Goal: Task Accomplishment & Management: Manage account settings

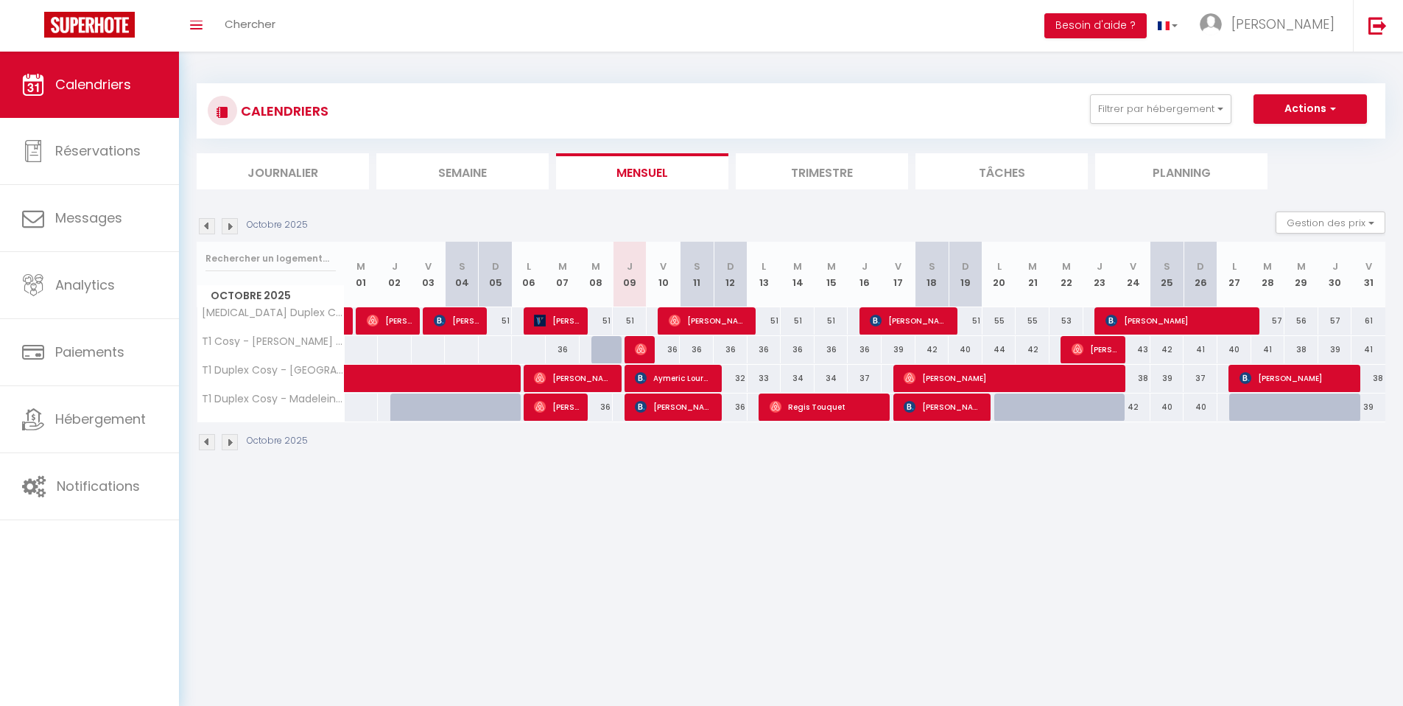
click at [1321, 102] on button "Actions" at bounding box center [1310, 108] width 113 height 29
click at [1282, 137] on link "Nouvelle réservation" at bounding box center [1295, 143] width 128 height 22
select select
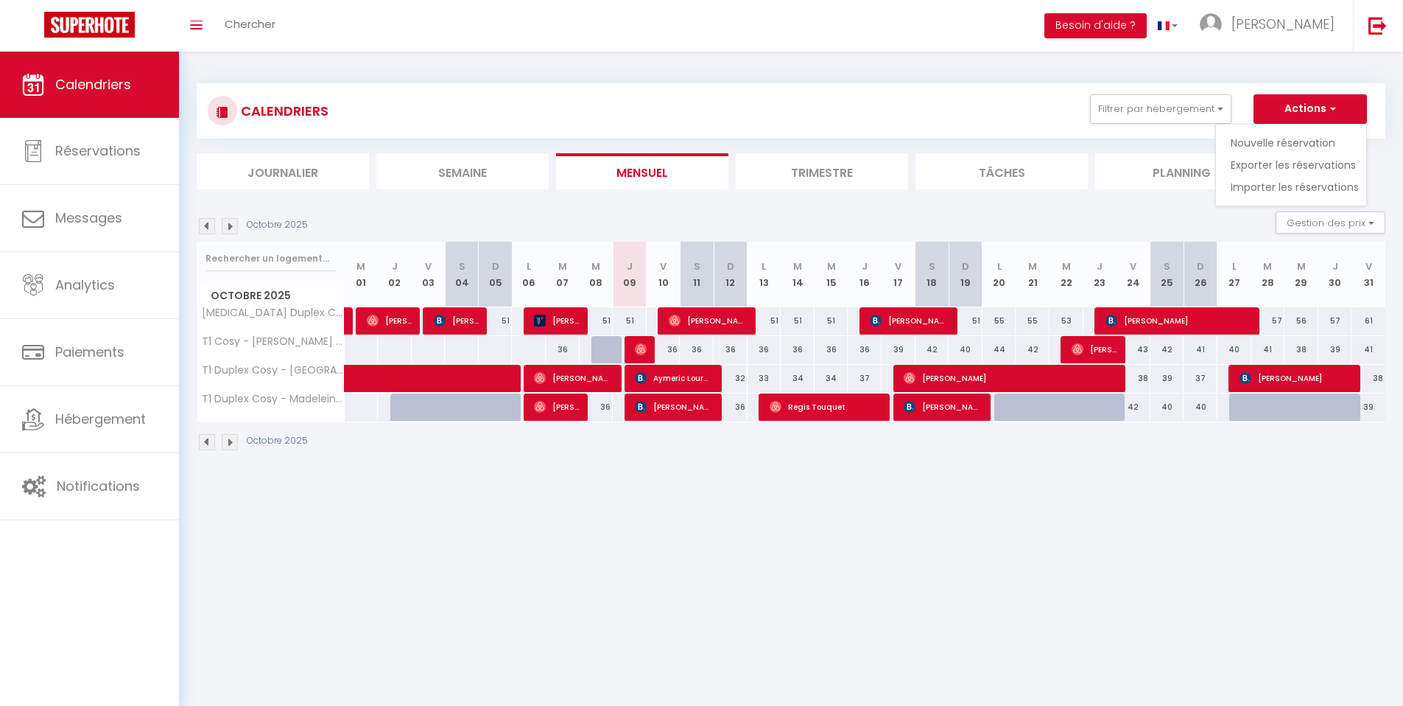
select select
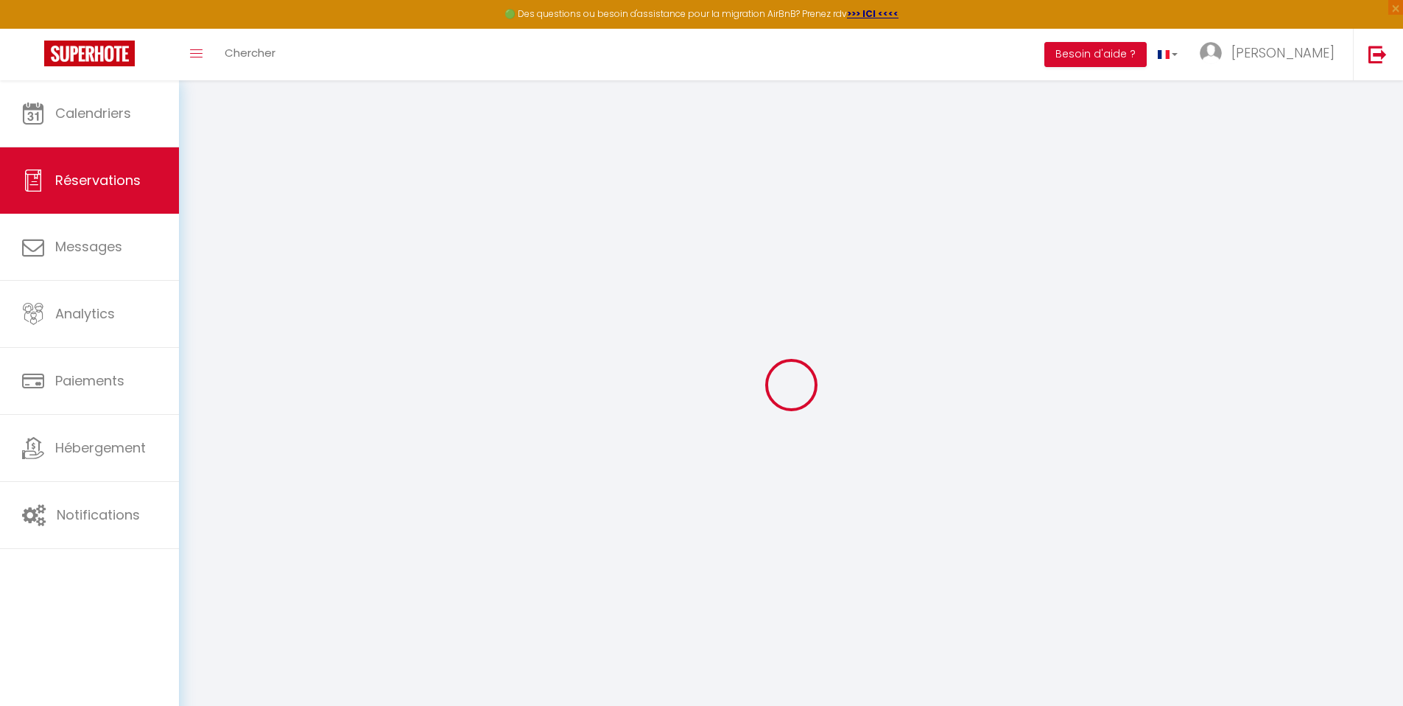
select select
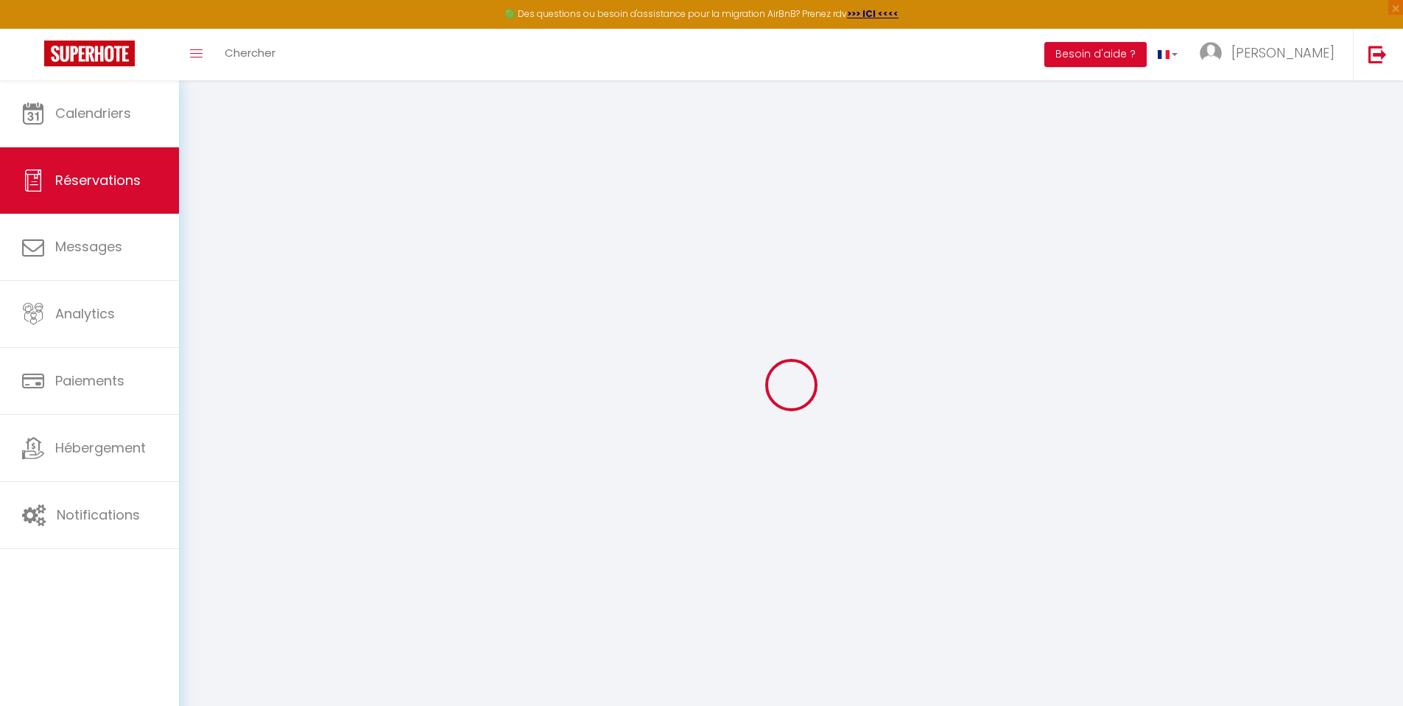
select select
checkbox input "false"
select select
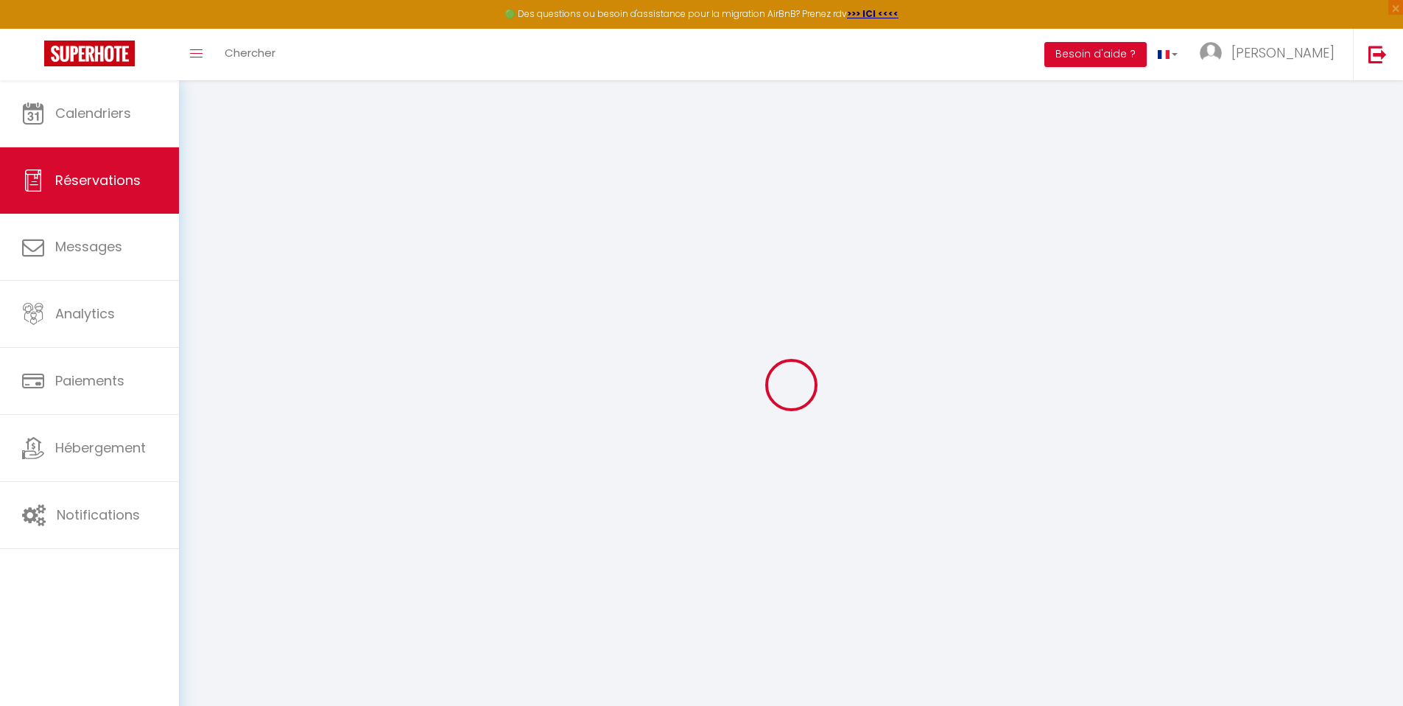
select select
checkbox input "false"
select select
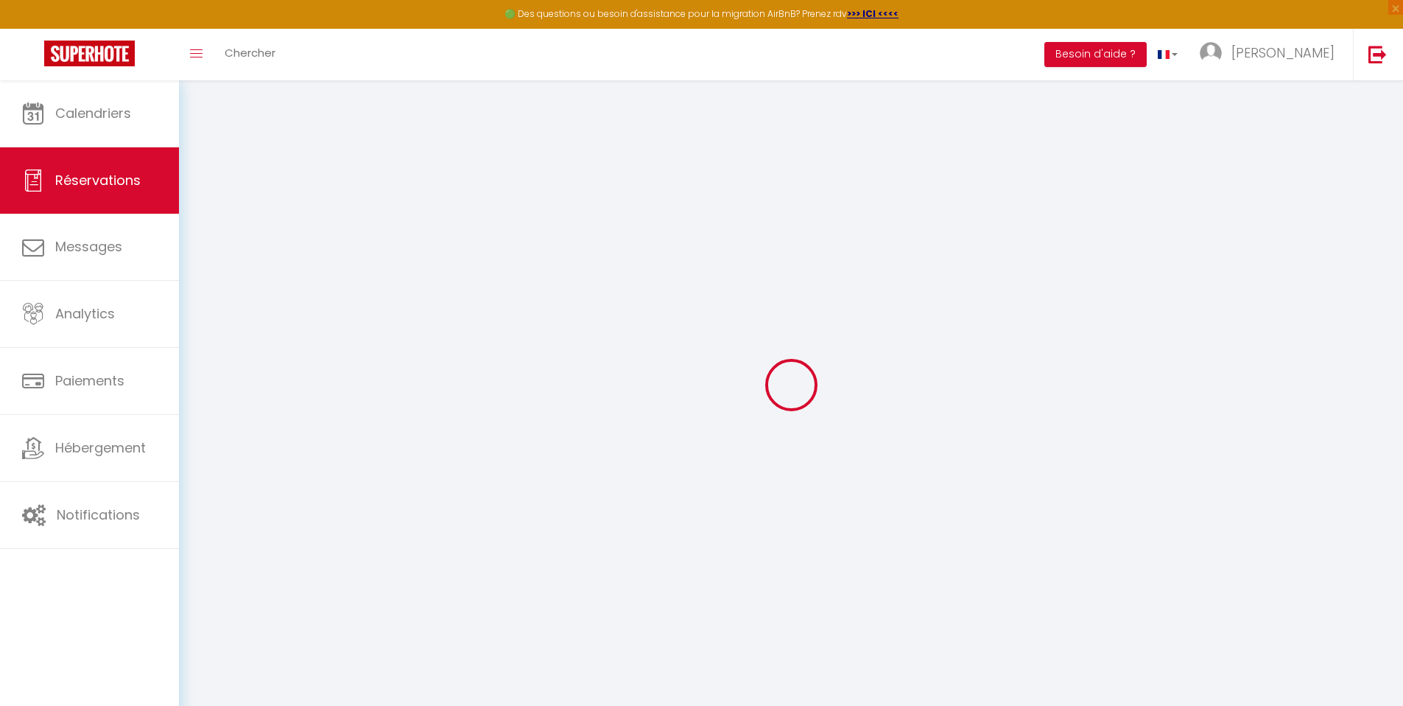
select select
checkbox input "false"
select select
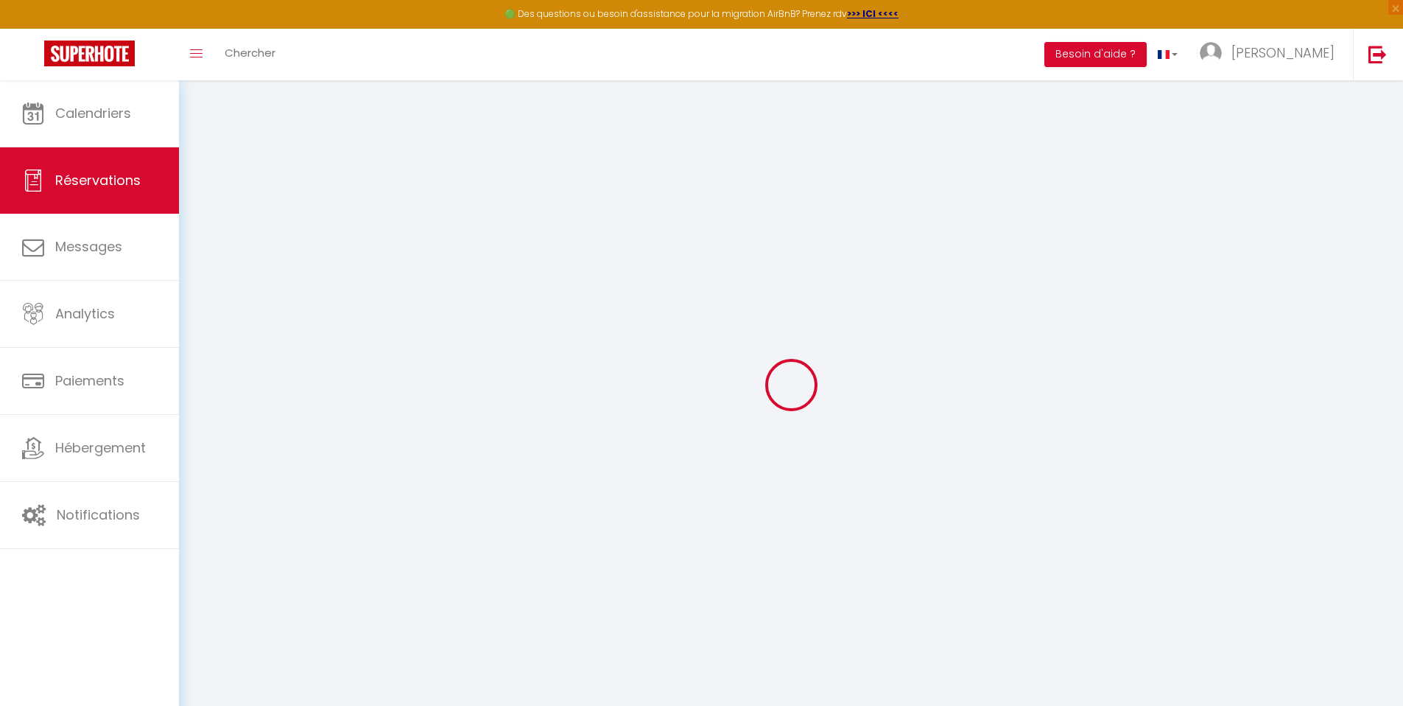
select select
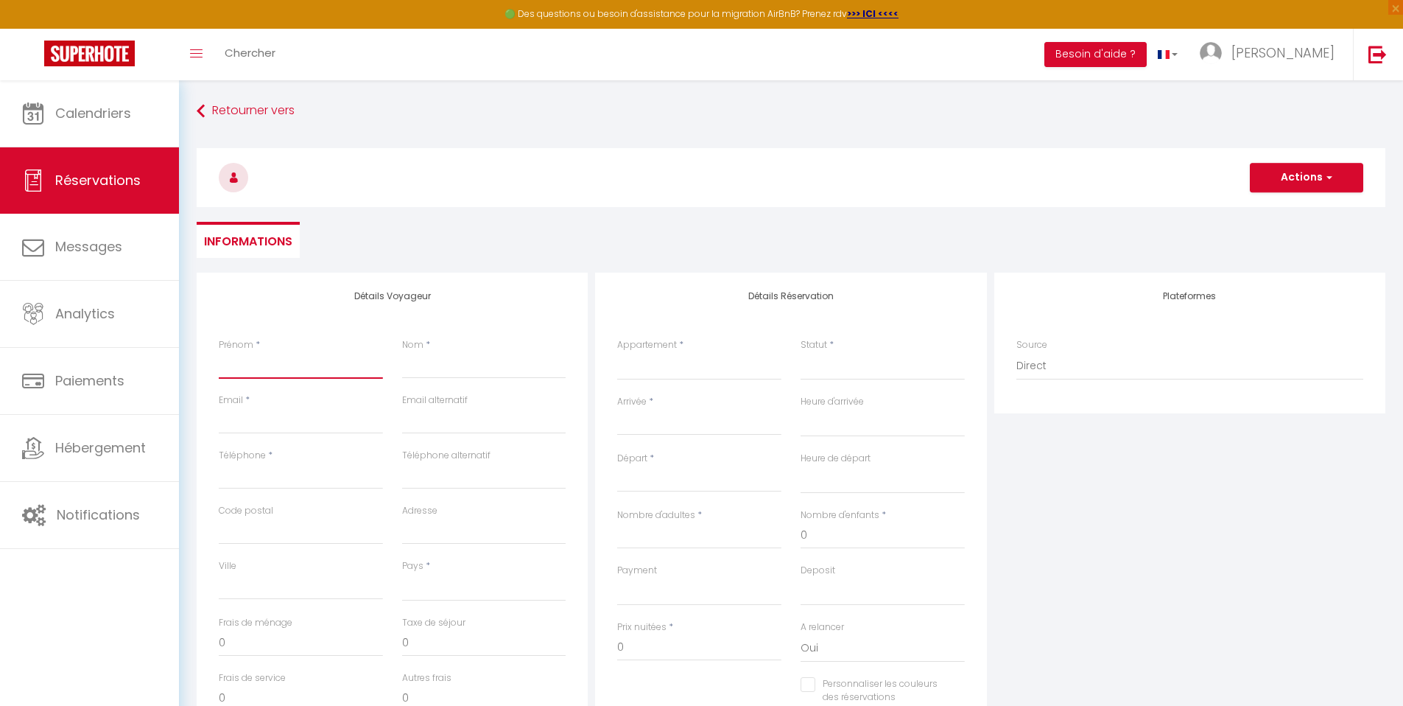
click at [261, 362] on input "Prénom" at bounding box center [301, 365] width 164 height 27
type input "A"
select select
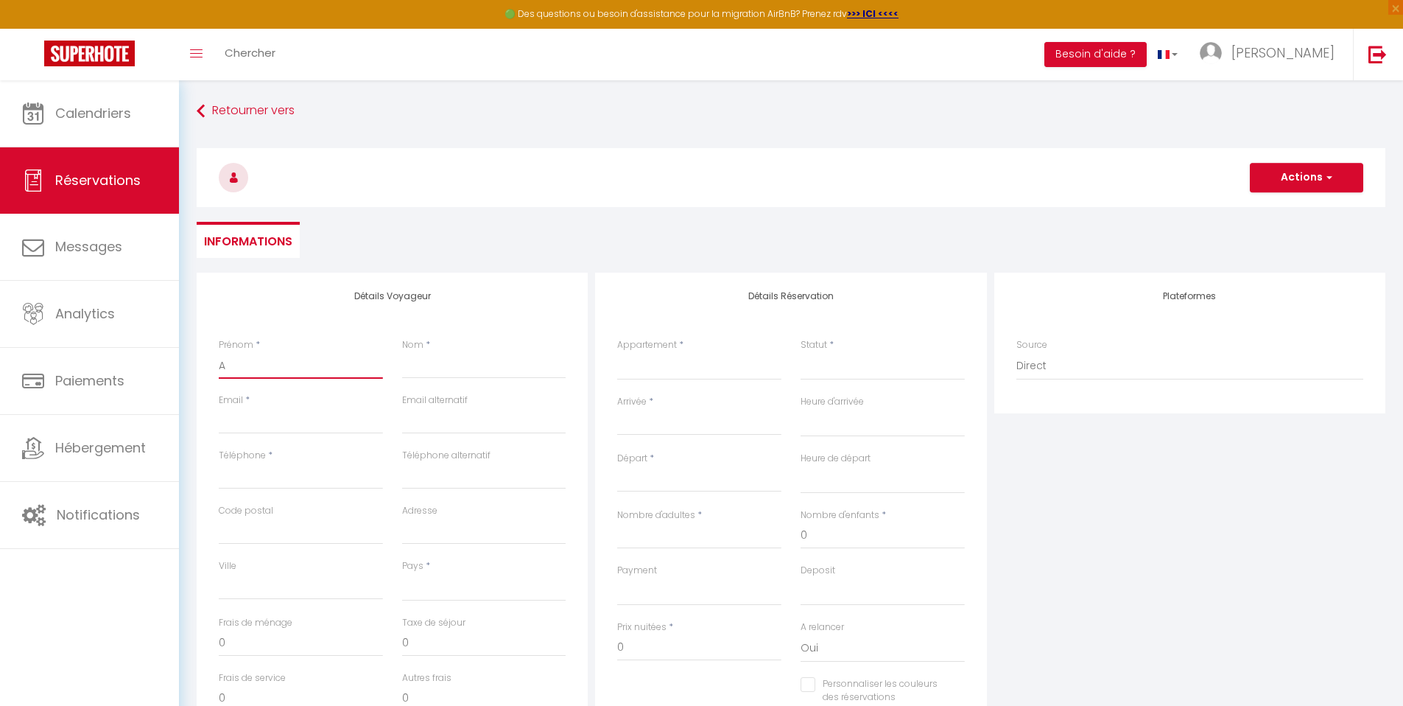
select select
checkbox input "false"
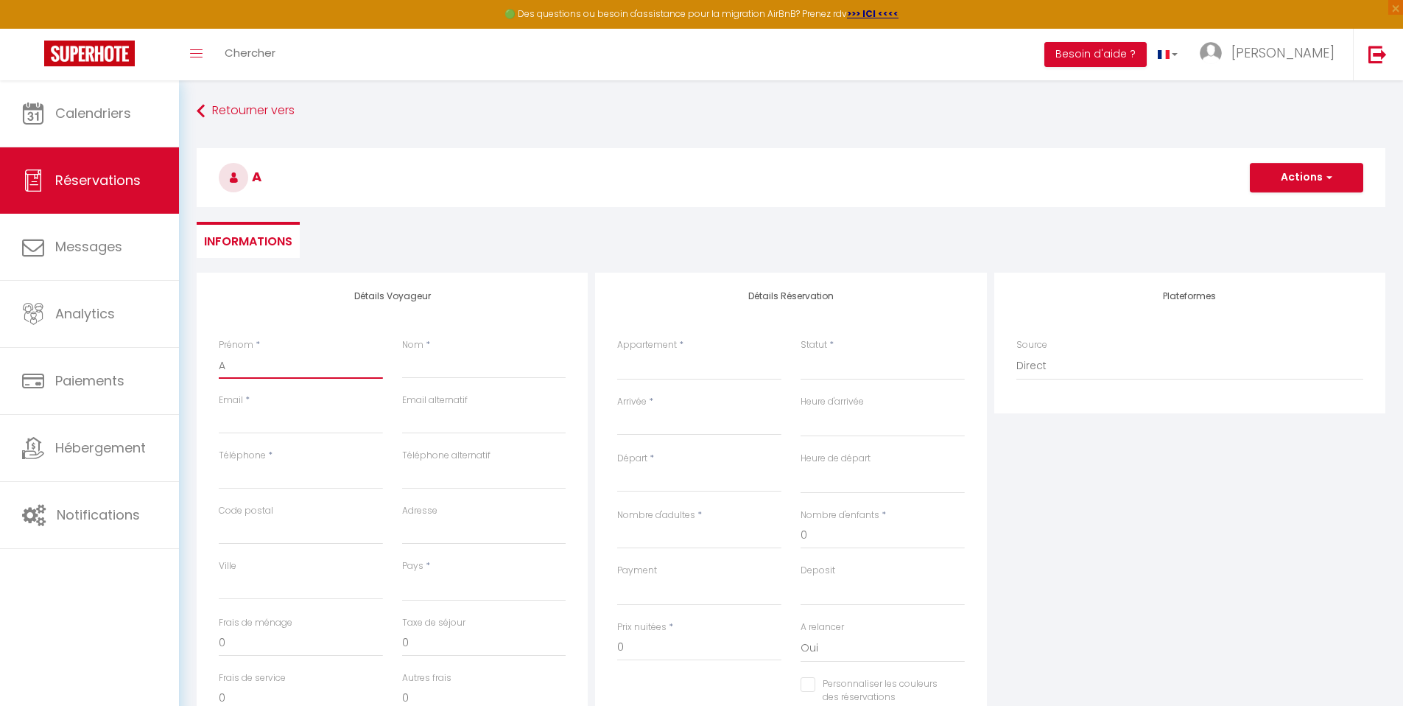
type input "Ad"
select select
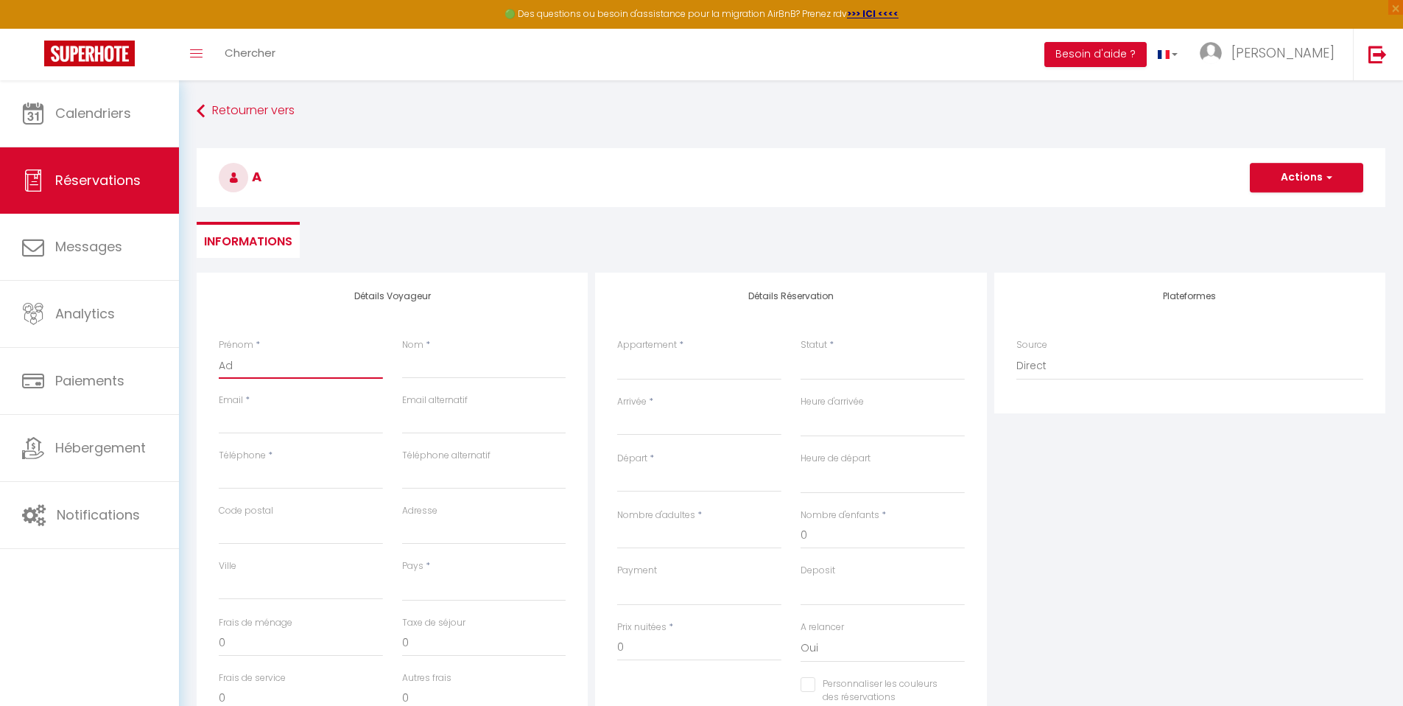
select select
checkbox input "false"
type input "Adr"
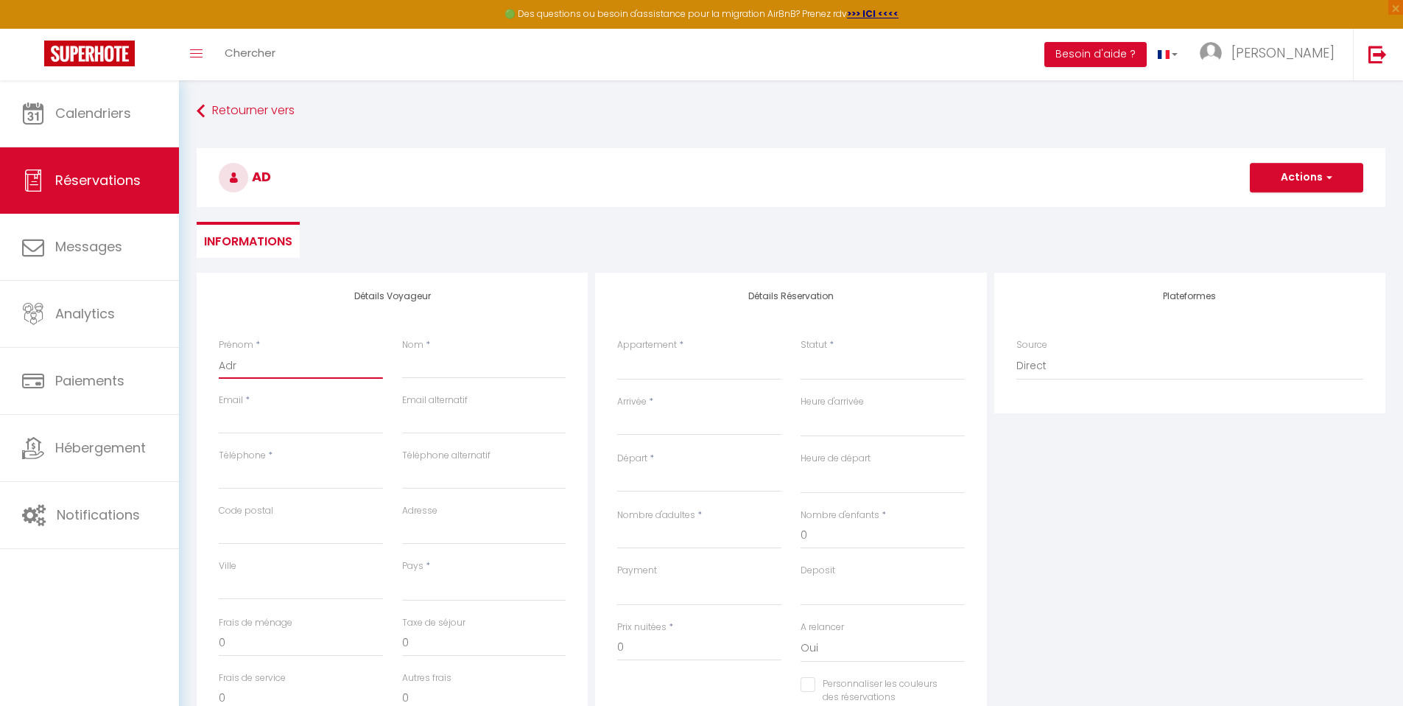
select select
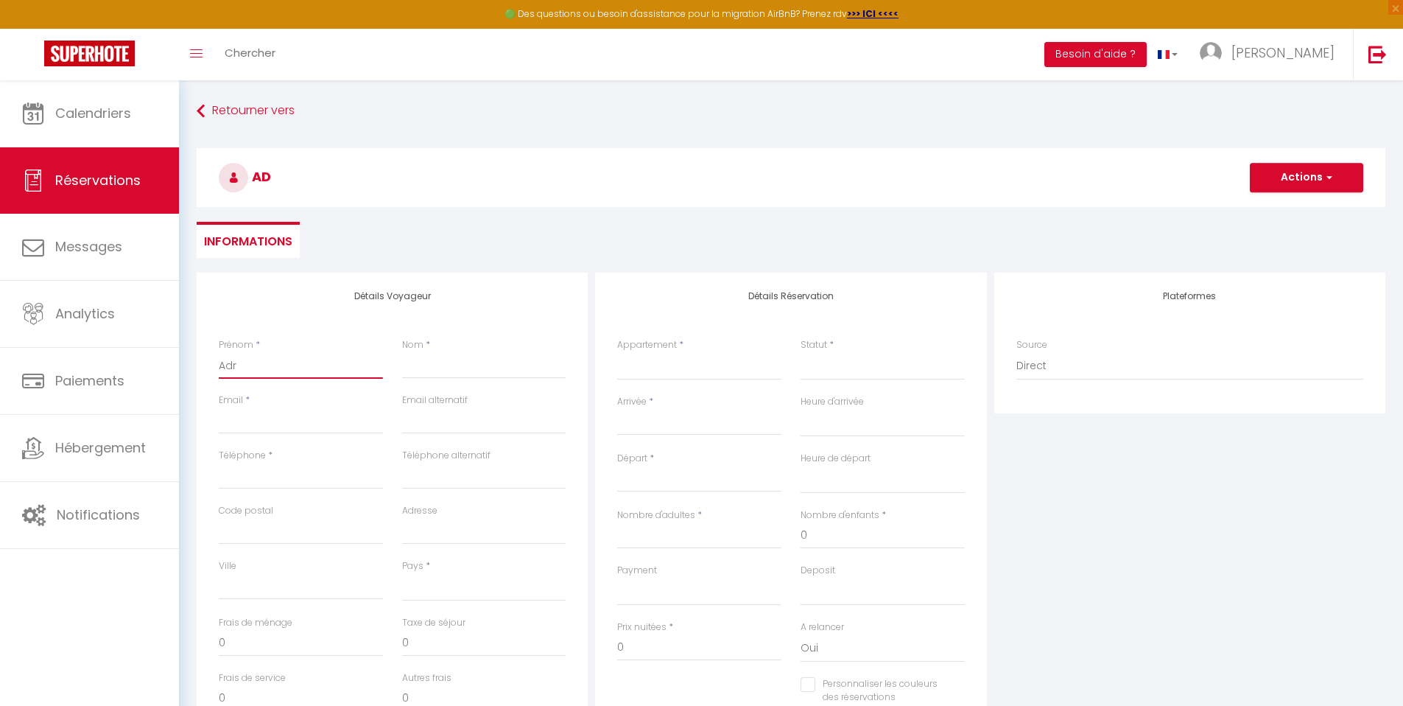
select select
checkbox input "false"
type input "Adri"
select select
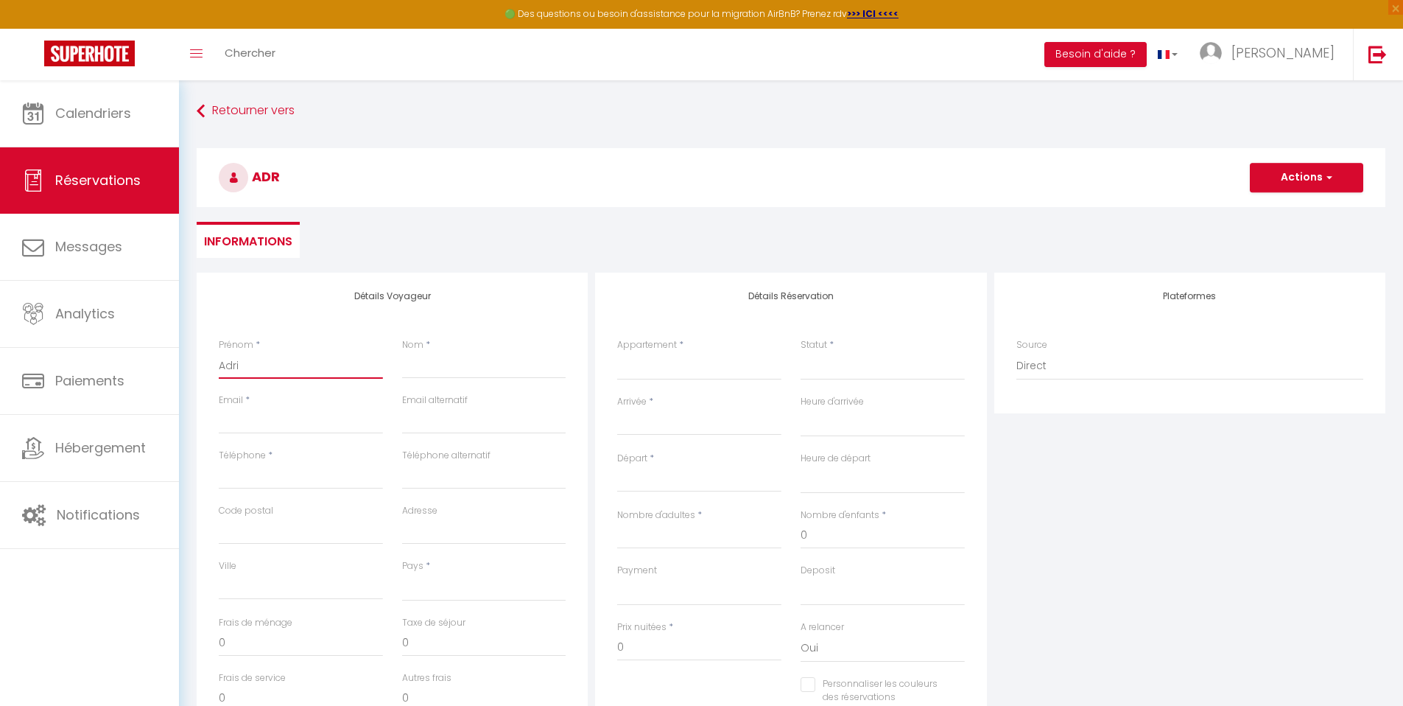
select select
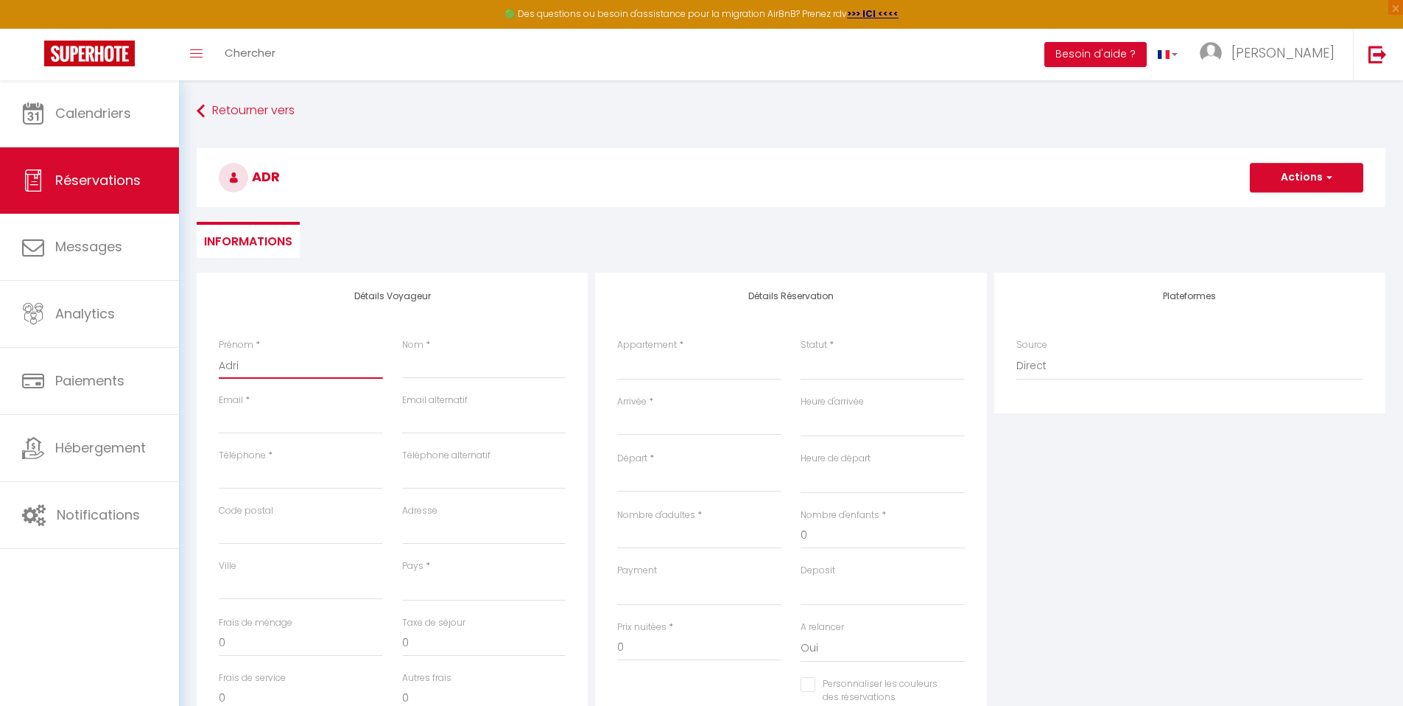
select select
checkbox input "false"
type input "Adria"
select select
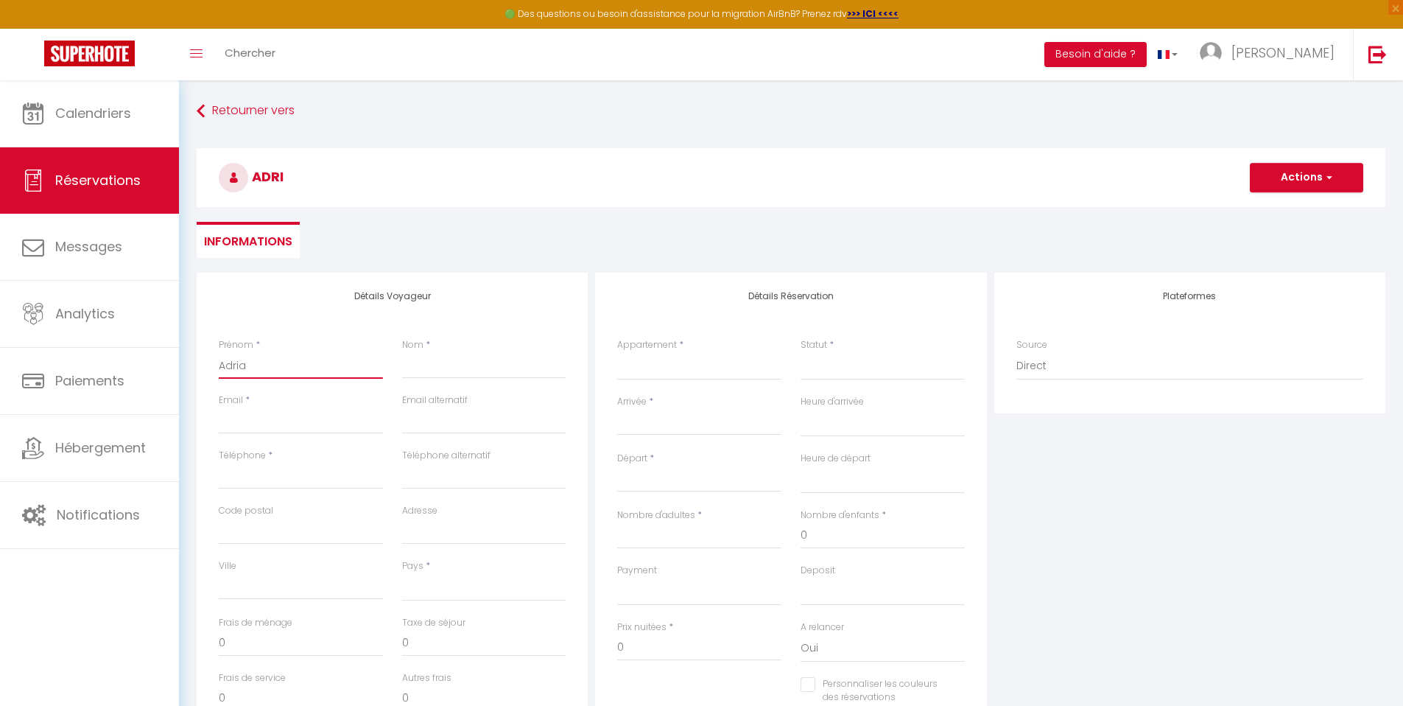
select select
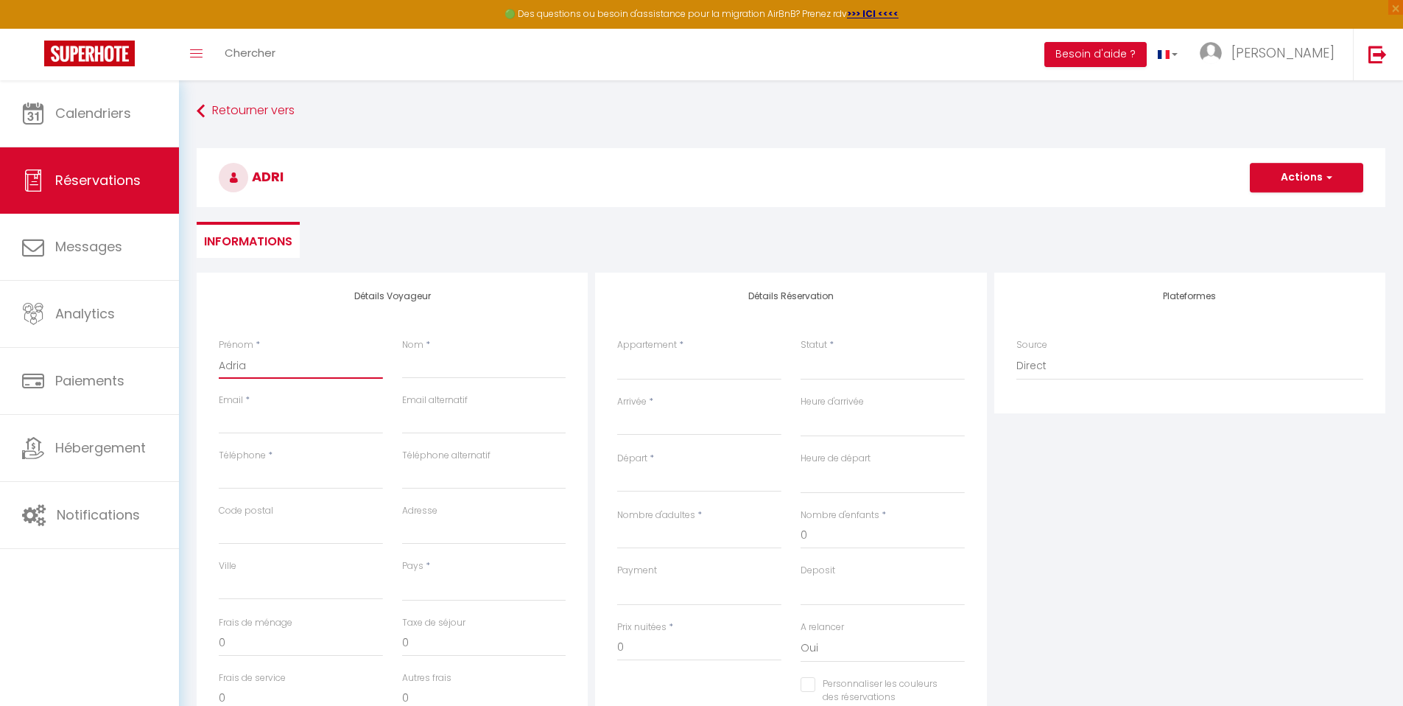
checkbox input "false"
type input "Adrian"
select select
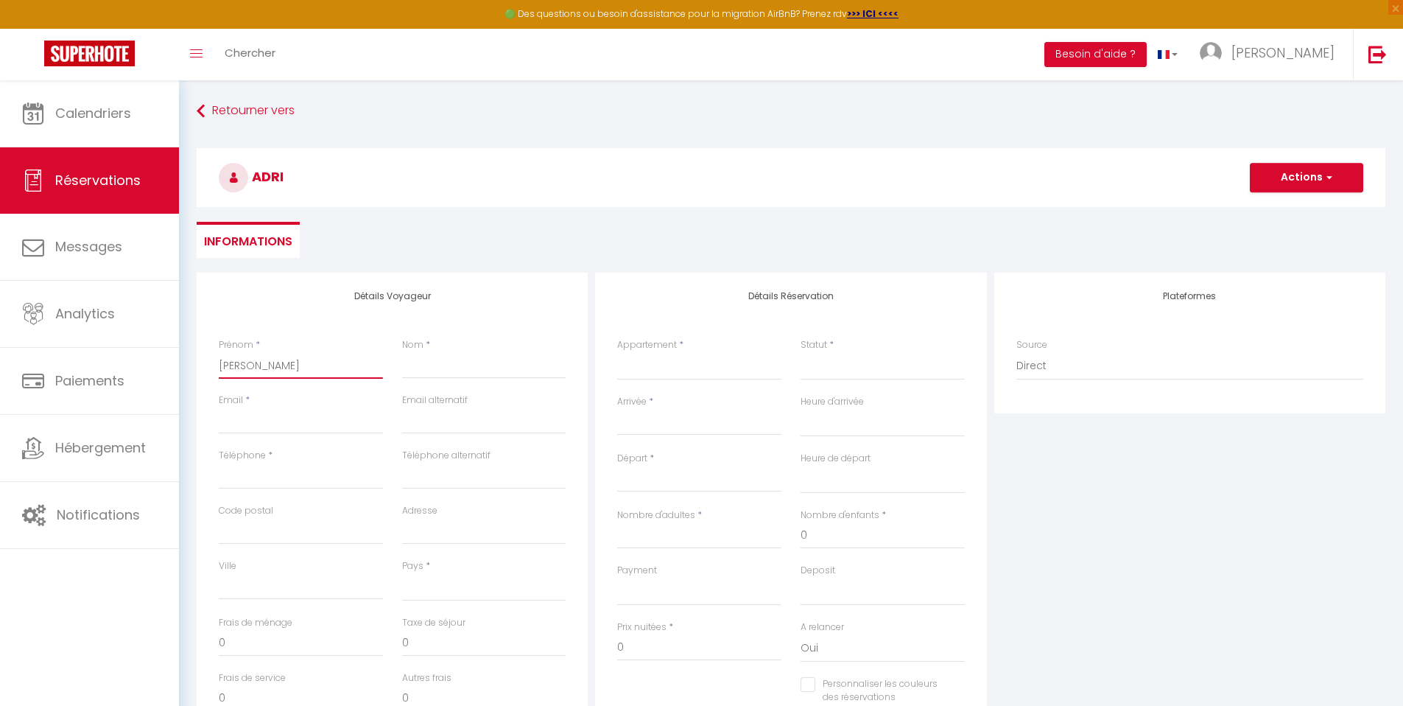
select select
checkbox input "false"
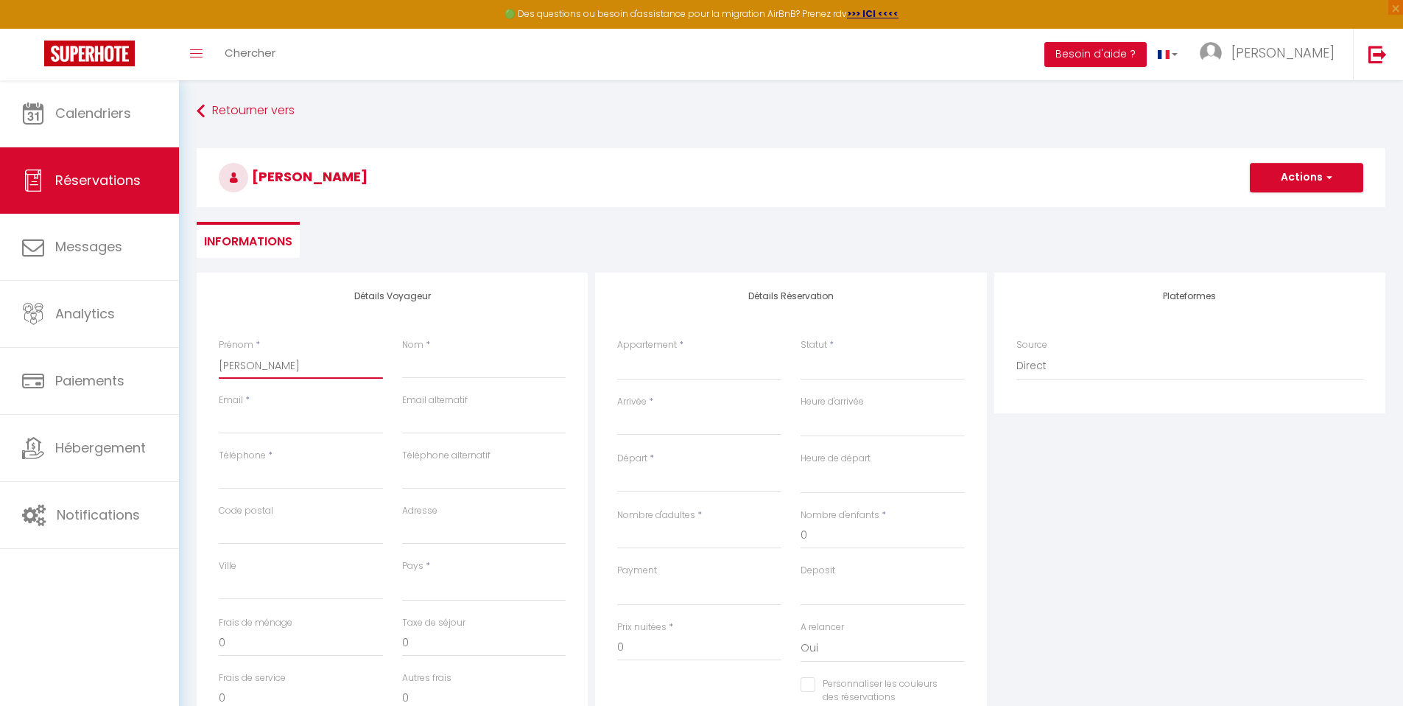
type input "Adriana"
select select
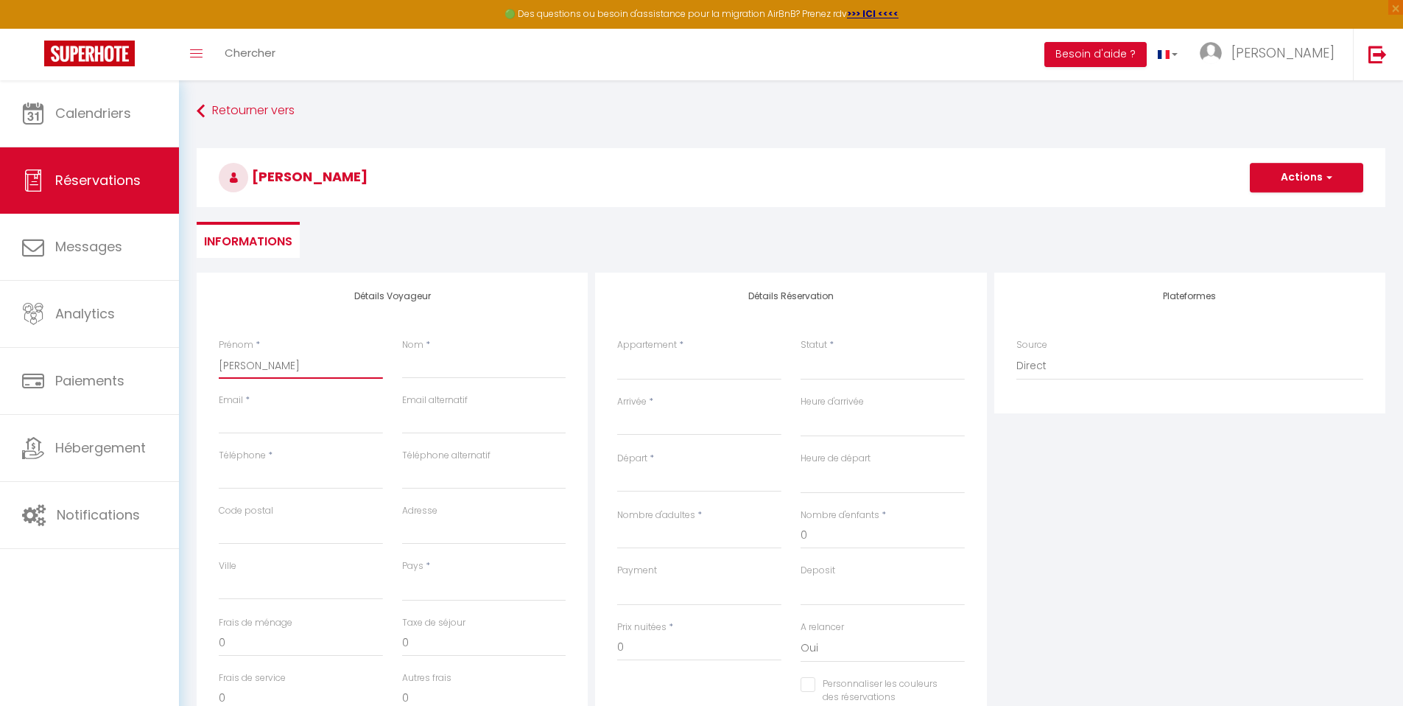
select select
checkbox input "false"
type input "Adriana"
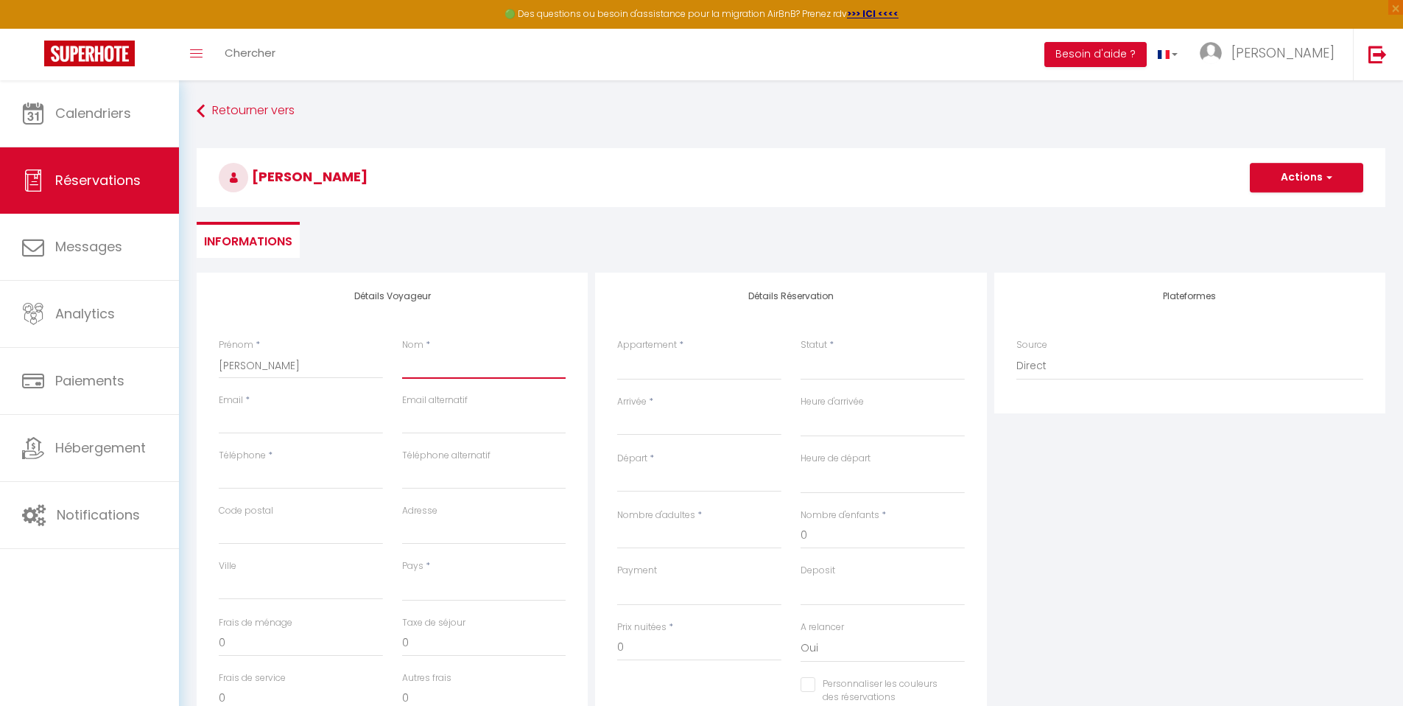
type input "A"
select select
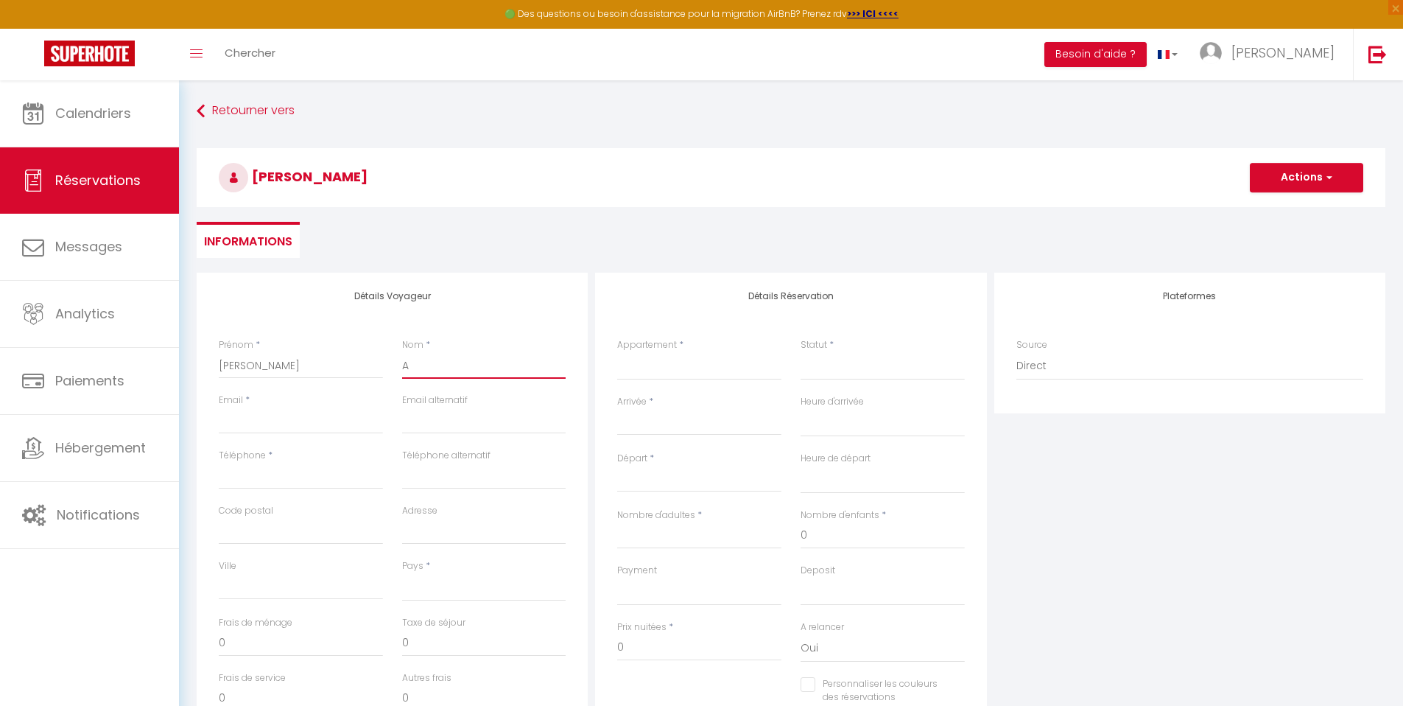
select select
checkbox input "false"
type input "As"
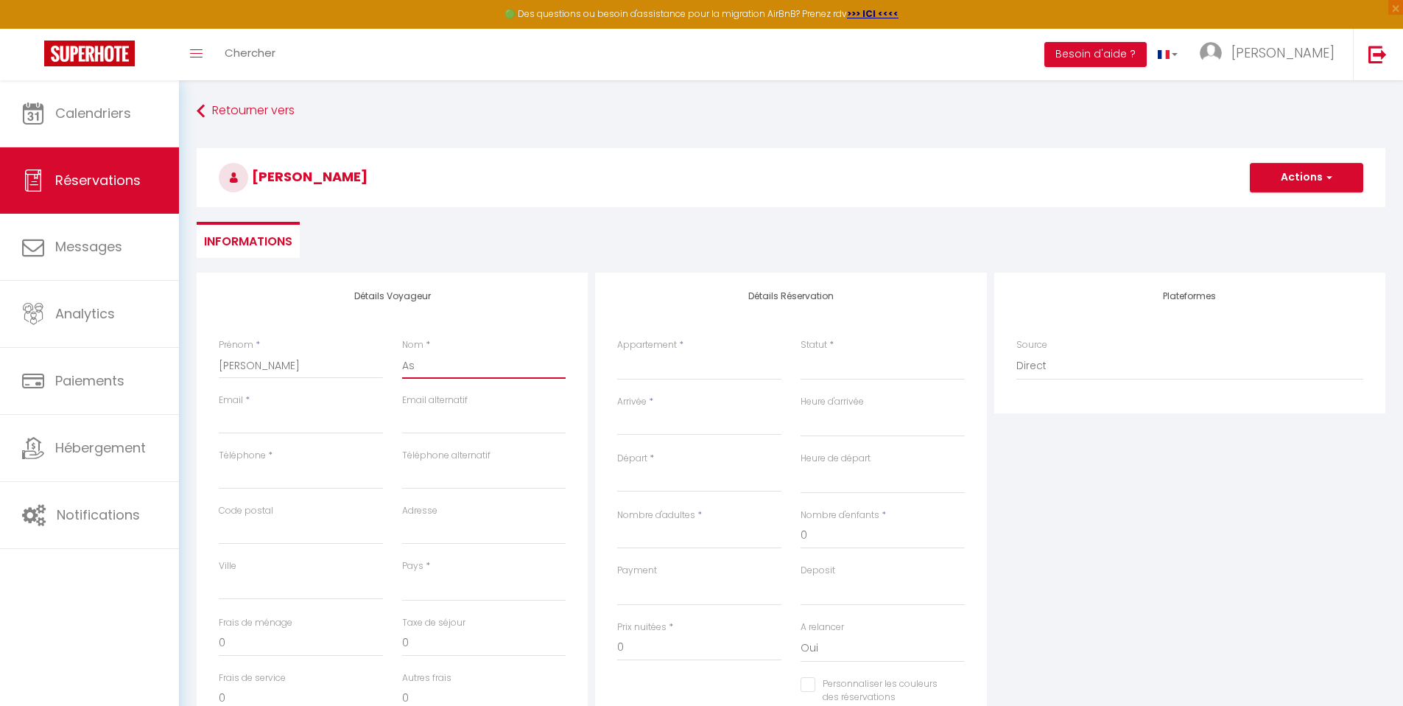
select select
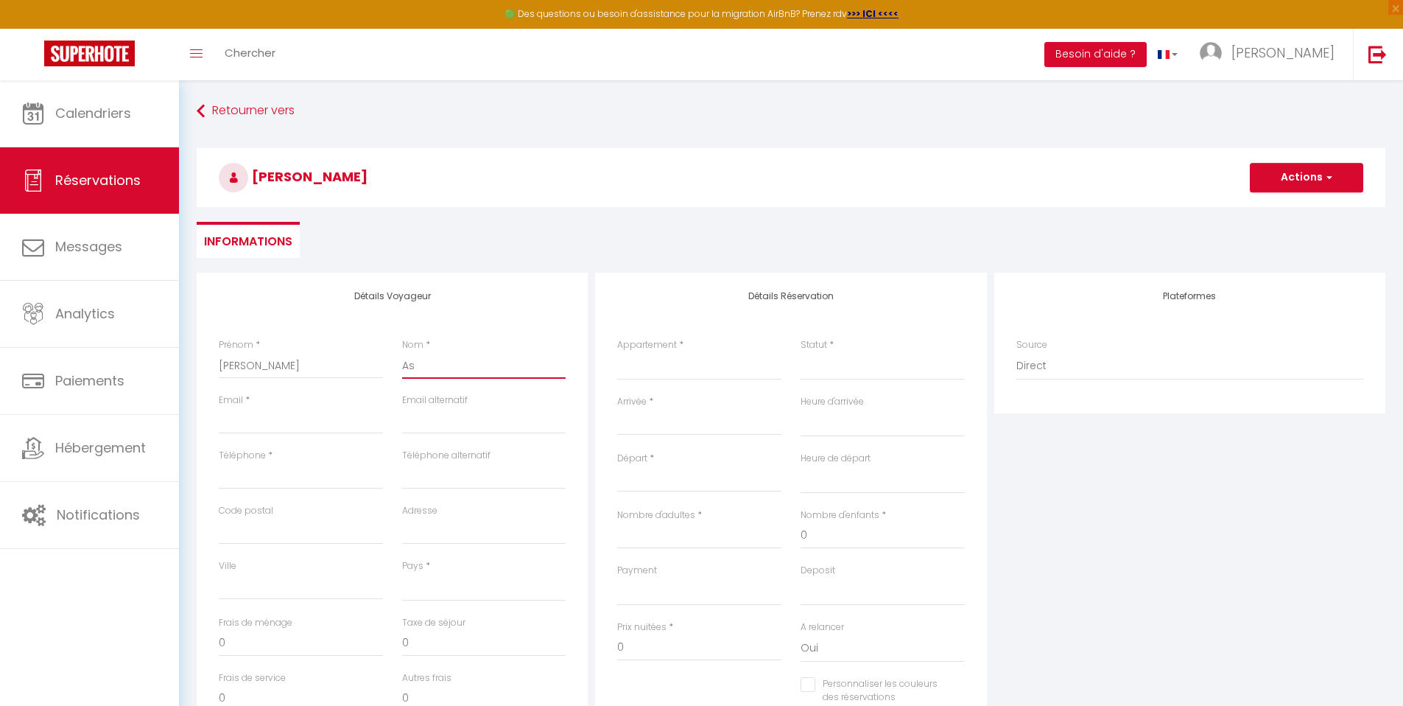
select select
checkbox input "false"
type input "Ass"
select select
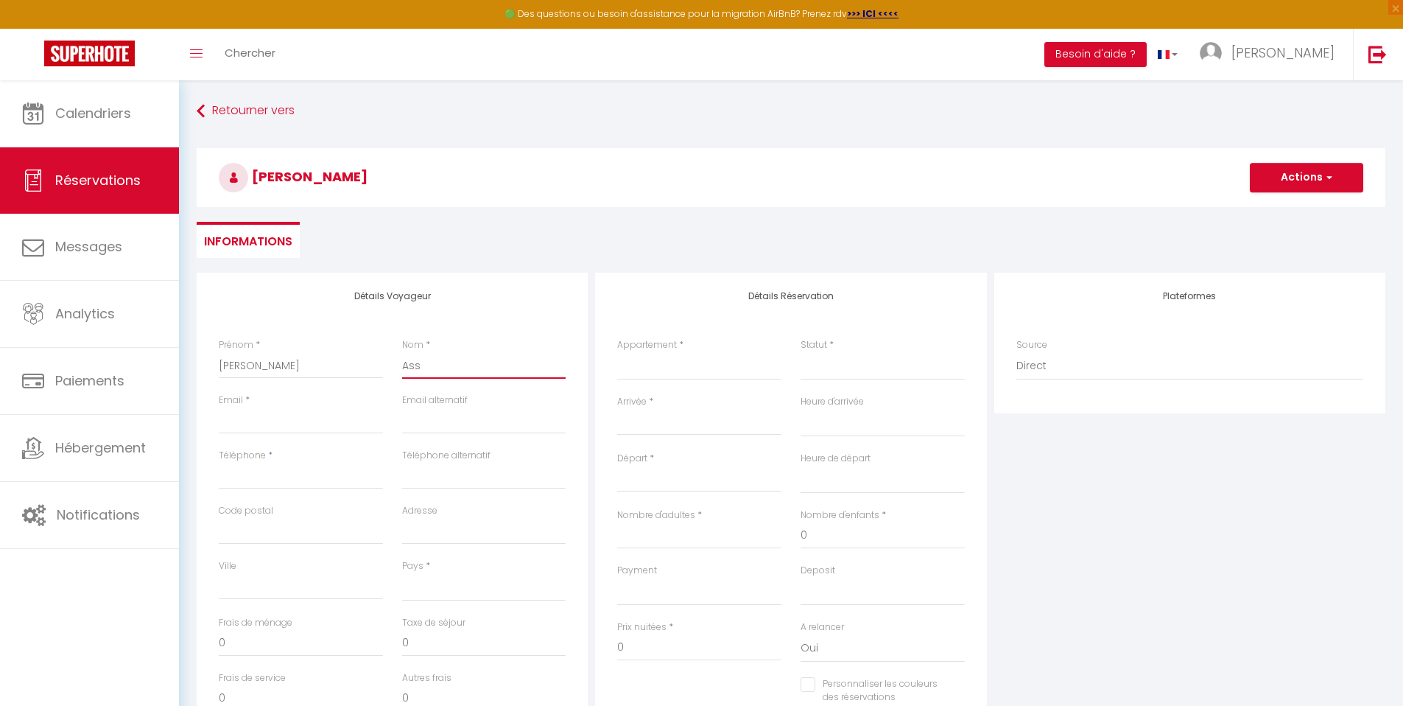
select select
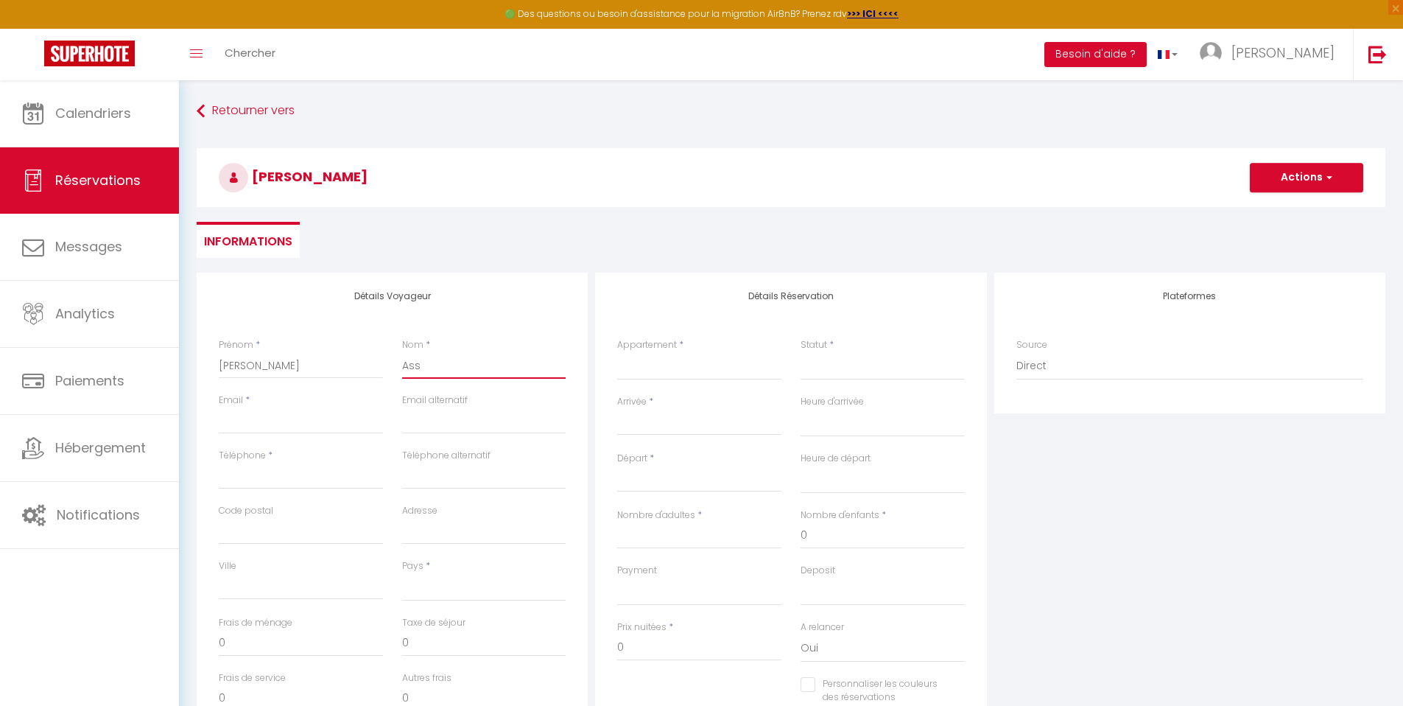
select select
checkbox input "false"
type input "Asso"
select select
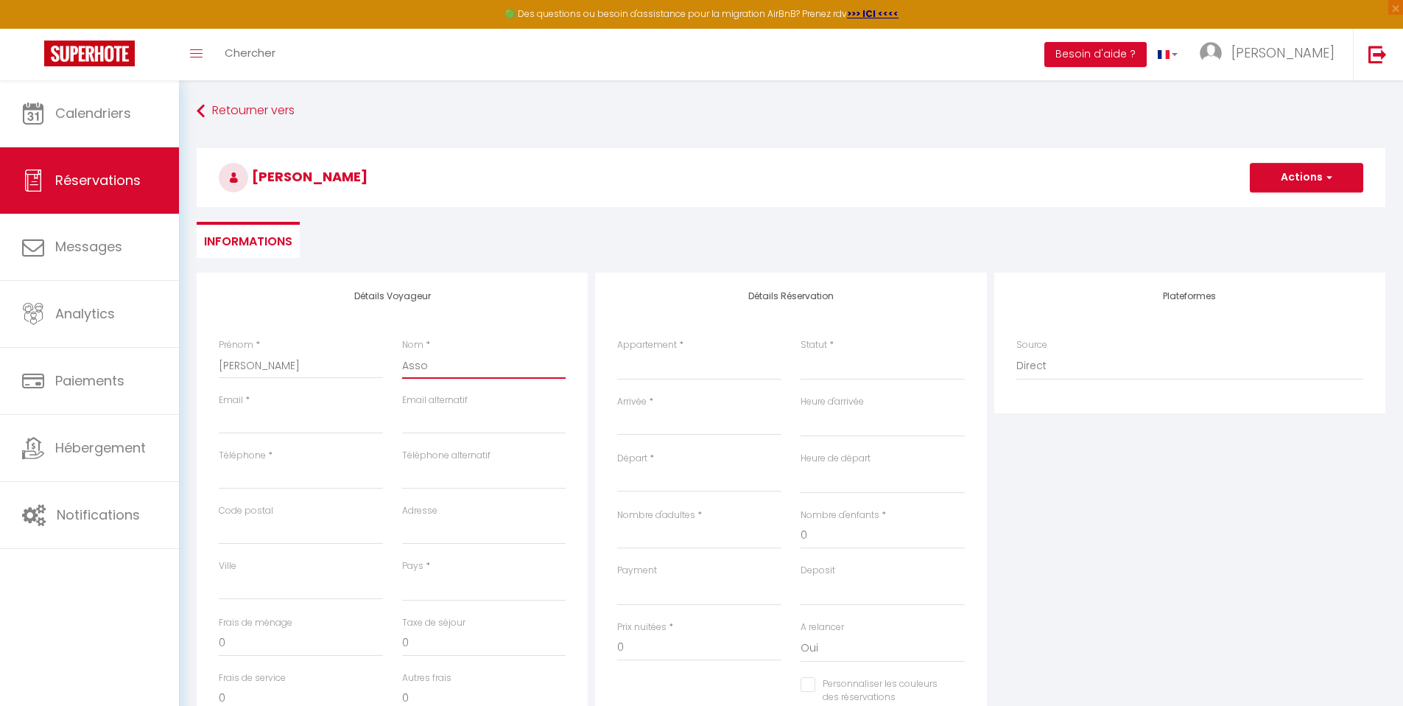
select select
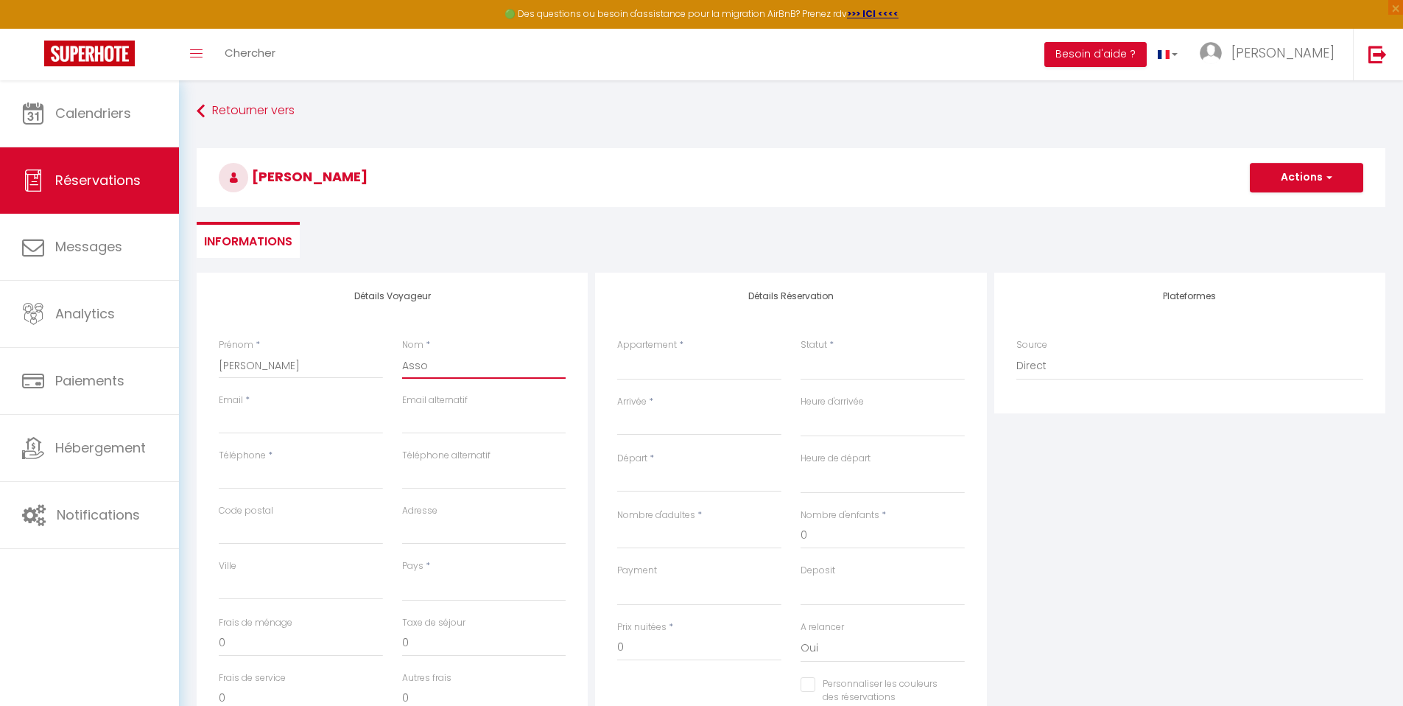
checkbox input "false"
type input "Assor"
select select
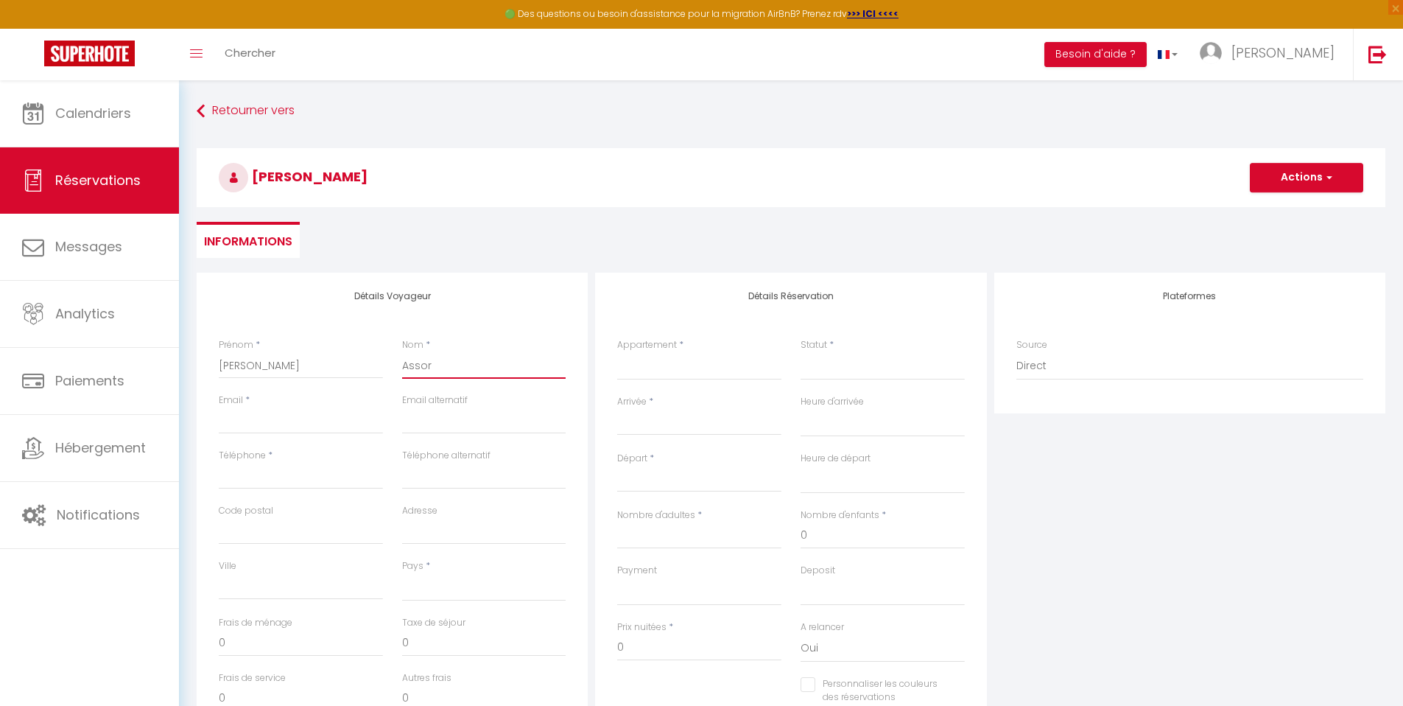
select select
checkbox input "false"
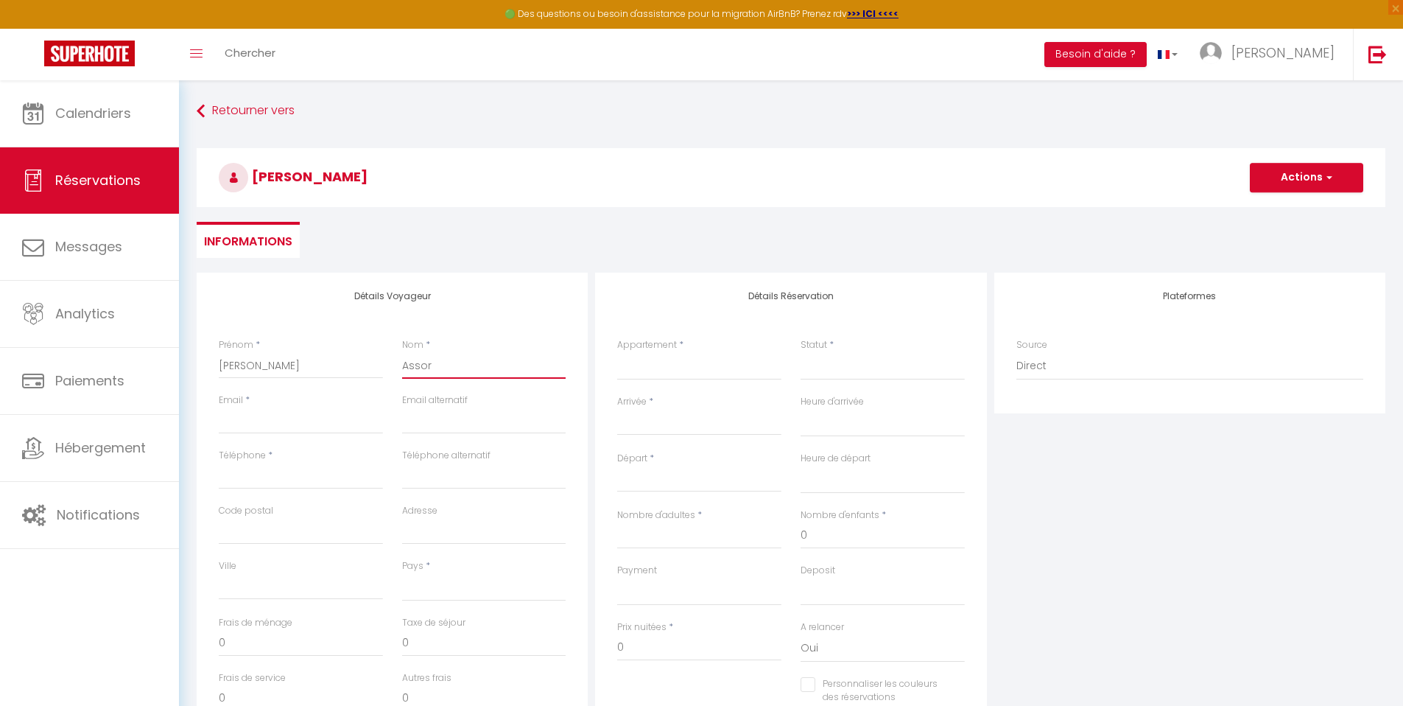
type input "Assori"
select select
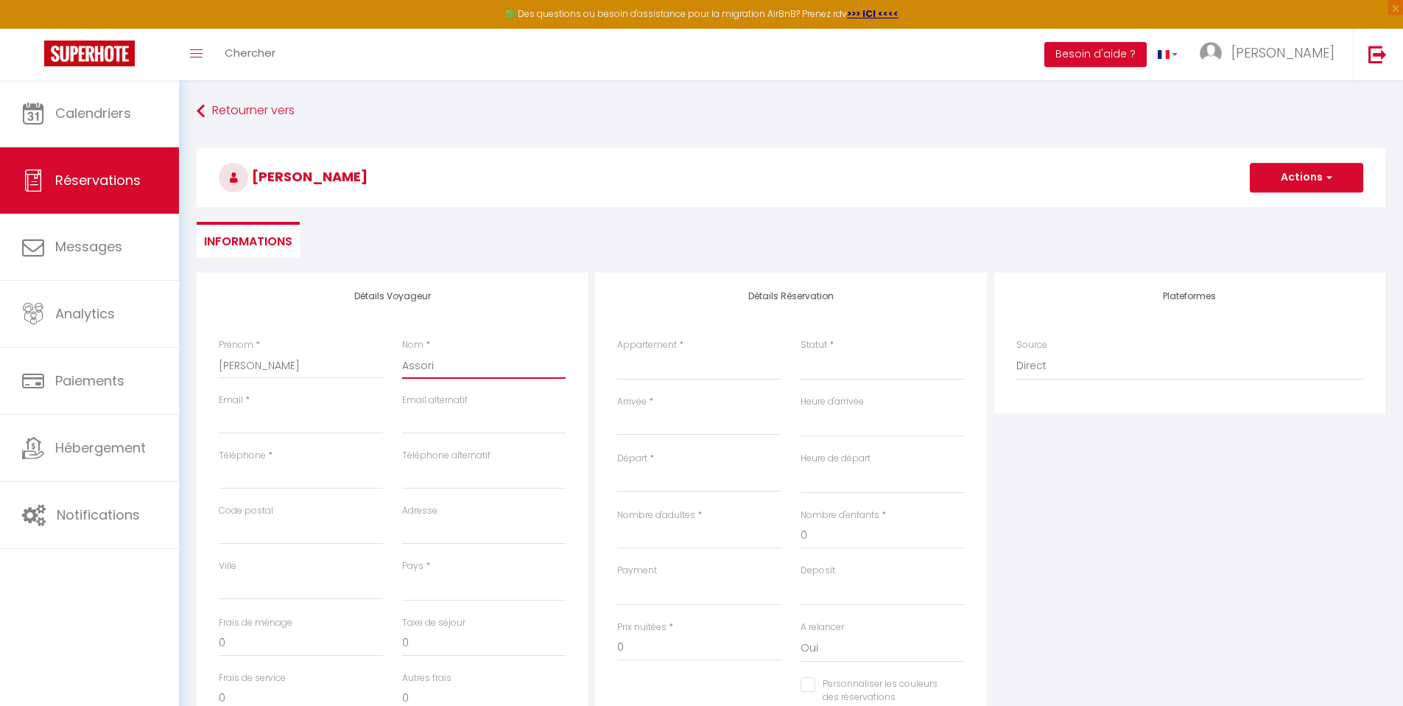
select select
checkbox input "false"
type input "Assorin"
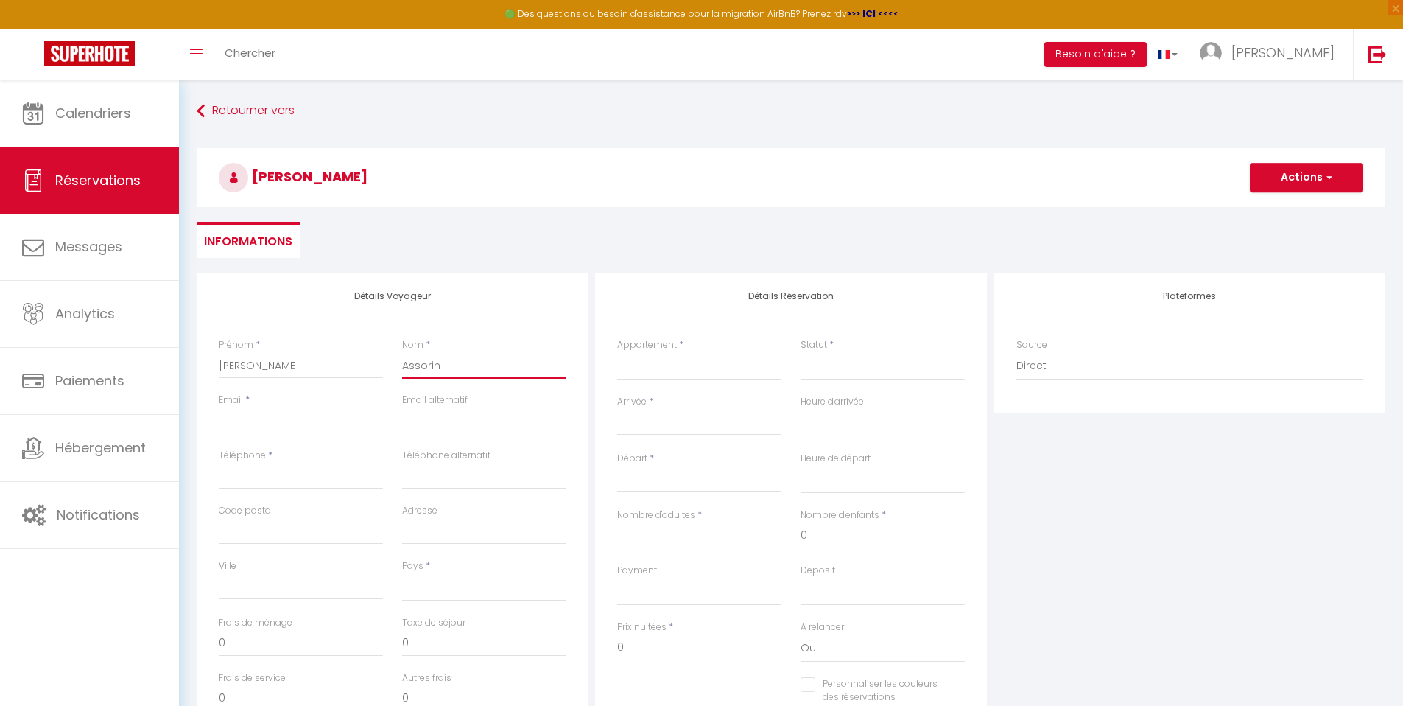
select select
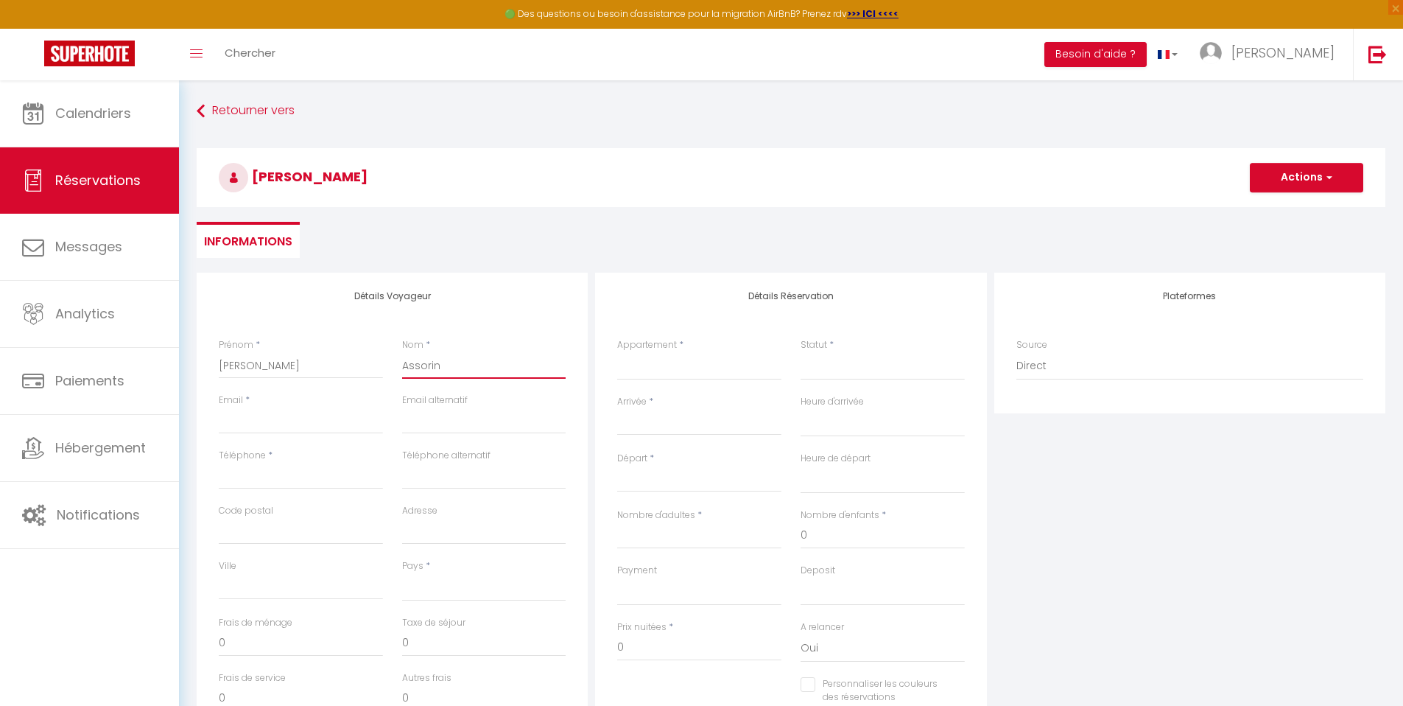
select select
checkbox input "false"
type input "Assorin"
click at [1112, 365] on select "Direct Airbnb.com Booking.com Chalet montagne Expedia Gite de France Homeaway H…" at bounding box center [1189, 366] width 347 height 28
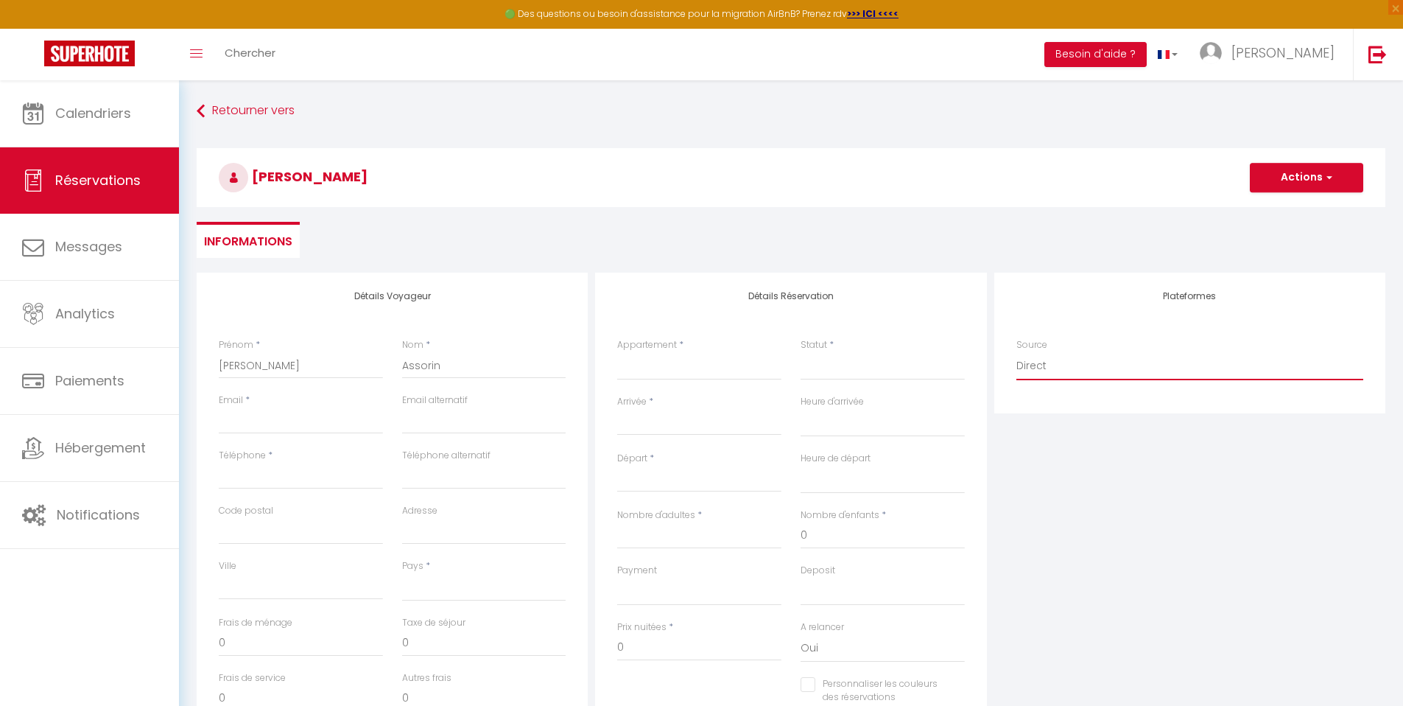
click at [1016, 352] on select "Direct Airbnb.com Booking.com Chalet montagne Expedia Gite de France Homeaway H…" at bounding box center [1189, 366] width 347 height 28
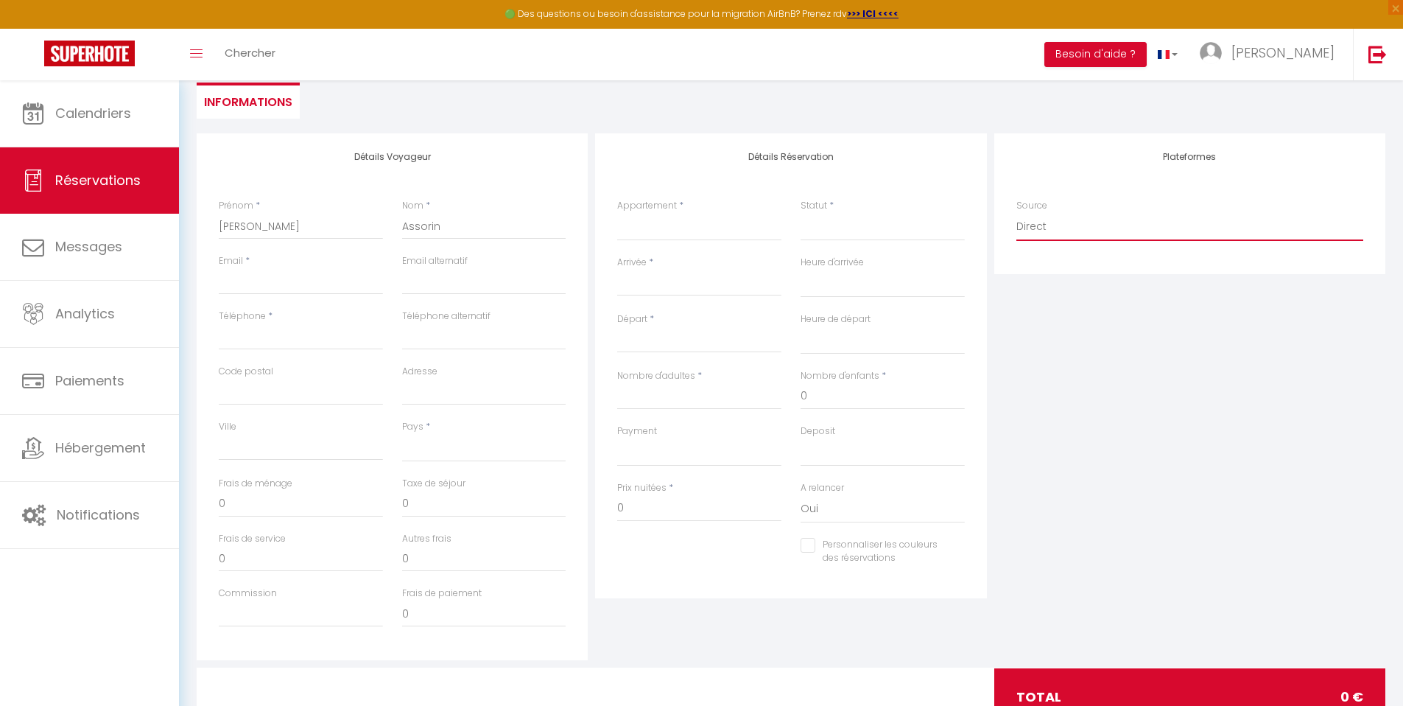
scroll to position [166, 0]
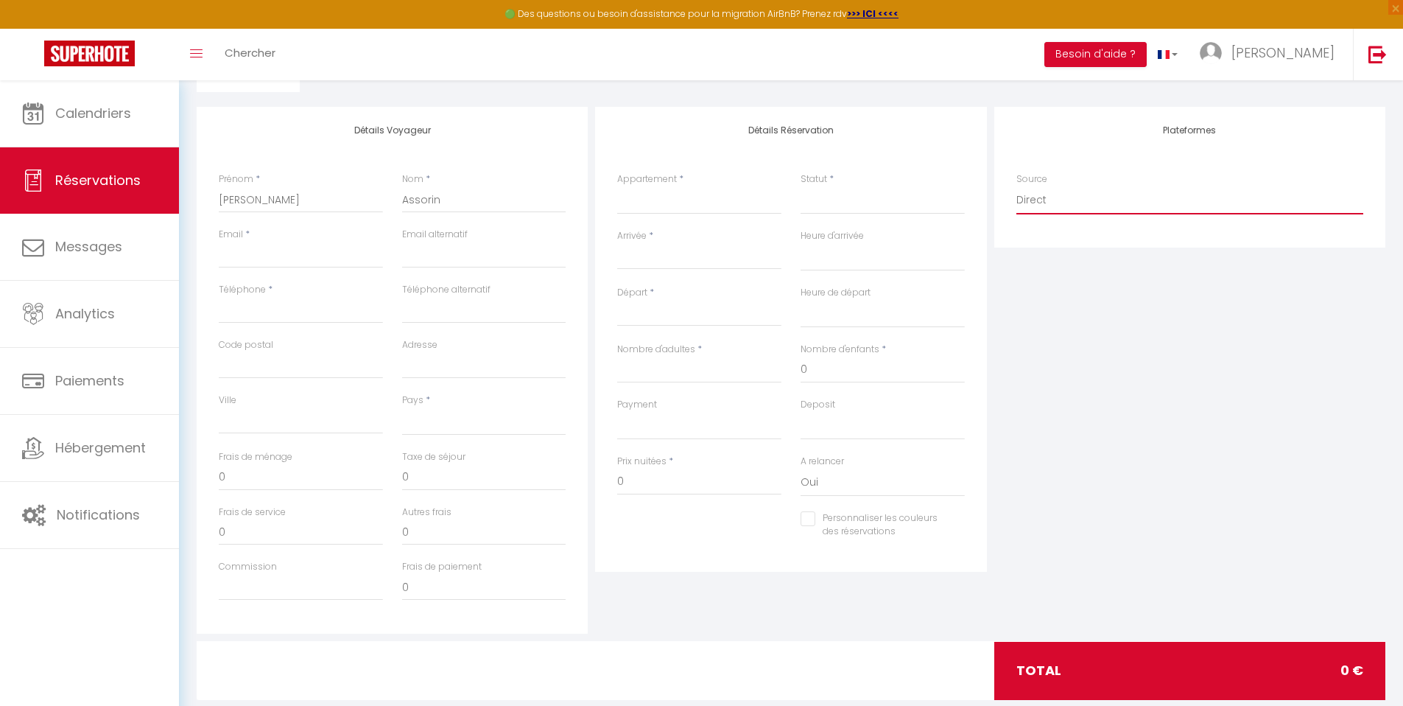
drag, startPoint x: 1413, startPoint y: 179, endPoint x: 1408, endPoint y: 309, distance: 130.5
click at [1402, 309] on html "🟢 Des questions ou besoin d'assistance pour la migration AirBnB? Prenez rdv >>>…" at bounding box center [701, 187] width 1403 height 706
click at [306, 475] on input "0" at bounding box center [301, 477] width 164 height 27
select select
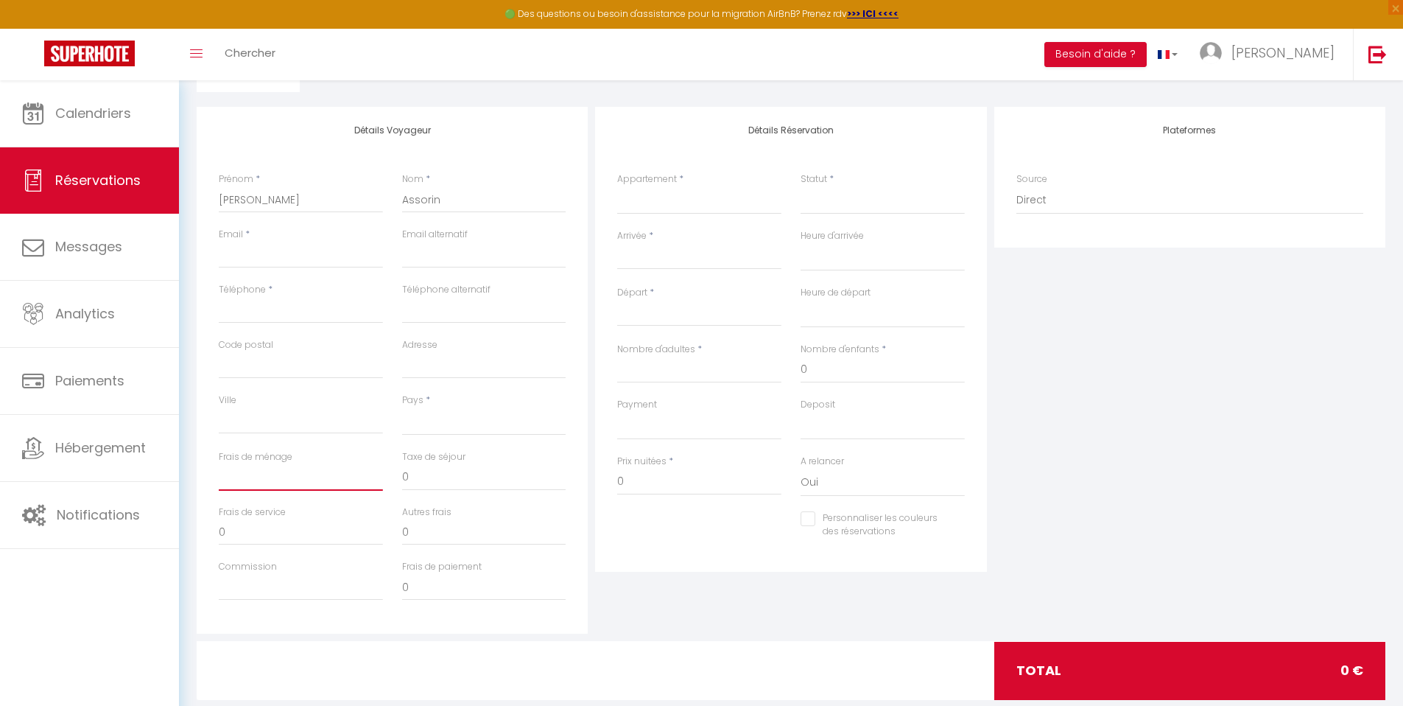
select select
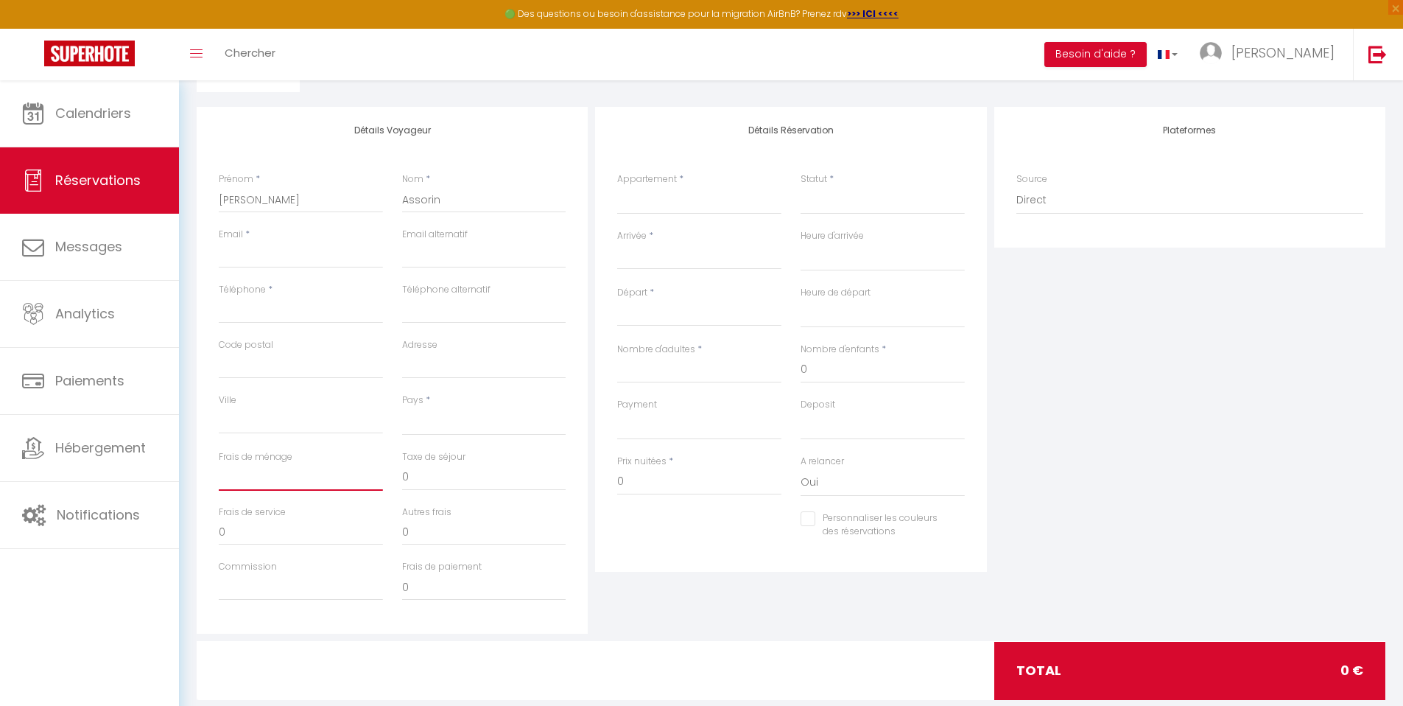
checkbox input "false"
type input "2"
select select
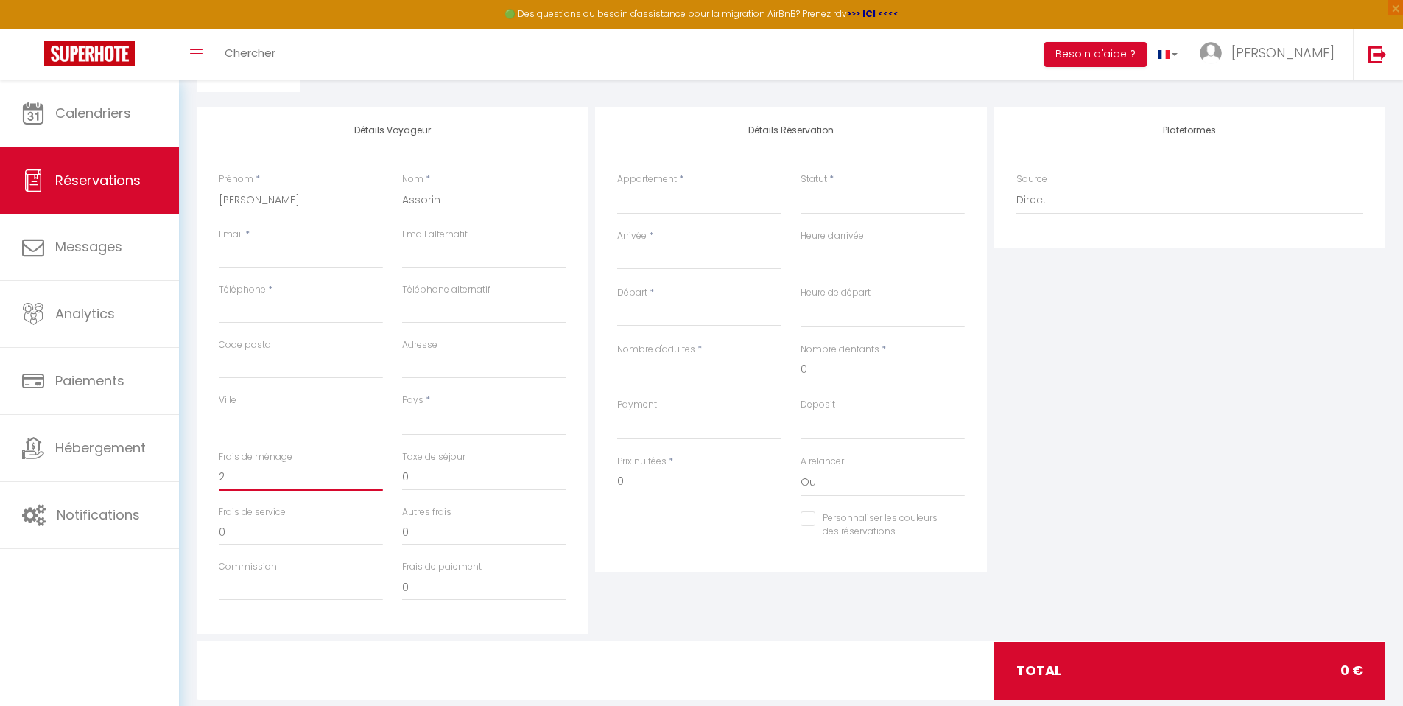
select select
checkbox input "false"
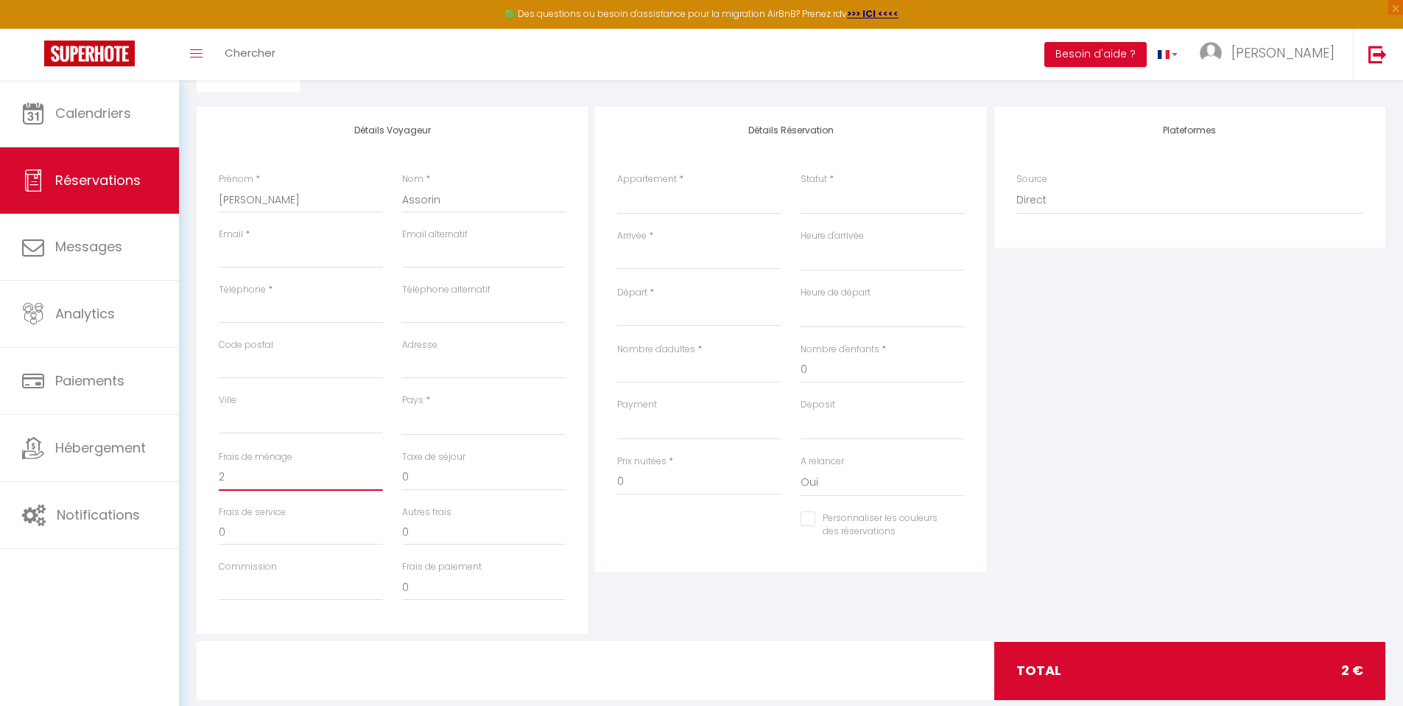
type input "25"
select select
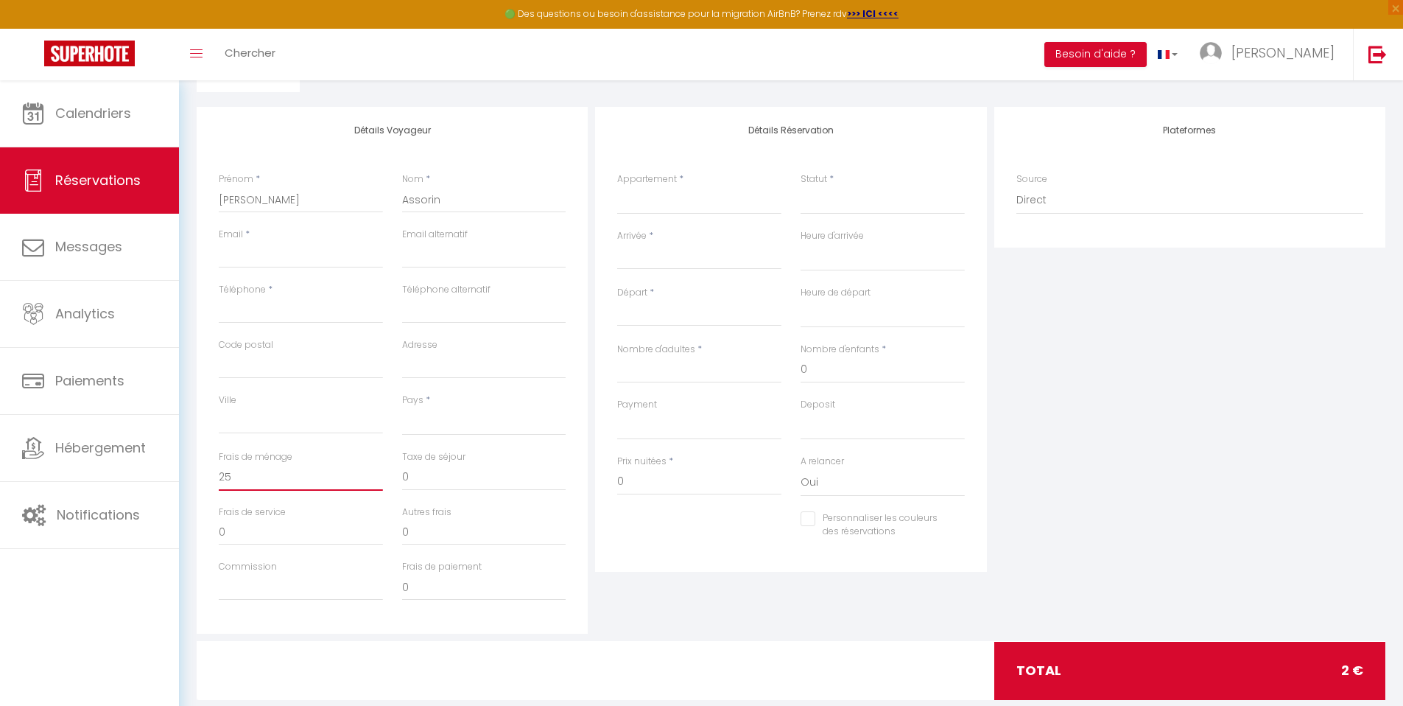
select select
checkbox input "false"
type input "25"
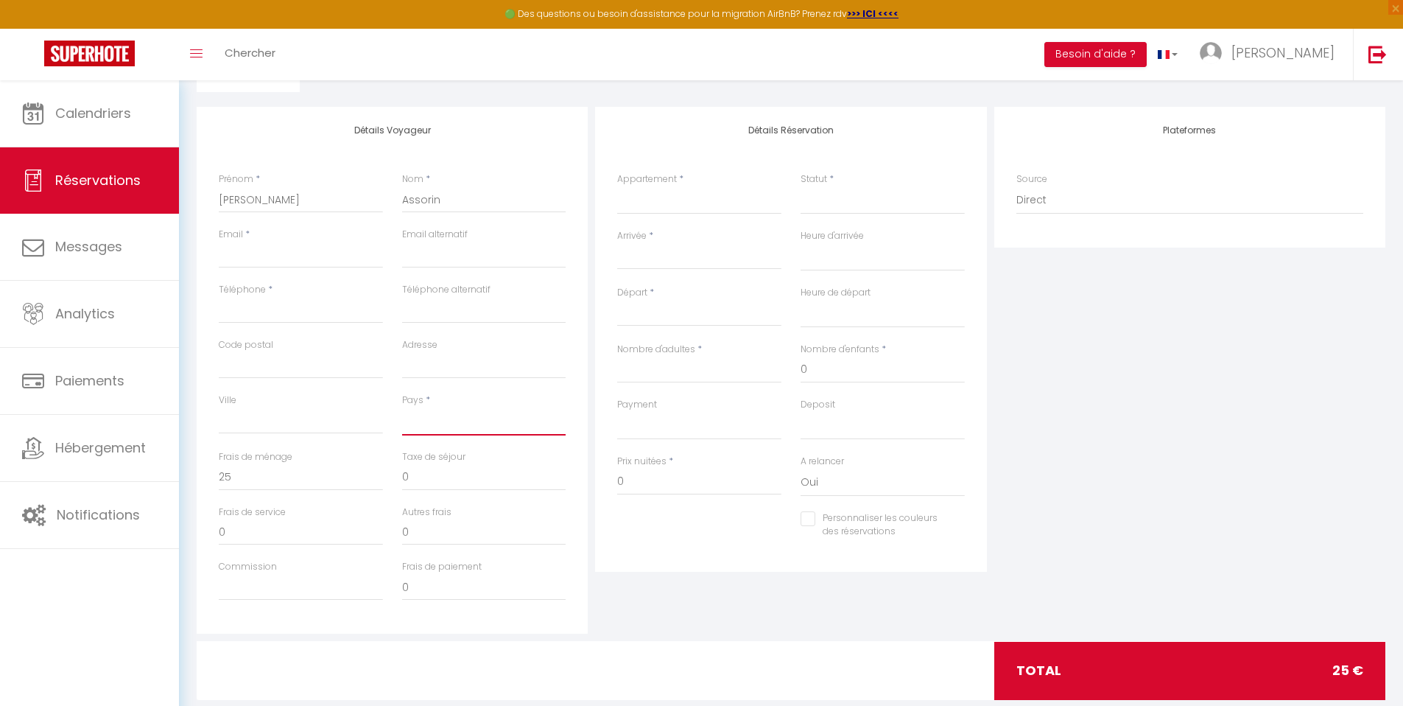
click at [441, 418] on select "France Portugal Afghanistan Albania Algeria American Samoa Andorra Angola Angui…" at bounding box center [484, 421] width 164 height 28
select select "FR"
click at [402, 407] on select "France Portugal Afghanistan Albania Algeria American Samoa Andorra Angola Angui…" at bounding box center [484, 421] width 164 height 28
select select
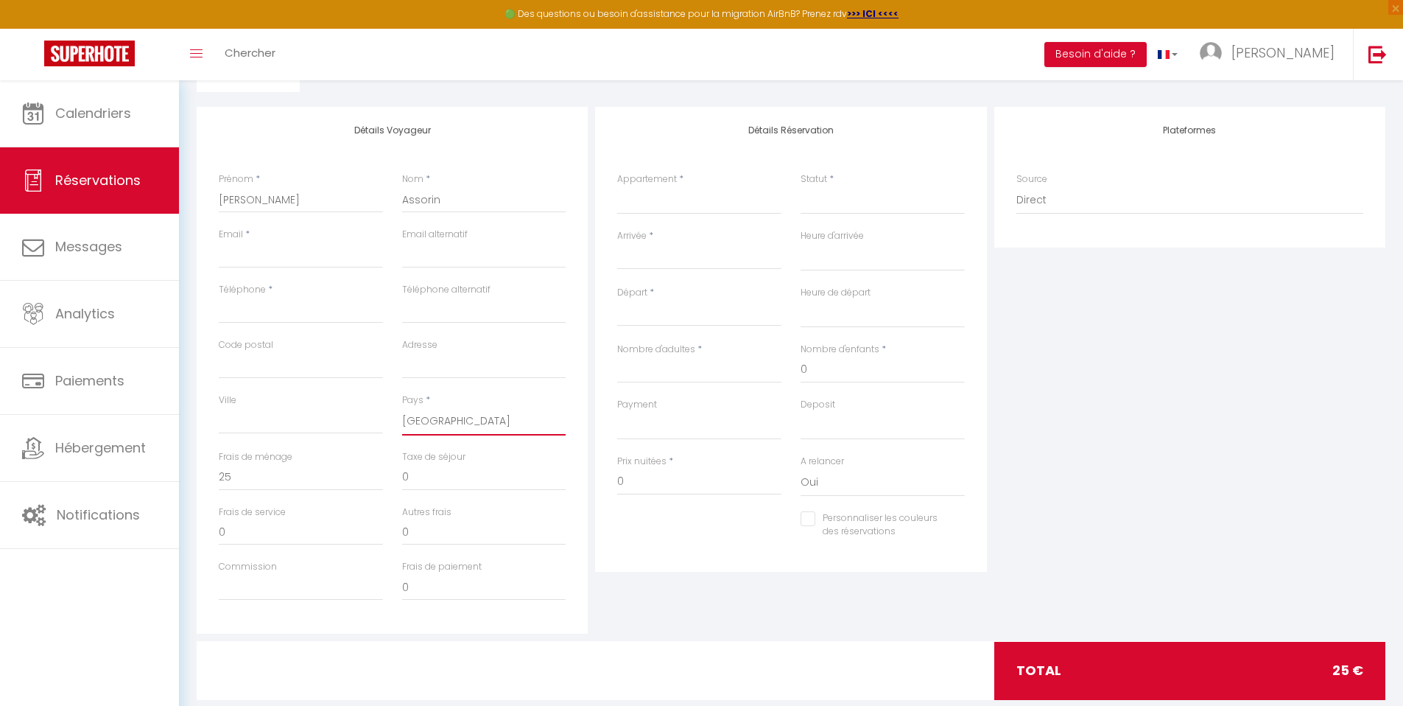
select select
checkbox input "false"
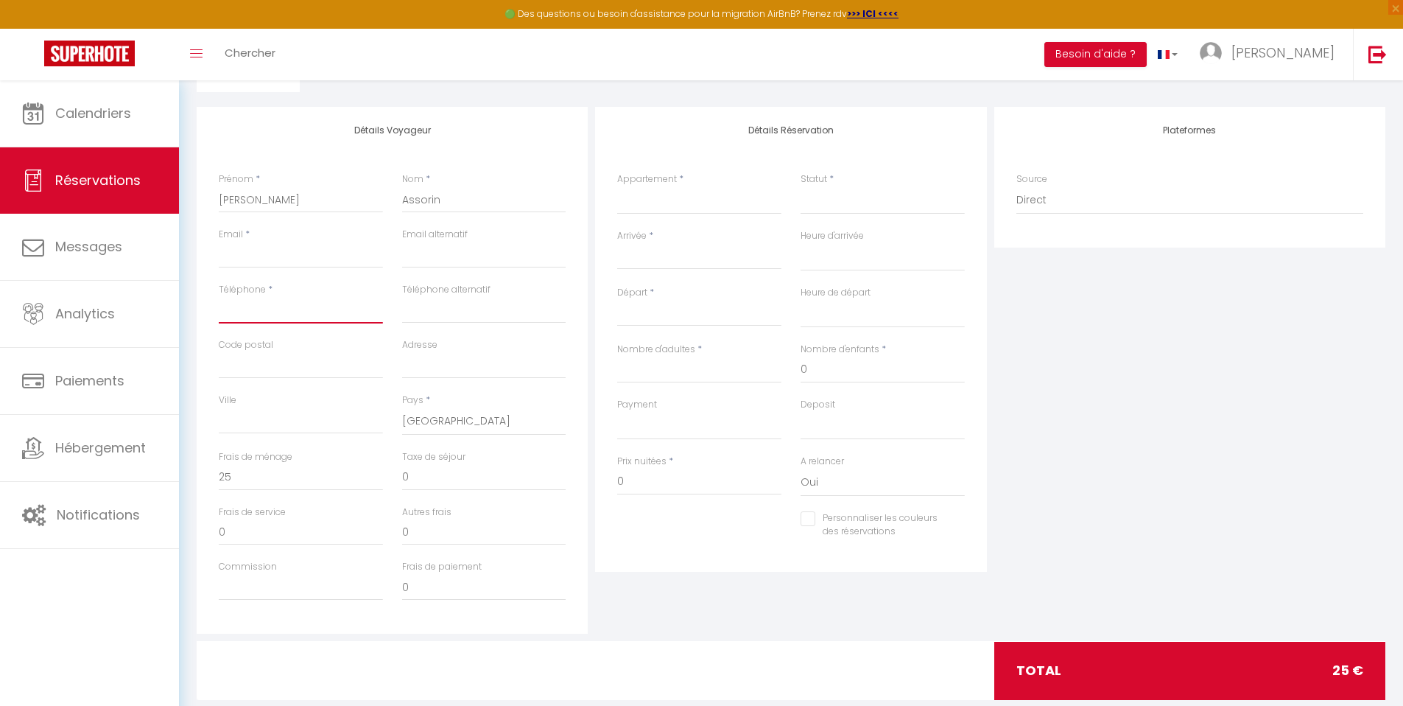
click at [300, 316] on input "Téléphone" at bounding box center [301, 310] width 164 height 27
type input "0"
select select
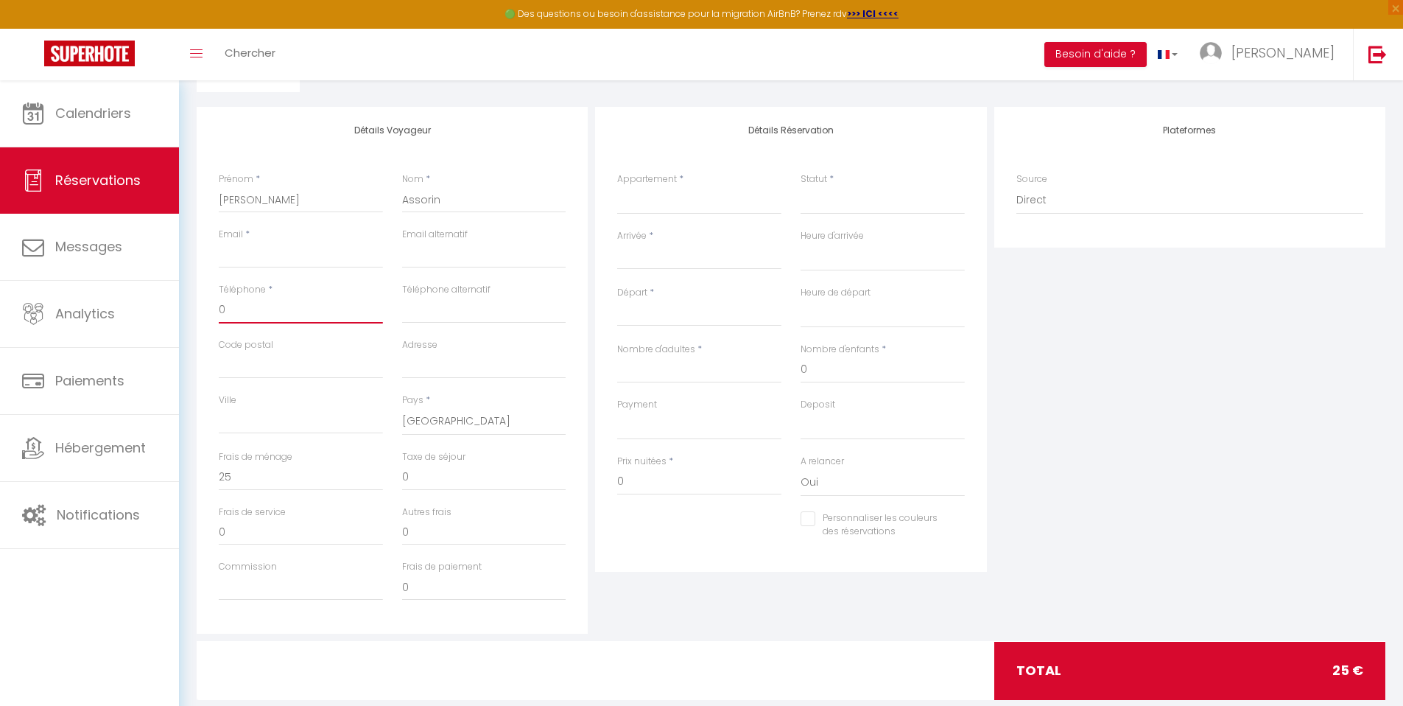
select select
checkbox input "false"
type input "06"
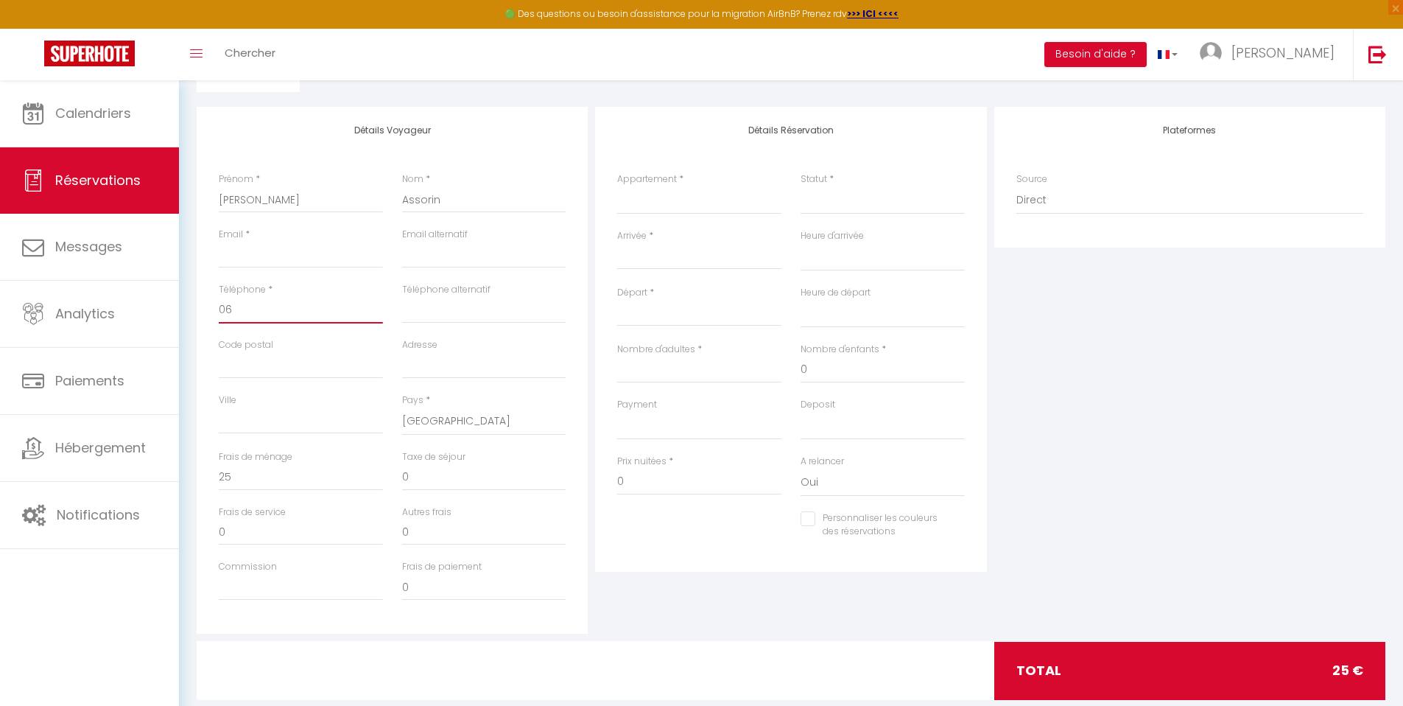
select select
click at [666, 200] on select "T3 Duplex Cosy - Notre-Dame - Netflix - Terrasse T1 Duplex Cosy - Notre-Dame - …" at bounding box center [699, 200] width 164 height 28
click at [684, 209] on select "T3 Duplex Cosy - Notre-Dame - Netflix - Terrasse T1 Duplex Cosy - Notre-Dame - …" at bounding box center [699, 200] width 164 height 28
click at [617, 186] on select "T3 Duplex Cosy - Notre-Dame - Netflix - Terrasse T1 Duplex Cosy - Notre-Dame - …" at bounding box center [699, 200] width 164 height 28
click at [853, 202] on select "Confirmé Non Confirmé Annulé Annulé par le voyageur No Show Request" at bounding box center [883, 200] width 164 height 28
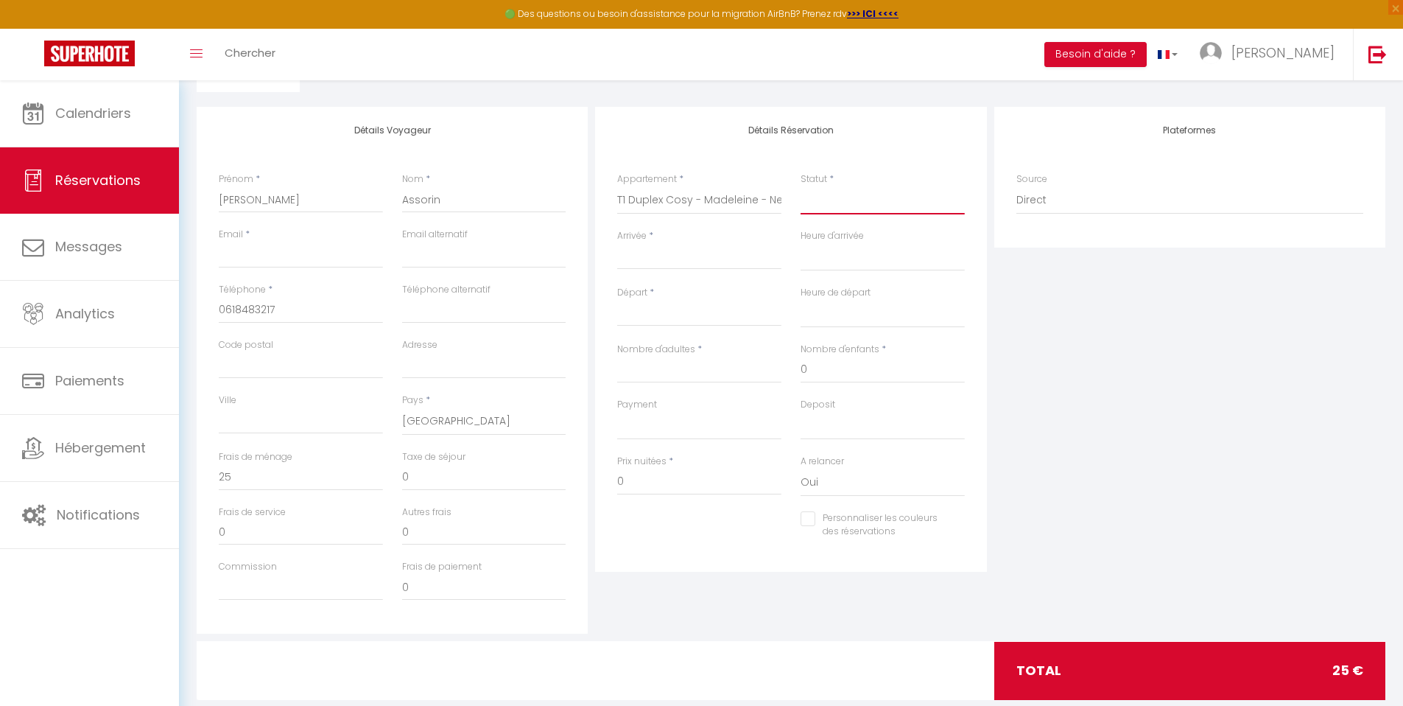
click at [801, 186] on select "Confirmé Non Confirmé Annulé Annulé par le voyageur No Show Request" at bounding box center [883, 200] width 164 height 28
click at [695, 263] on input "Arrivée" at bounding box center [699, 257] width 164 height 19
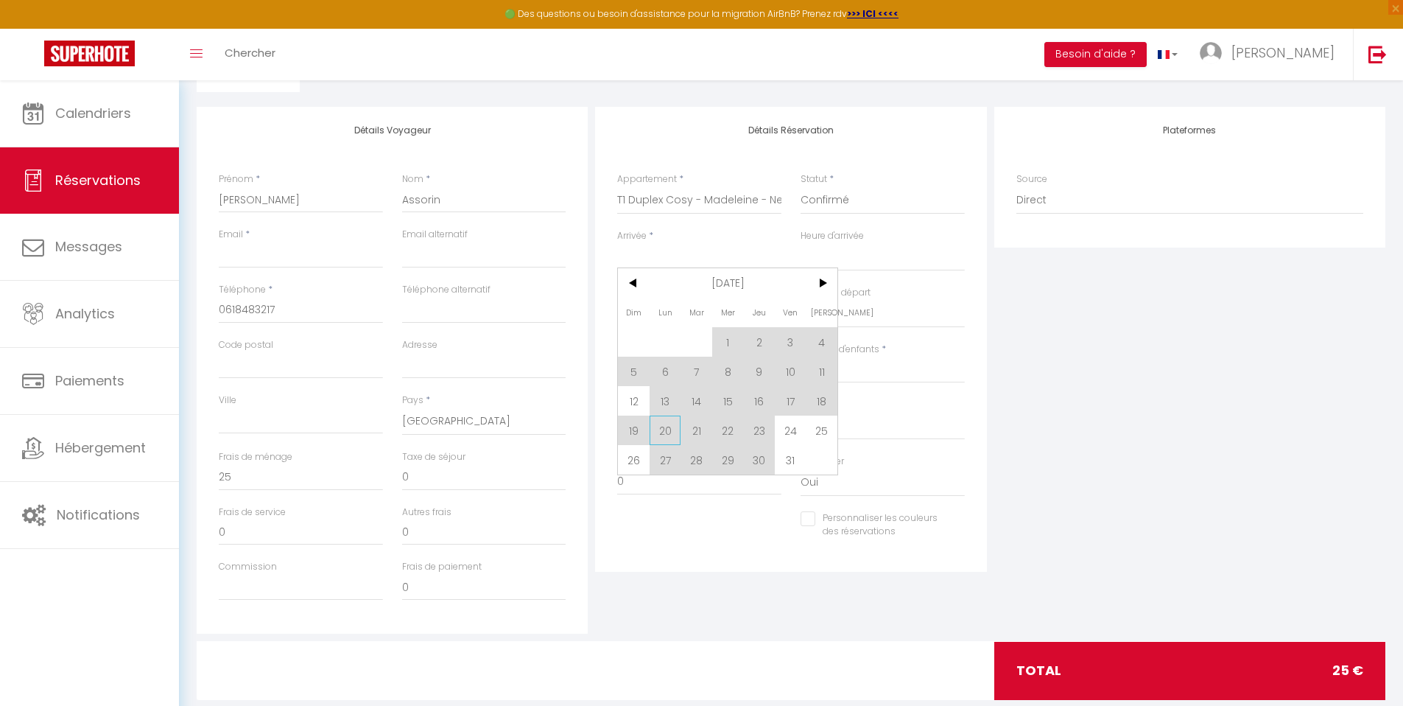
click at [663, 430] on span "20" at bounding box center [666, 429] width 32 height 29
click at [663, 430] on select "OK KO" at bounding box center [699, 426] width 164 height 28
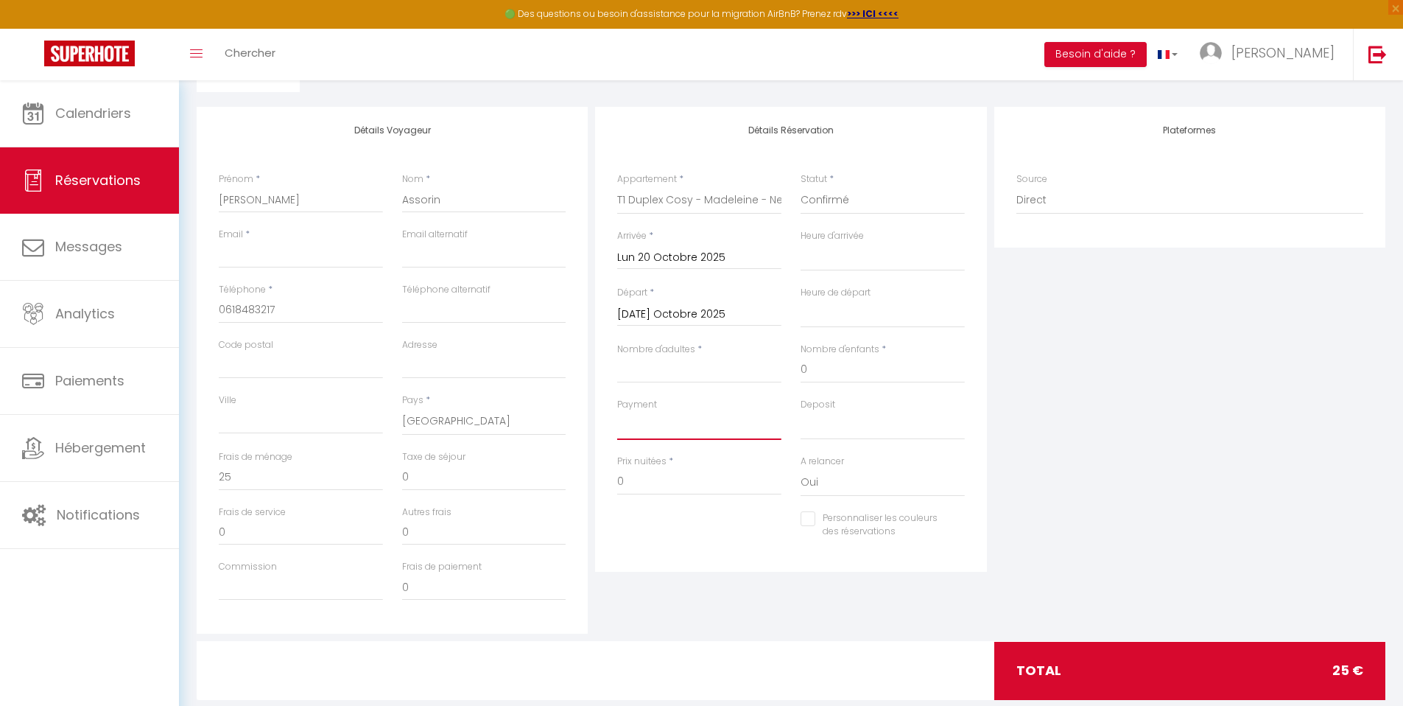
click at [617, 412] on select "OK KO" at bounding box center [699, 426] width 164 height 28
click at [676, 309] on input "Mar 21 Octobre 2025" at bounding box center [699, 314] width 164 height 19
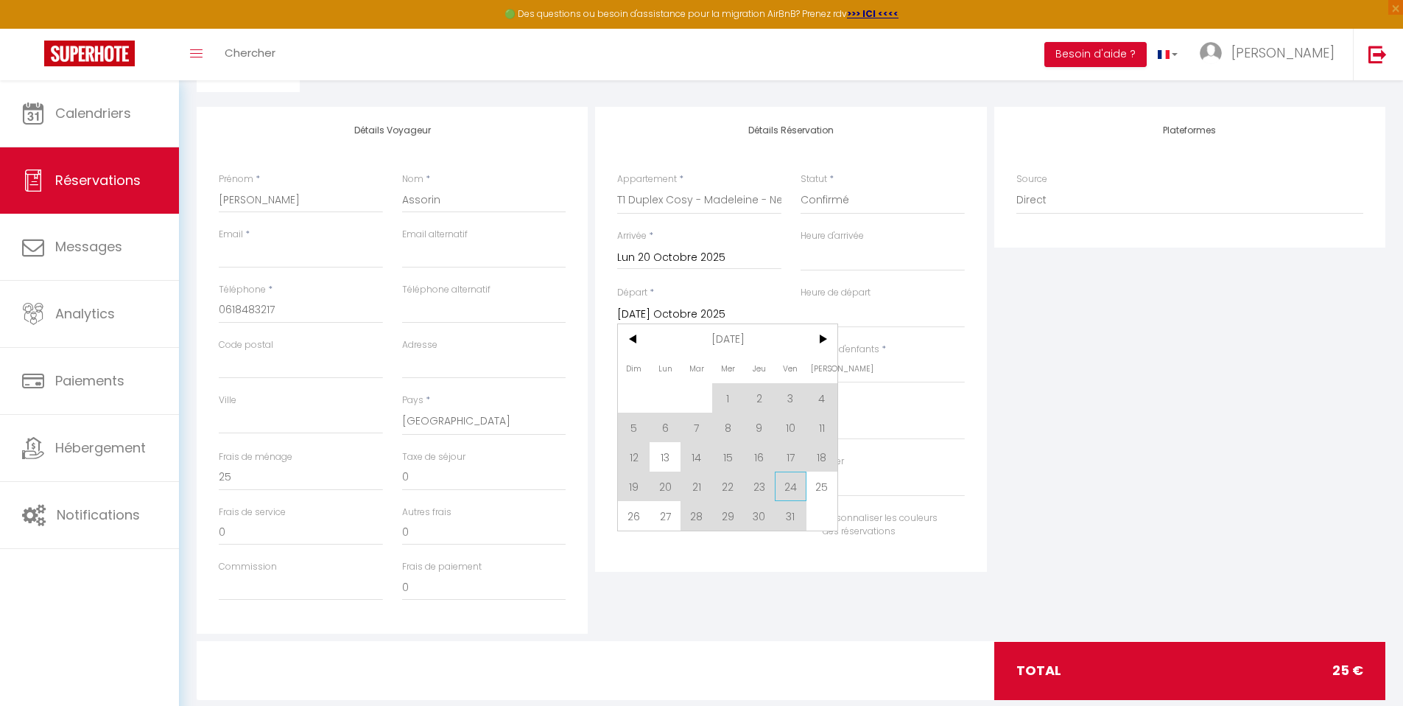
click at [793, 485] on span "24" at bounding box center [791, 485] width 32 height 29
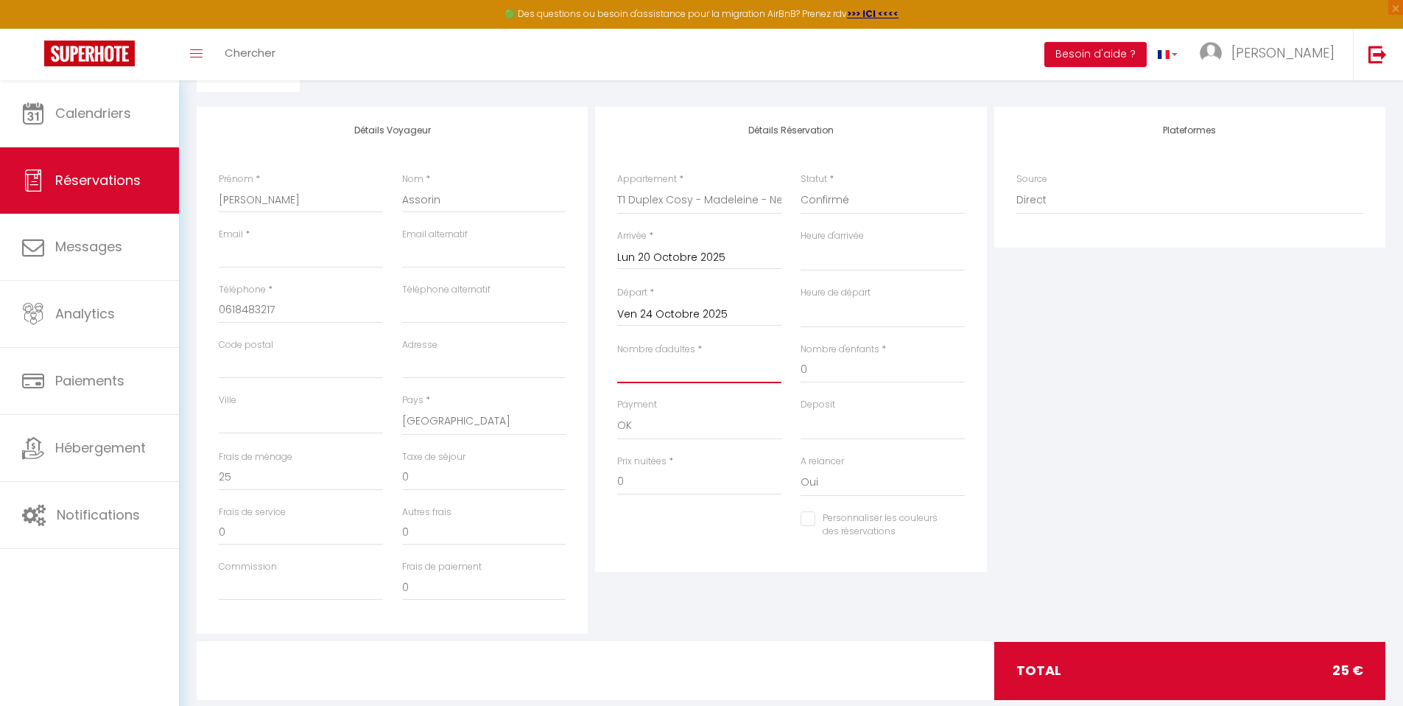
click at [744, 373] on input "Nombre d'adultes" at bounding box center [699, 369] width 164 height 27
click at [829, 261] on select "00:00 00:30 01:00 01:30 02:00 02:30 03:00 03:30 04:00 04:30 05:00 05:30 06:00 0…" at bounding box center [883, 257] width 164 height 28
click at [801, 243] on select "00:00 00:30 01:00 01:30 02:00 02:30 03:00 03:30 04:00 04:30 05:00 05:30 06:00 0…" at bounding box center [883, 257] width 164 height 28
click at [865, 309] on select "00:00 00:30 01:00 01:30 02:00 02:30 03:00 03:30 04:00 04:30 05:00 05:30 06:00 0…" at bounding box center [883, 314] width 164 height 28
click at [801, 300] on select "00:00 00:30 01:00 01:30 02:00 02:30 03:00 03:30 04:00 04:30 05:00 05:30 06:00 0…" at bounding box center [883, 314] width 164 height 28
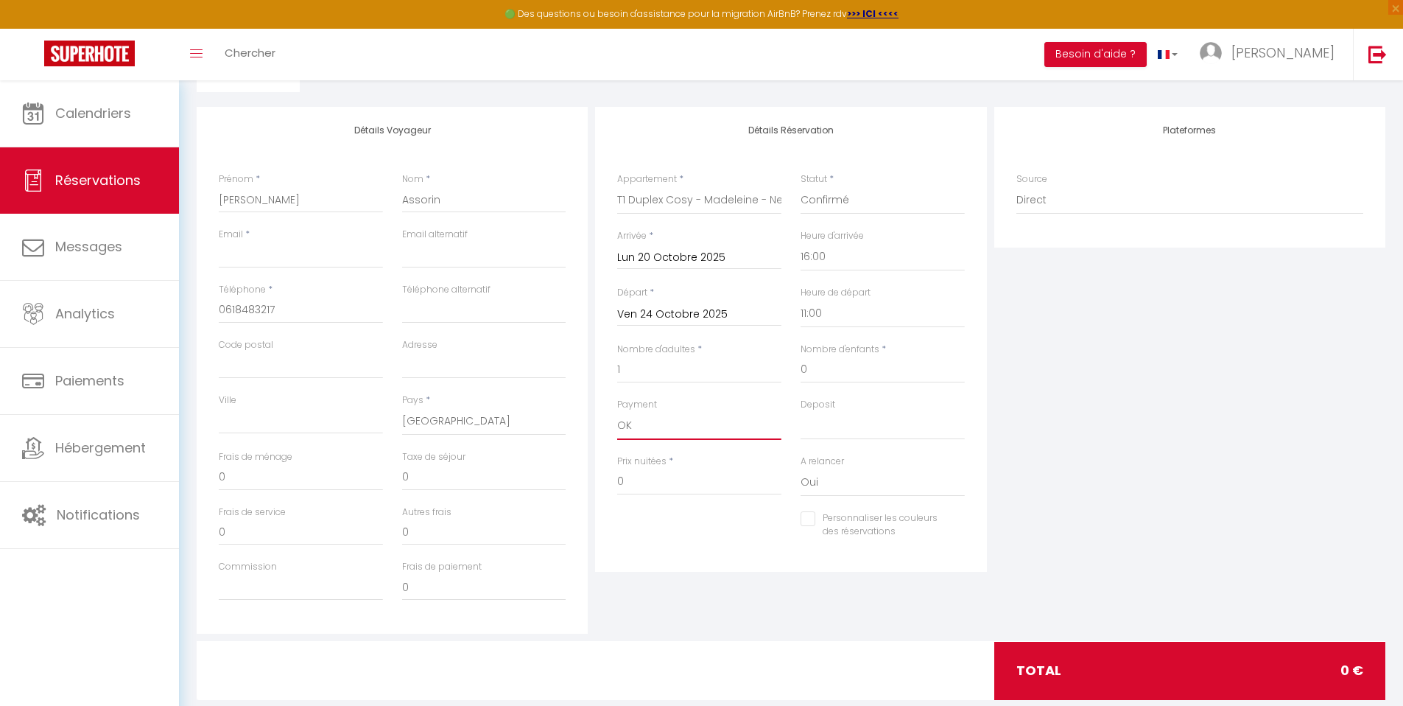
click at [675, 428] on select "OK KO" at bounding box center [699, 426] width 164 height 28
click at [617, 412] on select "OK KO" at bounding box center [699, 426] width 164 height 28
click at [848, 431] on select "OK KO" at bounding box center [883, 426] width 164 height 28
click at [801, 412] on select "OK KO" at bounding box center [883, 426] width 164 height 28
click at [815, 487] on select "Oui Non" at bounding box center [883, 482] width 164 height 28
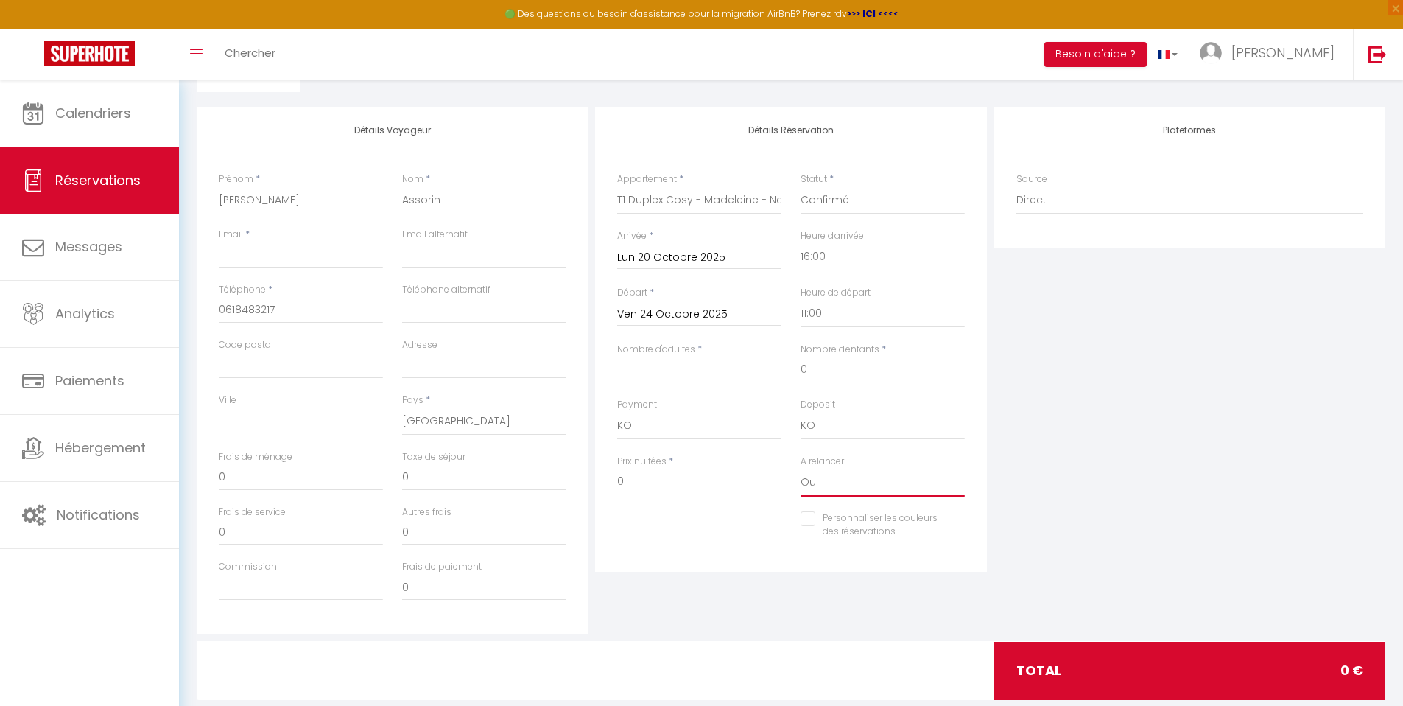
click at [801, 468] on select "Oui Non" at bounding box center [883, 482] width 164 height 28
click at [706, 483] on input "0" at bounding box center [699, 481] width 164 height 27
click at [706, 556] on div "Détails Réservation Appartement * T3 Duplex Cosy - Notre-Dame - Netflix - Terra…" at bounding box center [790, 339] width 391 height 465
click at [1178, 342] on div "Plateformes Source Direct Airbnb.com Booking.com Chalet montagne Expedia Gite d…" at bounding box center [1190, 370] width 398 height 527
click at [1188, 337] on div "Plateformes Source Direct Airbnb.com Booking.com Chalet montagne Expedia Gite d…" at bounding box center [1190, 370] width 398 height 527
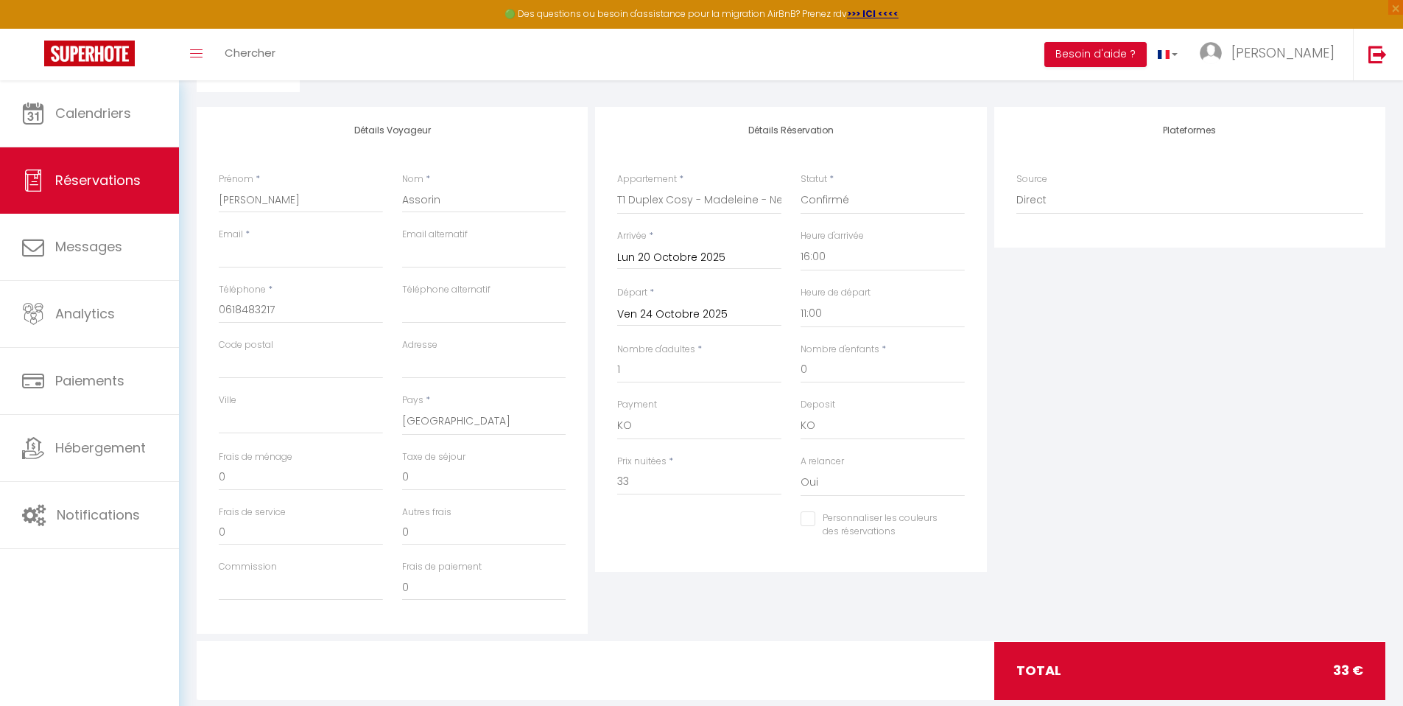
click at [1335, 669] on span "33 €" at bounding box center [1348, 670] width 30 height 21
click at [334, 261] on input "Email client" at bounding box center [301, 255] width 164 height 27
click at [1178, 396] on div "Plateformes Source Direct Airbnb.com Booking.com Chalet montagne Expedia Gite d…" at bounding box center [1190, 370] width 398 height 527
click at [447, 362] on input "Adresse" at bounding box center [484, 365] width 164 height 27
click at [344, 365] on input "Code postal" at bounding box center [301, 365] width 164 height 27
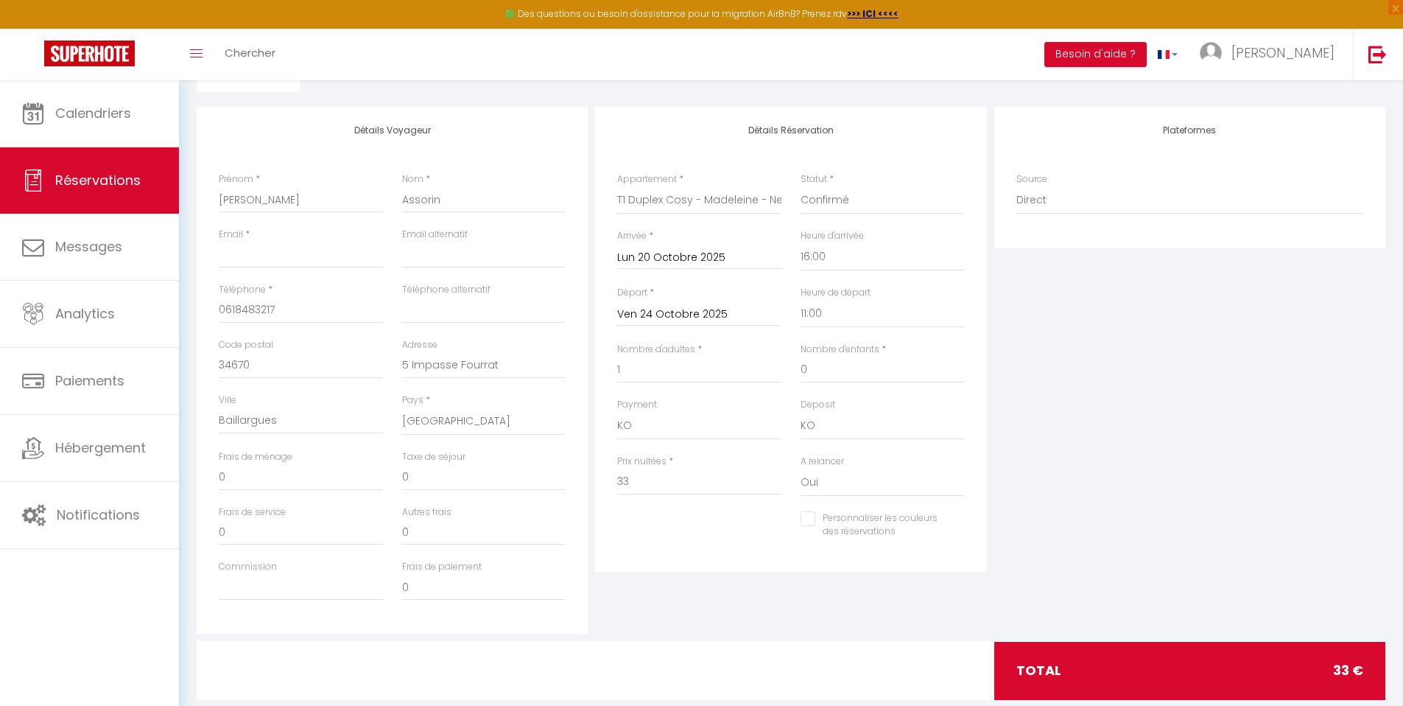
click at [692, 578] on div "Détails Réservation Appartement * T3 Duplex Cosy - Notre-Dame - Netflix - Terra…" at bounding box center [790, 370] width 398 height 527
click at [675, 424] on select "OK KO" at bounding box center [699, 426] width 164 height 28
click at [617, 412] on select "OK KO" at bounding box center [699, 426] width 164 height 28
click at [845, 429] on select "OK KO" at bounding box center [883, 426] width 164 height 28
click at [801, 412] on select "OK KO" at bounding box center [883, 426] width 164 height 28
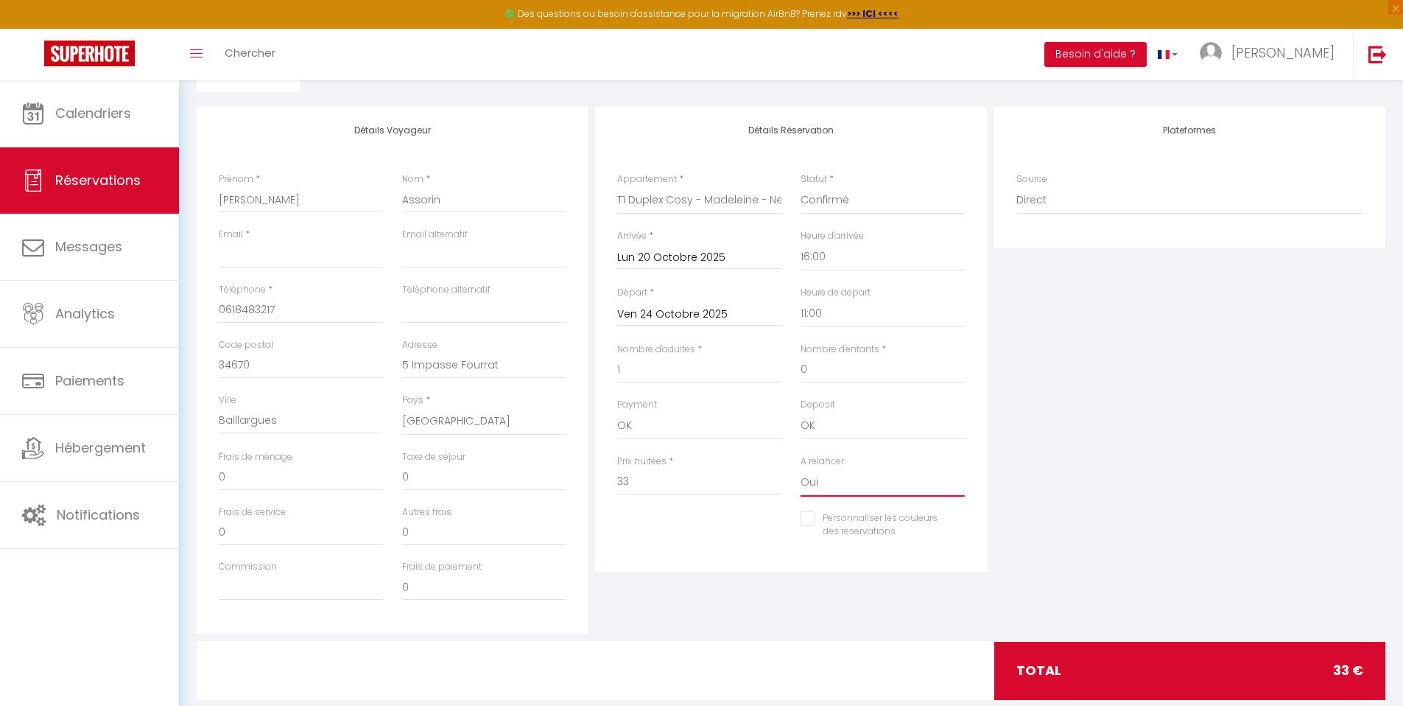
click at [819, 481] on select "Oui Non" at bounding box center [883, 482] width 164 height 28
click at [801, 468] on select "Oui Non" at bounding box center [883, 482] width 164 height 28
click at [323, 258] on input "Email client" at bounding box center [301, 255] width 164 height 27
click at [407, 252] on input "[EMAIL_ADDRESS][DOMAIN_NAME]" at bounding box center [484, 255] width 164 height 27
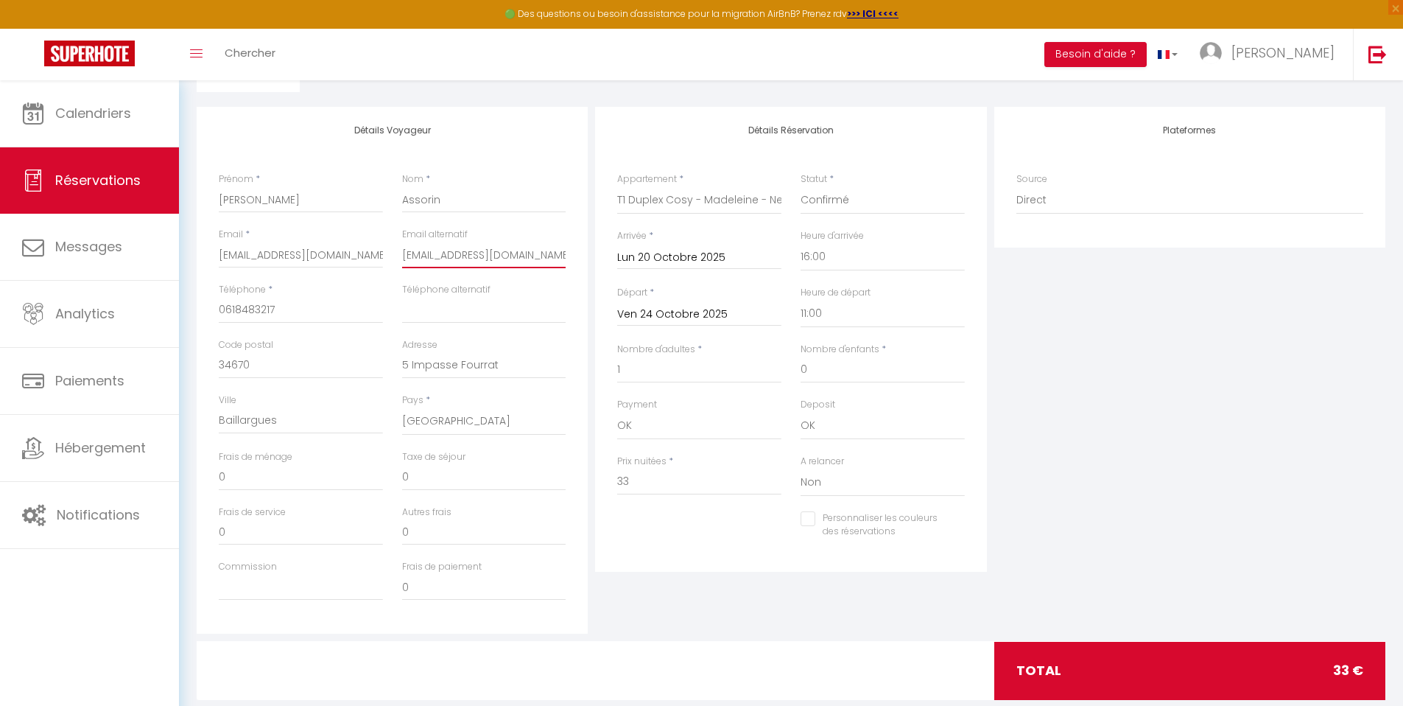
click at [407, 252] on input "[EMAIL_ADDRESS][DOMAIN_NAME]" at bounding box center [484, 255] width 164 height 27
click at [1214, 379] on div "Plateformes Source Direct Airbnb.com Booking.com Chalet montagne Expedia Gite d…" at bounding box center [1190, 370] width 398 height 527
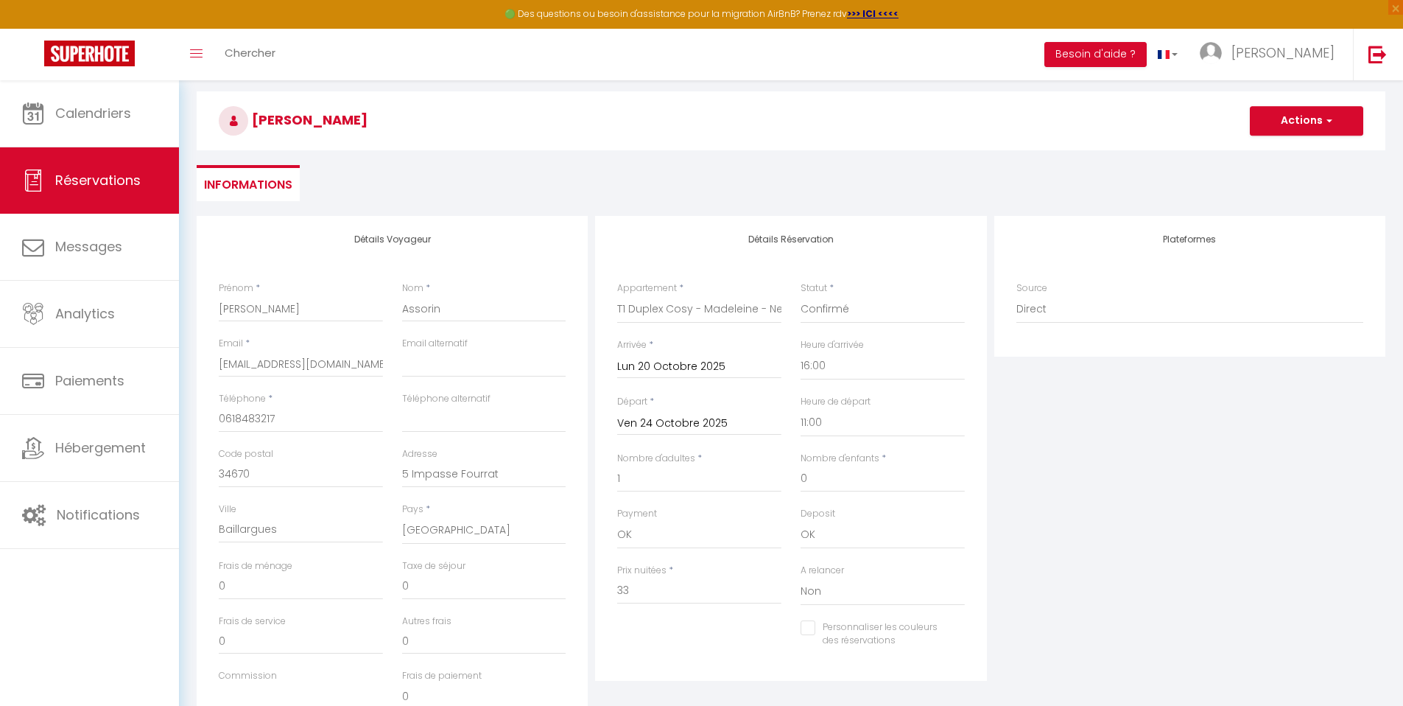
drag, startPoint x: 1413, startPoint y: 330, endPoint x: 1404, endPoint y: 214, distance: 116.0
click at [1402, 240] on html "🟢 Des questions ou besoin d'assistance pour la migration AirBnB? Prenez rdv >>>…" at bounding box center [701, 296] width 1403 height 706
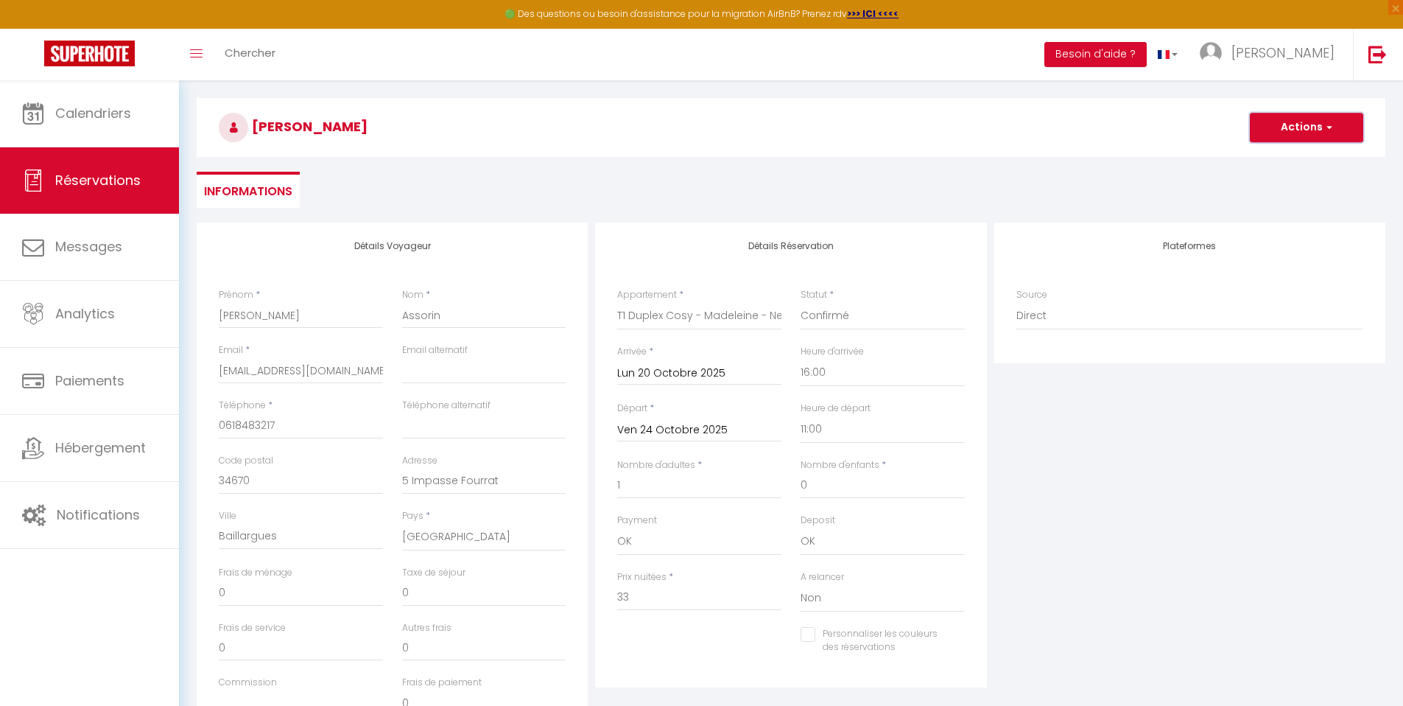
click at [1318, 130] on button "Actions" at bounding box center [1306, 127] width 113 height 29
click at [1075, 185] on ul "Informations" at bounding box center [791, 190] width 1189 height 36
click at [340, 366] on input "[EMAIL_ADDRESS][DOMAIN_NAME]" at bounding box center [301, 370] width 164 height 27
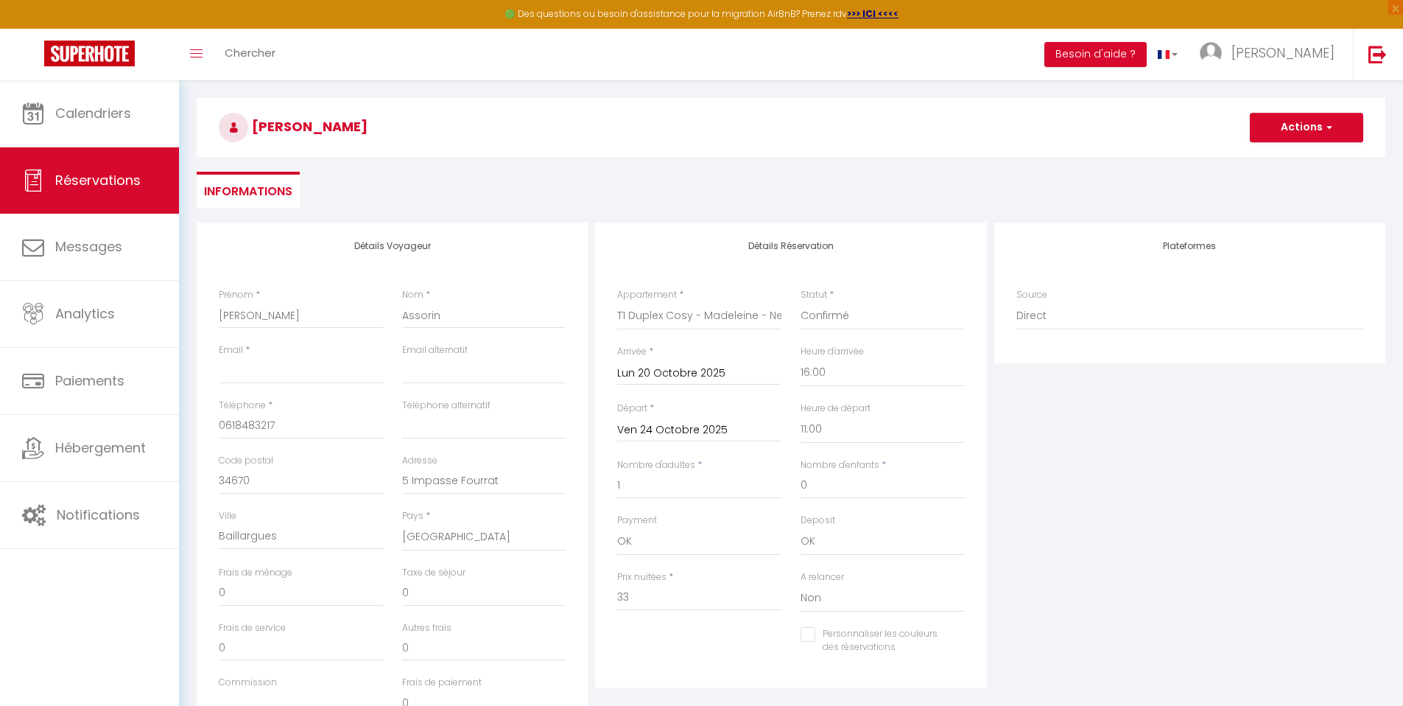
click at [1223, 531] on div "Plateformes Source Direct Airbnb.com Booking.com Chalet montagne Expedia Gite d…" at bounding box center [1190, 485] width 398 height 527
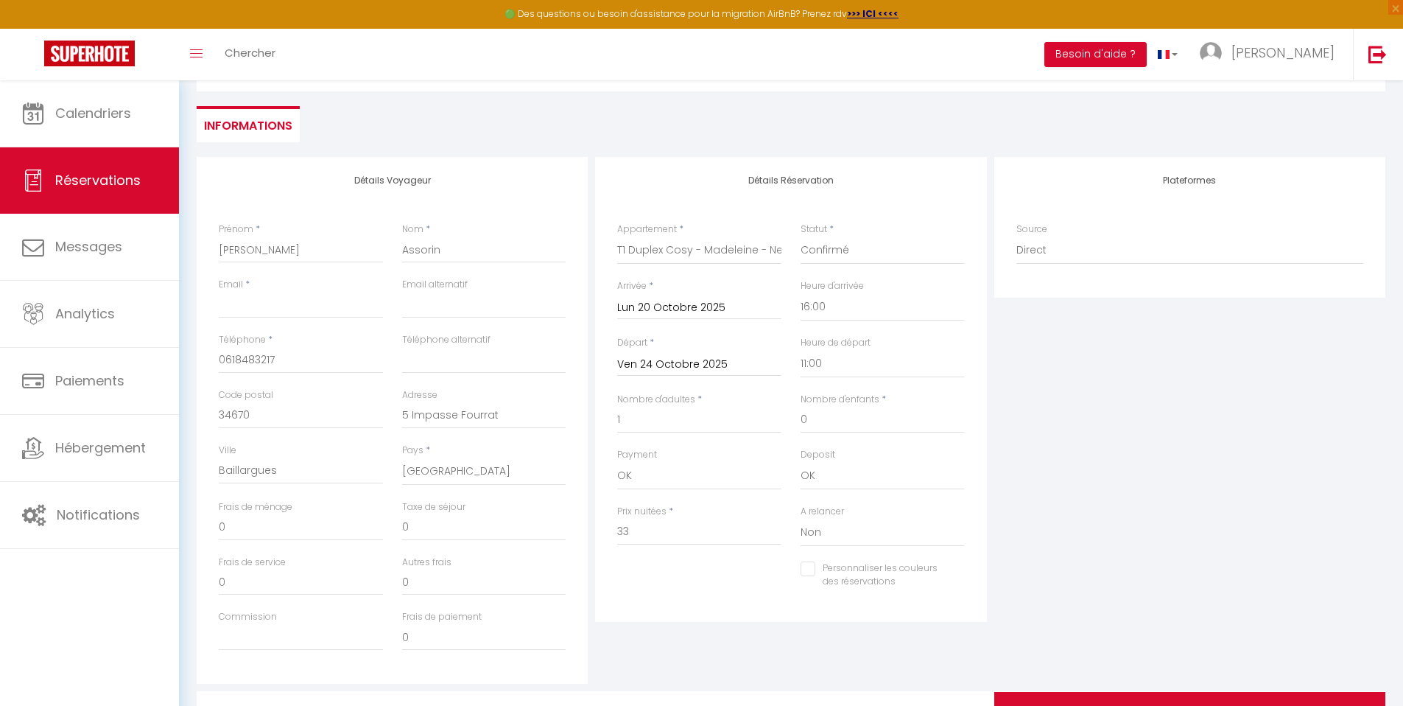
scroll to position [197, 0]
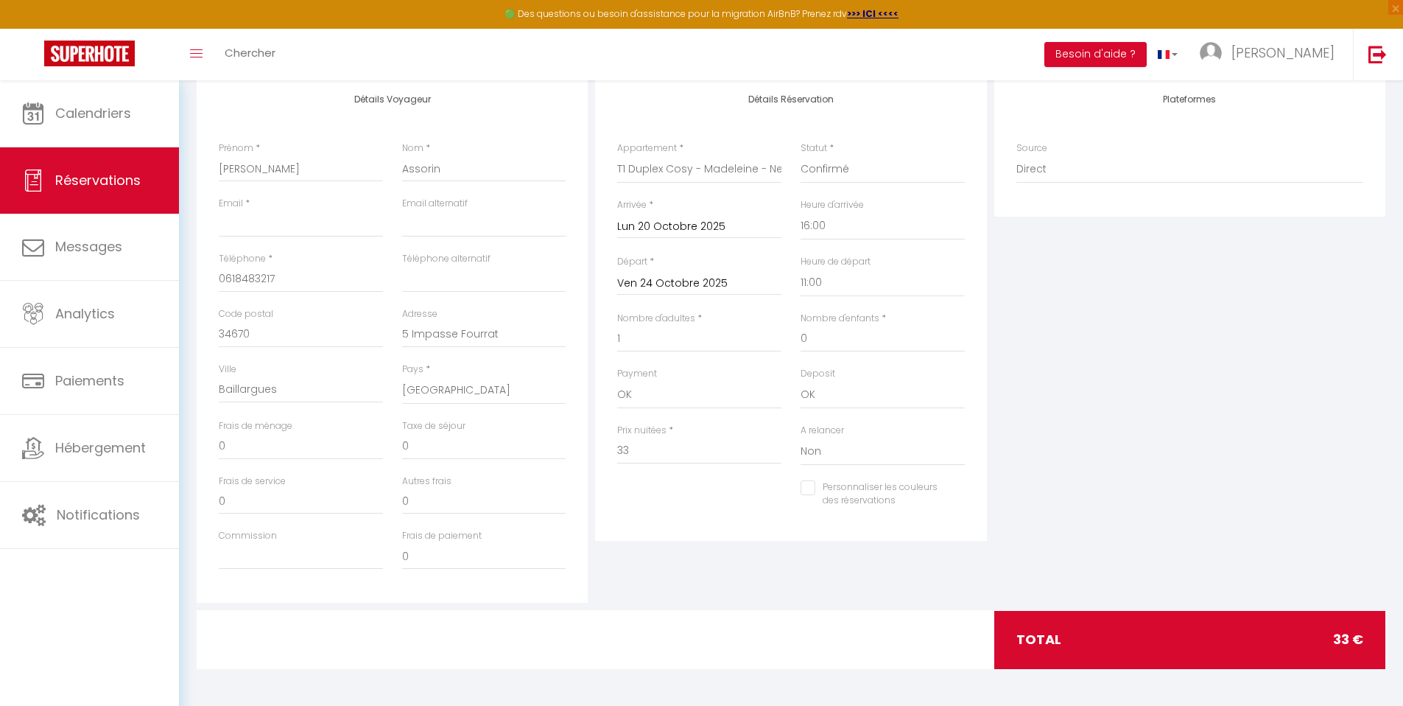
drag, startPoint x: 1413, startPoint y: 398, endPoint x: 1413, endPoint y: 554, distance: 156.1
click at [1402, 509] on html "🟢 Des questions ou besoin d'assistance pour la migration AirBnB? Prenez rdv >>>…" at bounding box center [701, 156] width 1403 height 706
click at [646, 455] on input "33" at bounding box center [699, 450] width 164 height 27
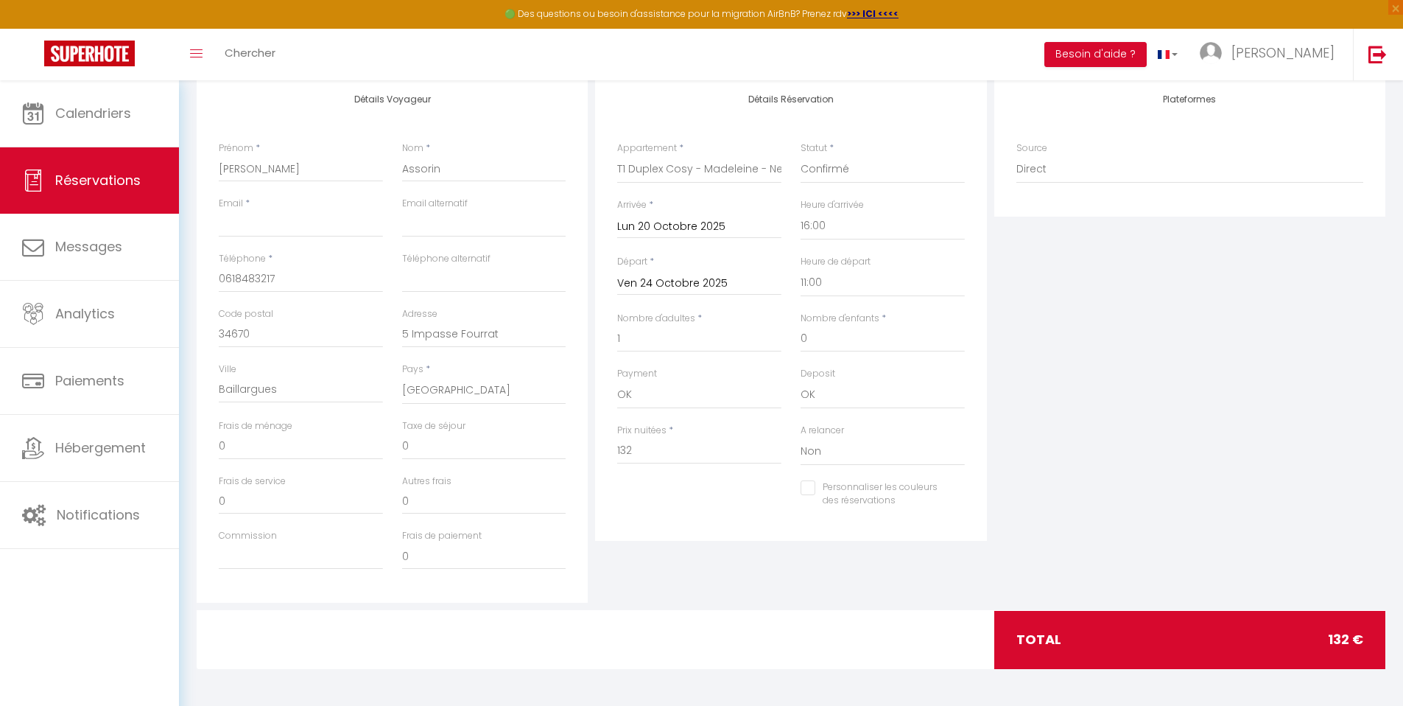
click at [1160, 396] on div "Plateformes Source Direct Airbnb.com Booking.com Chalet montagne Expedia Gite d…" at bounding box center [1190, 339] width 398 height 527
click at [306, 446] on input "0" at bounding box center [301, 446] width 164 height 27
click at [1330, 464] on div "Plateformes Source Direct Airbnb.com Booking.com Chalet montagne Expedia Gite d…" at bounding box center [1190, 339] width 398 height 527
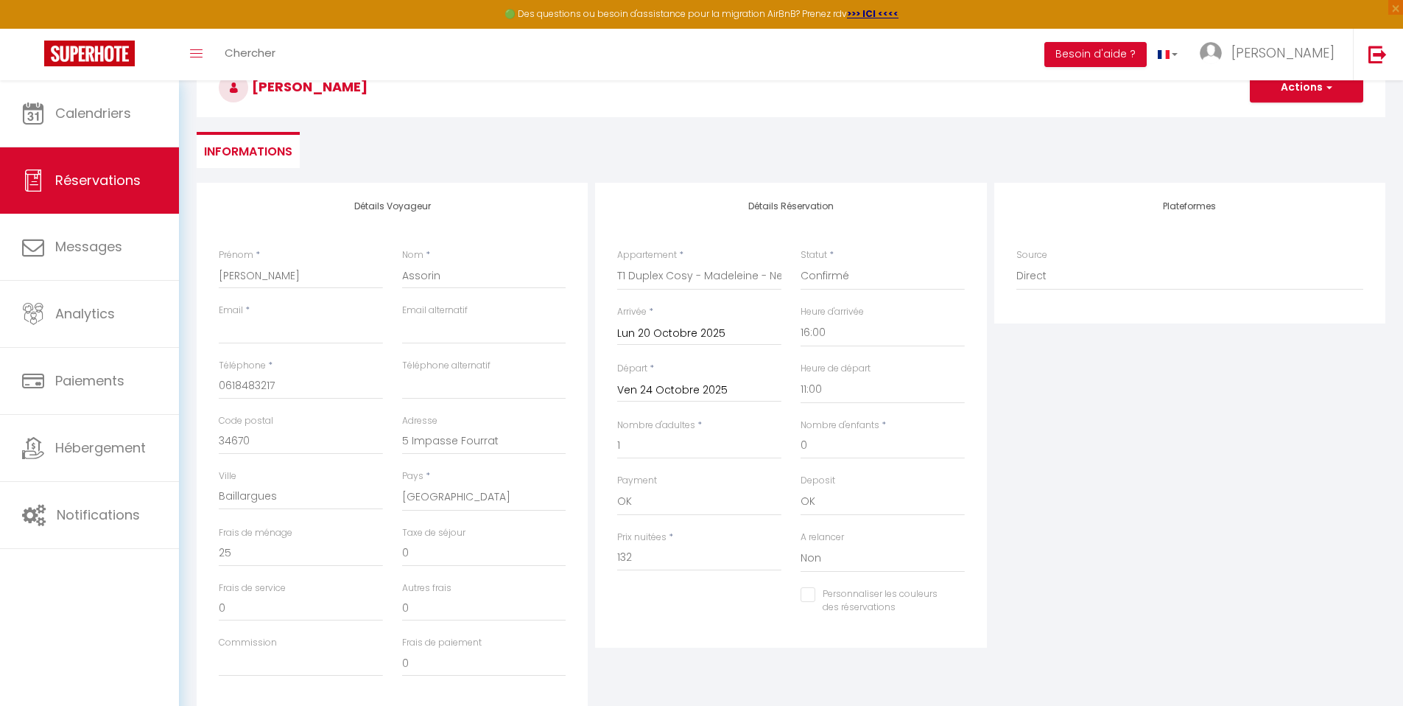
scroll to position [0, 0]
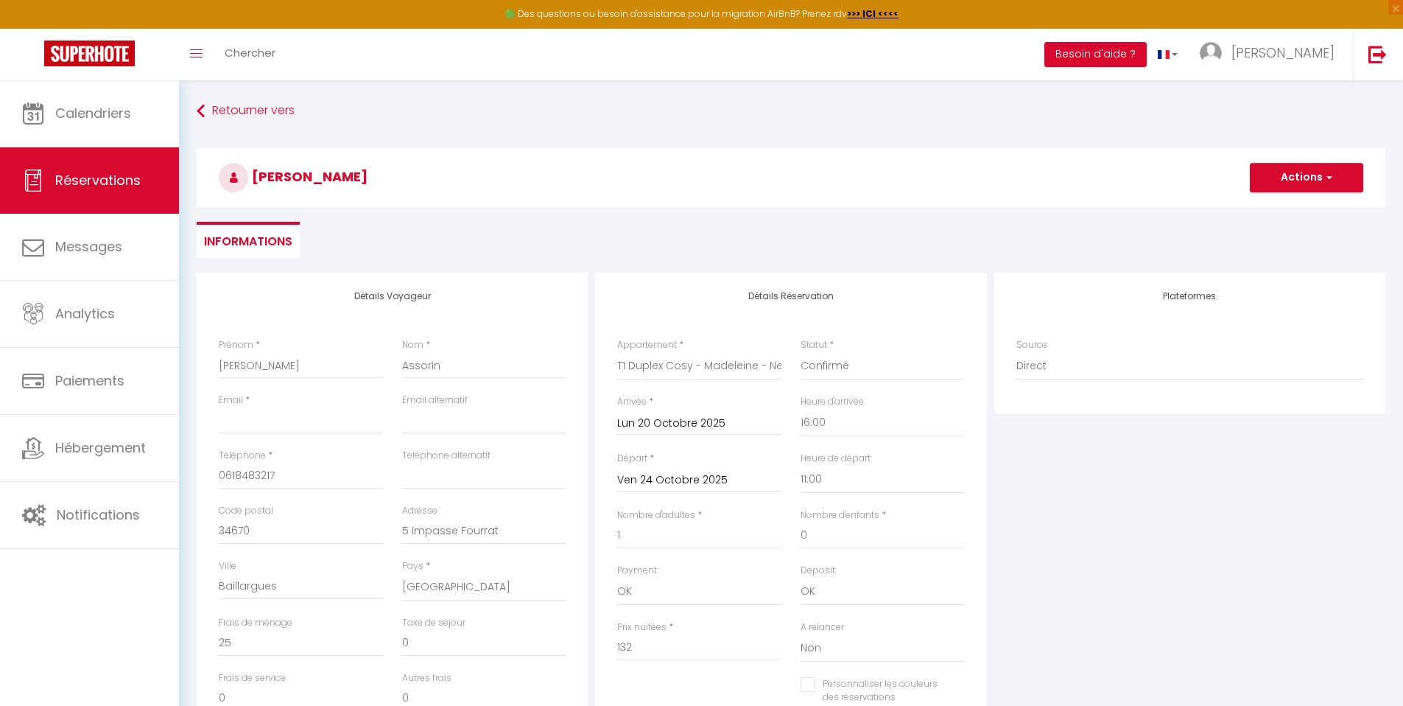
drag, startPoint x: 1413, startPoint y: 421, endPoint x: 1410, endPoint y: 229, distance: 192.3
click at [1402, 229] on html "🟢 Des questions ou besoin d'assistance pour la migration AirBnB? Prenez rdv >>>…" at bounding box center [701, 353] width 1403 height 706
click at [1315, 189] on button "Actions" at bounding box center [1306, 177] width 113 height 29
click at [1305, 208] on link "Enregistrer" at bounding box center [1292, 209] width 116 height 19
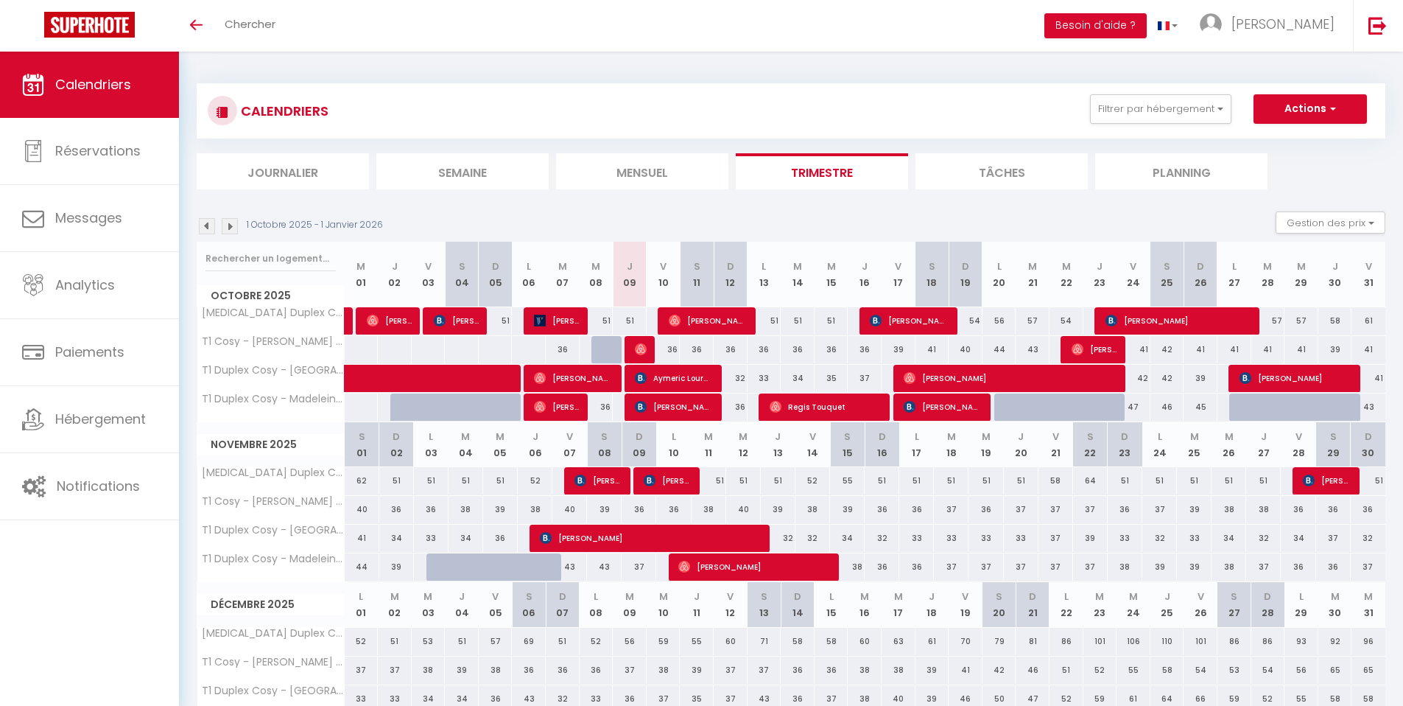
click at [638, 161] on li "Mensuel" at bounding box center [642, 171] width 172 height 36
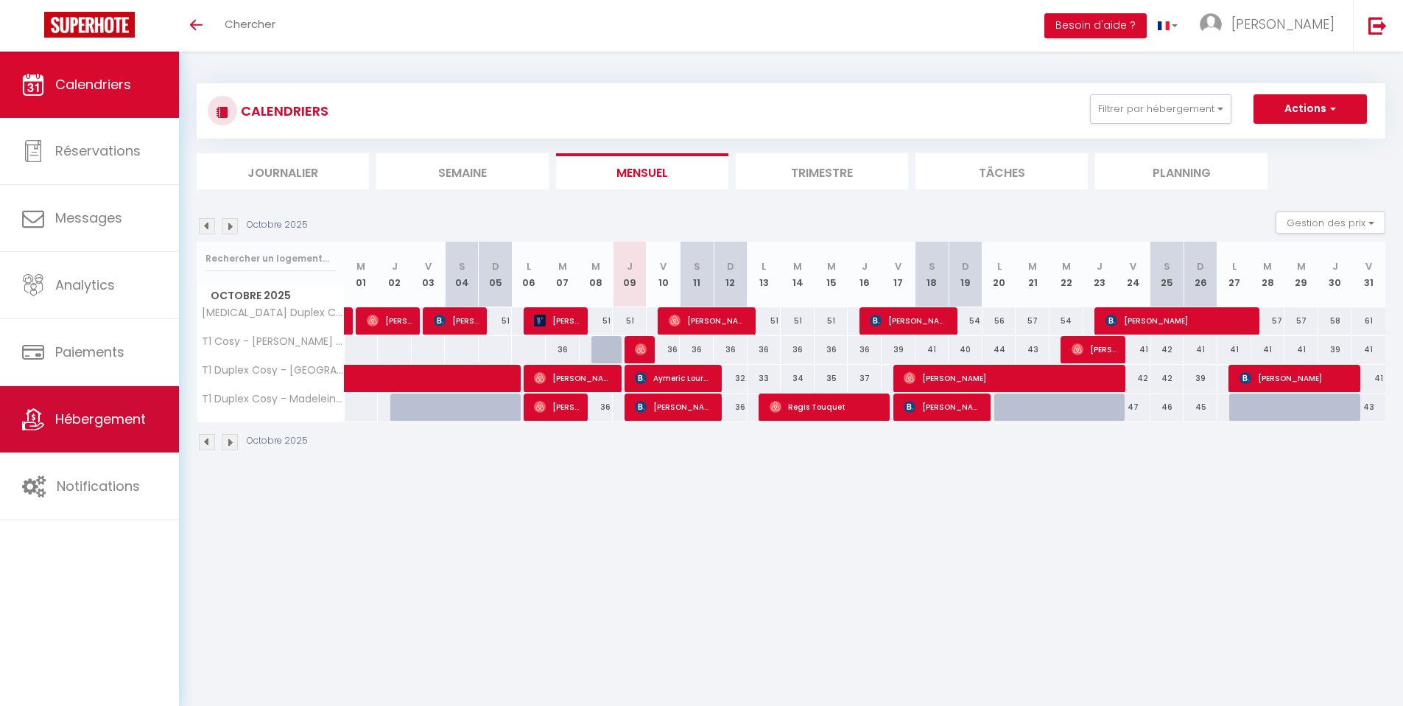
click at [93, 415] on span "Hébergement" at bounding box center [100, 419] width 91 height 18
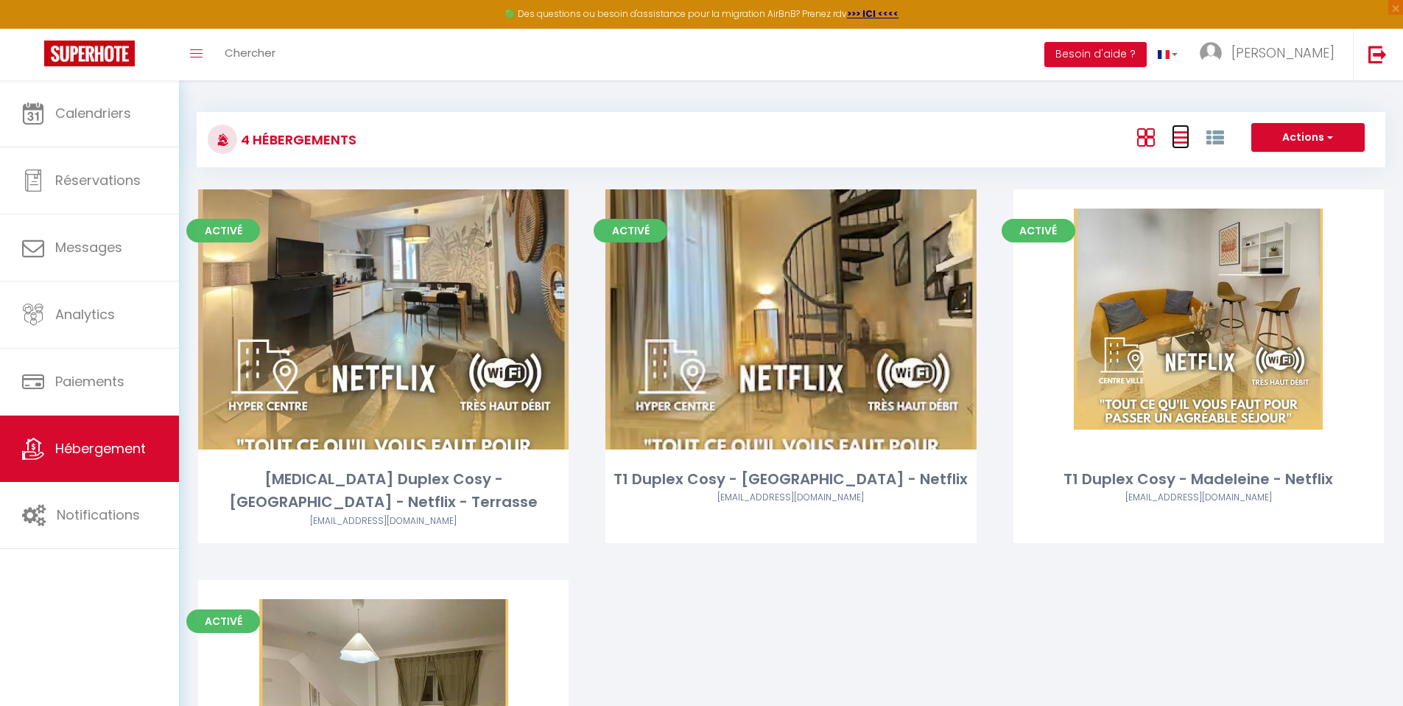
click at [1173, 141] on icon at bounding box center [1181, 137] width 18 height 18
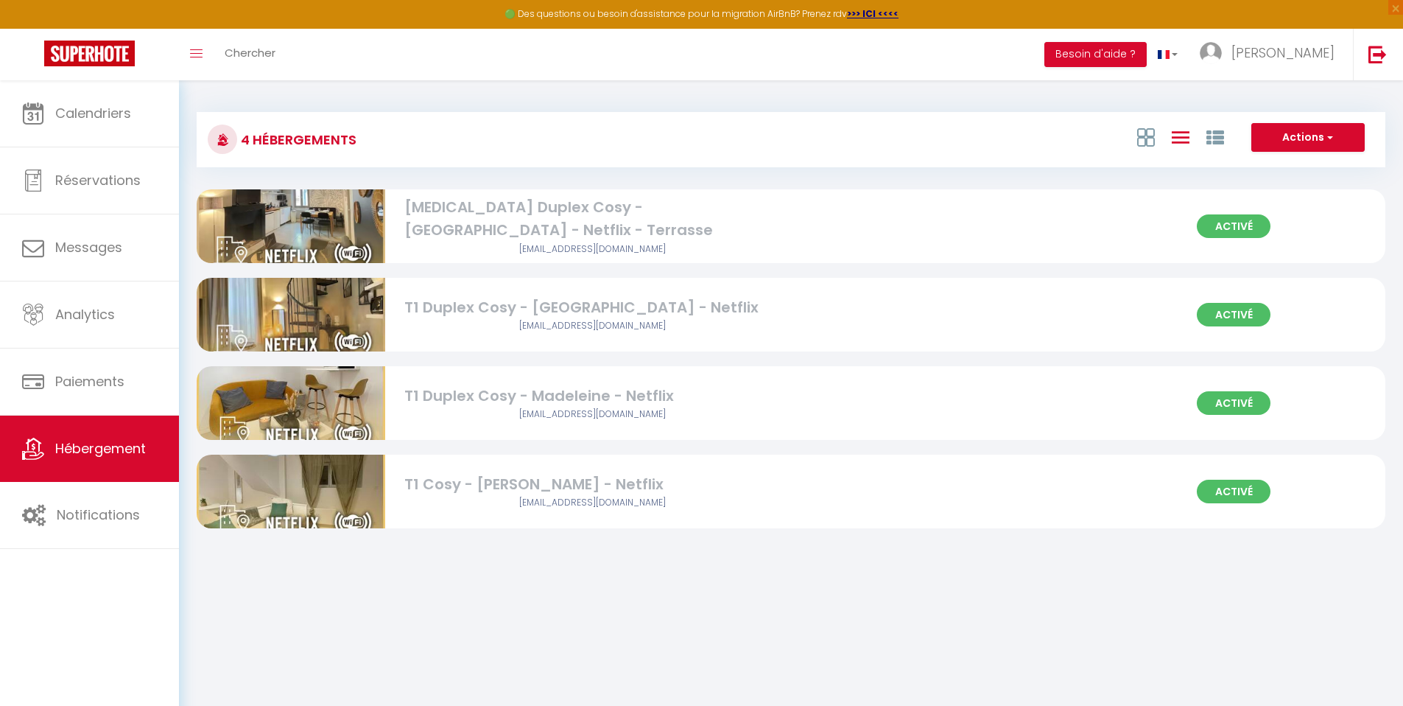
click at [328, 488] on img at bounding box center [291, 490] width 189 height 167
select select "3"
select select "2"
select select "1"
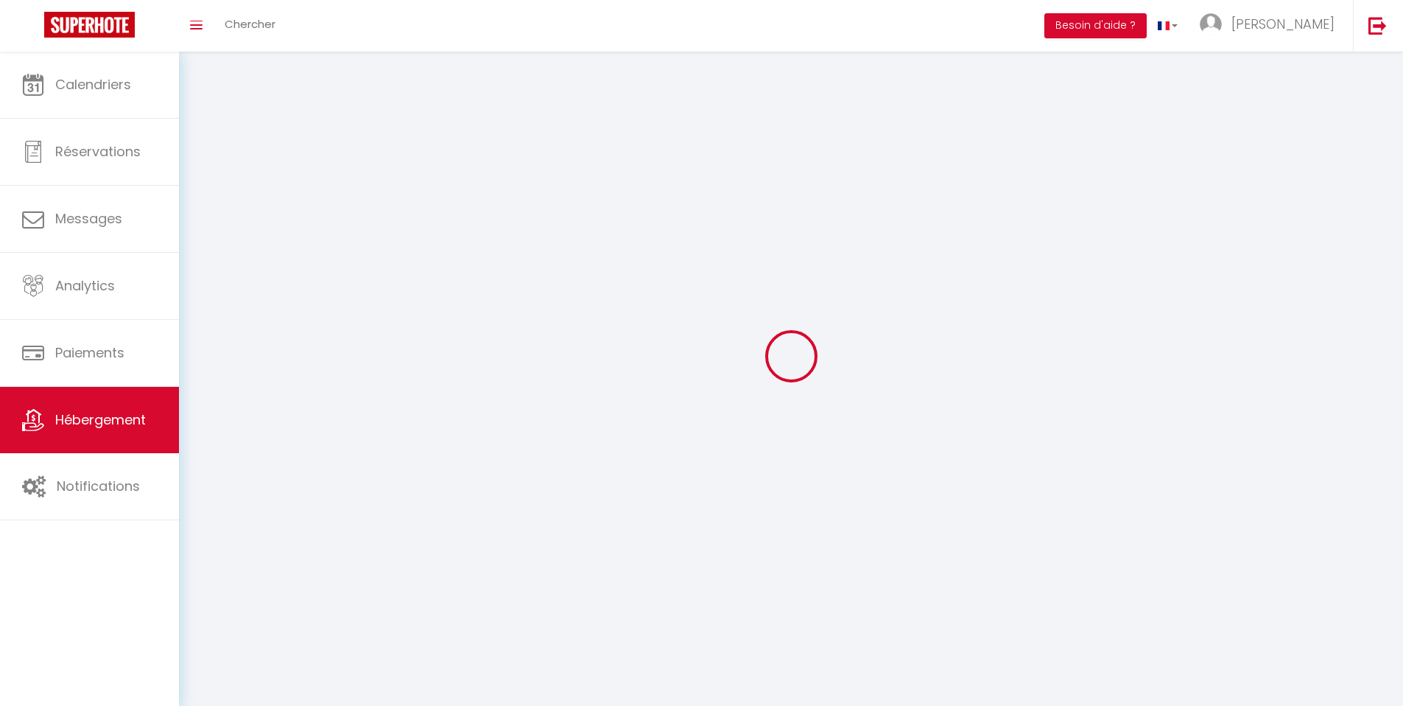
select select
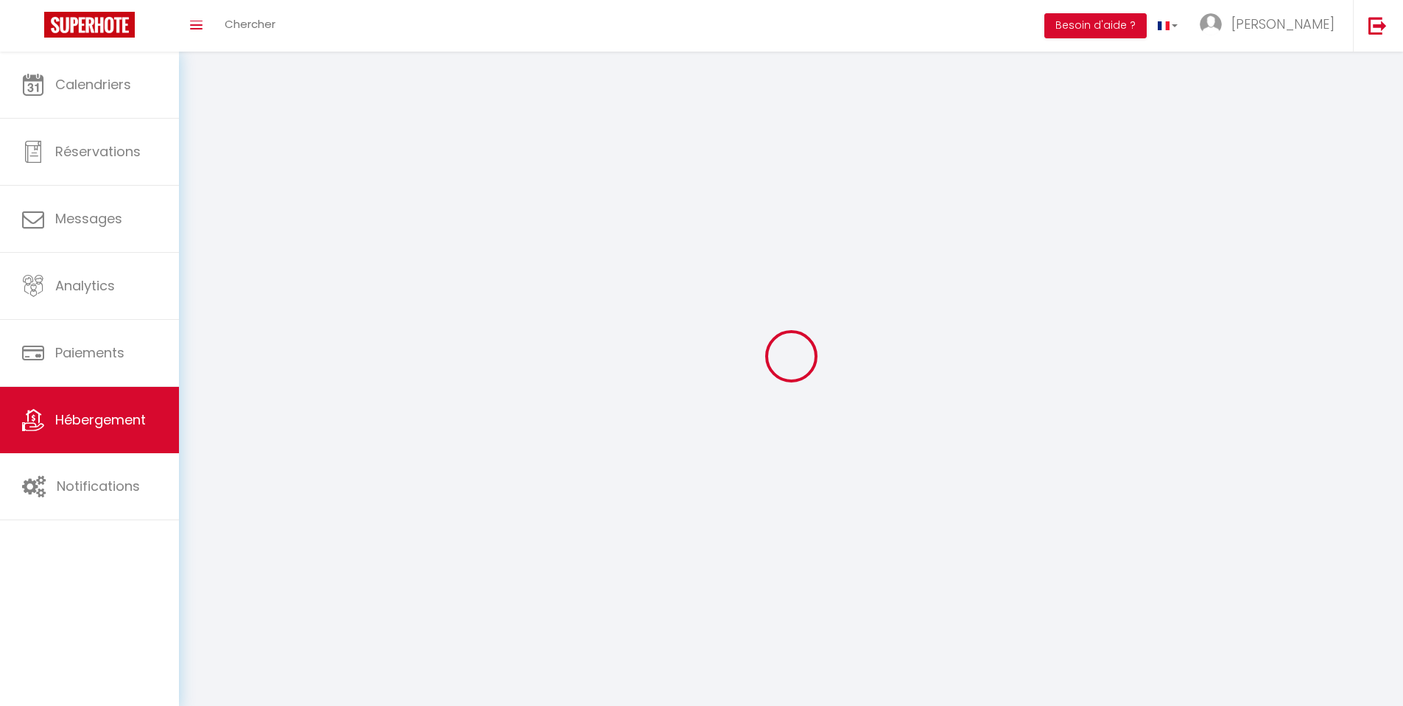
select select
checkbox input "false"
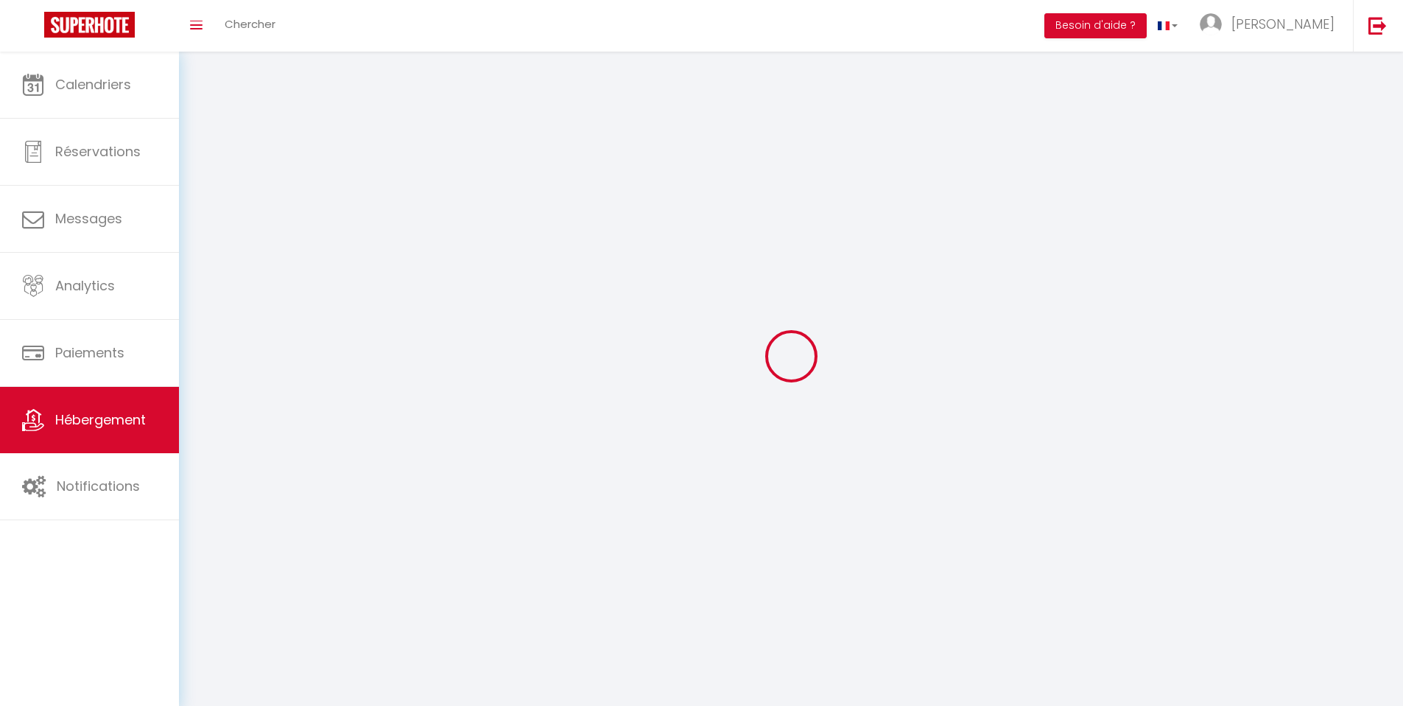
select select
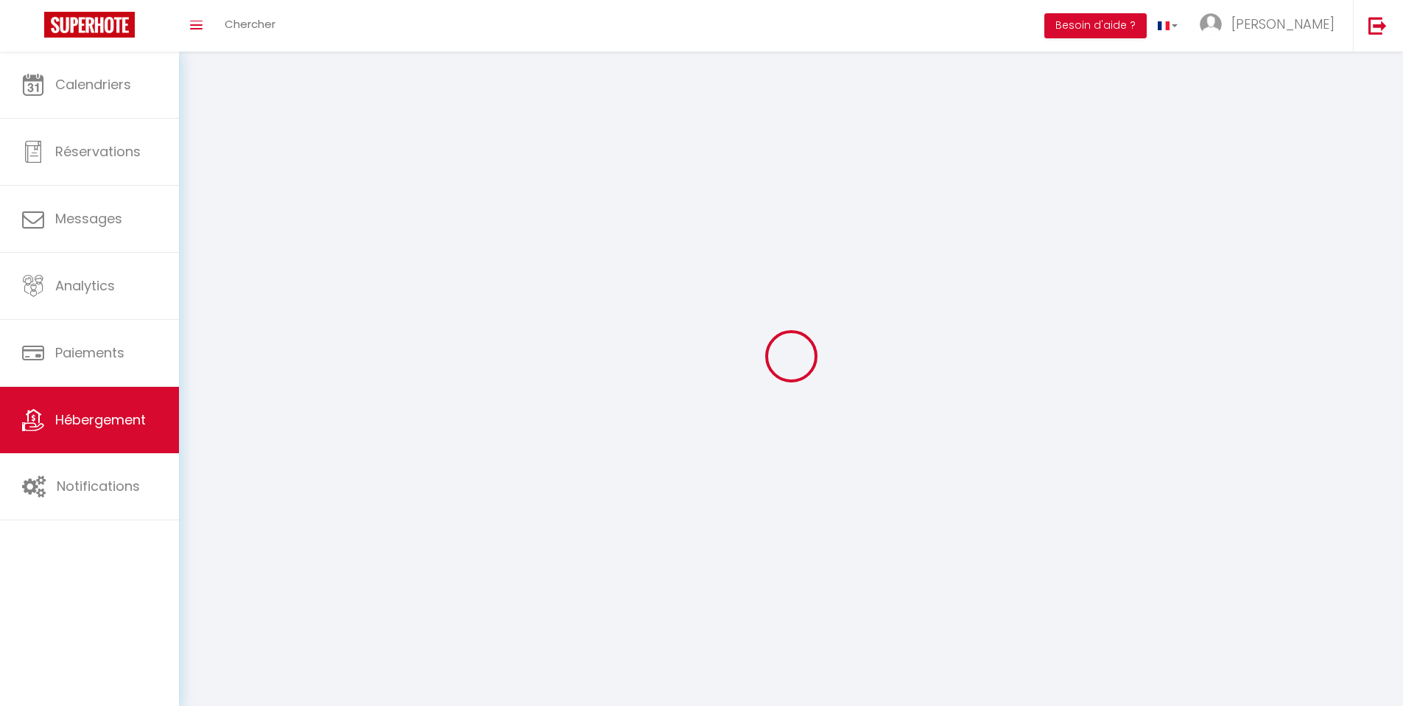
select select
checkbox input "false"
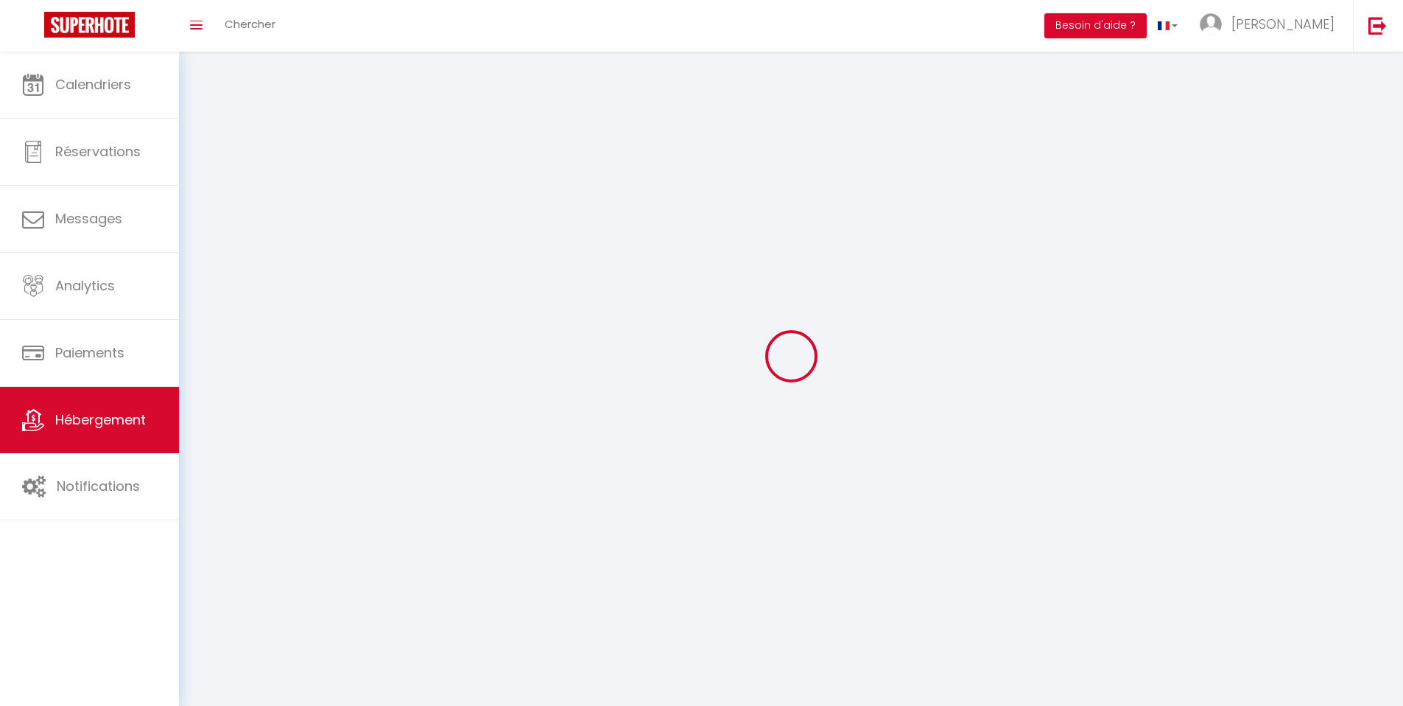
checkbox input "false"
select select
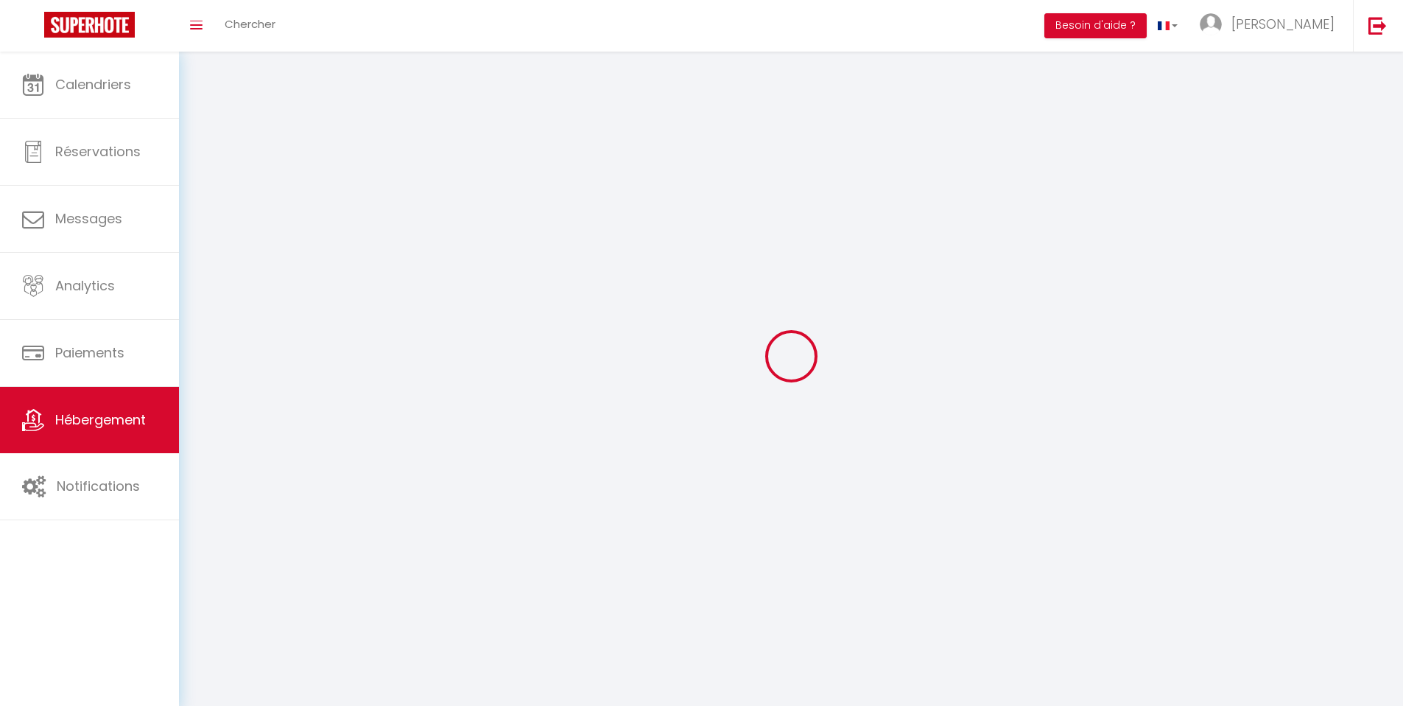
select select
checkbox input "false"
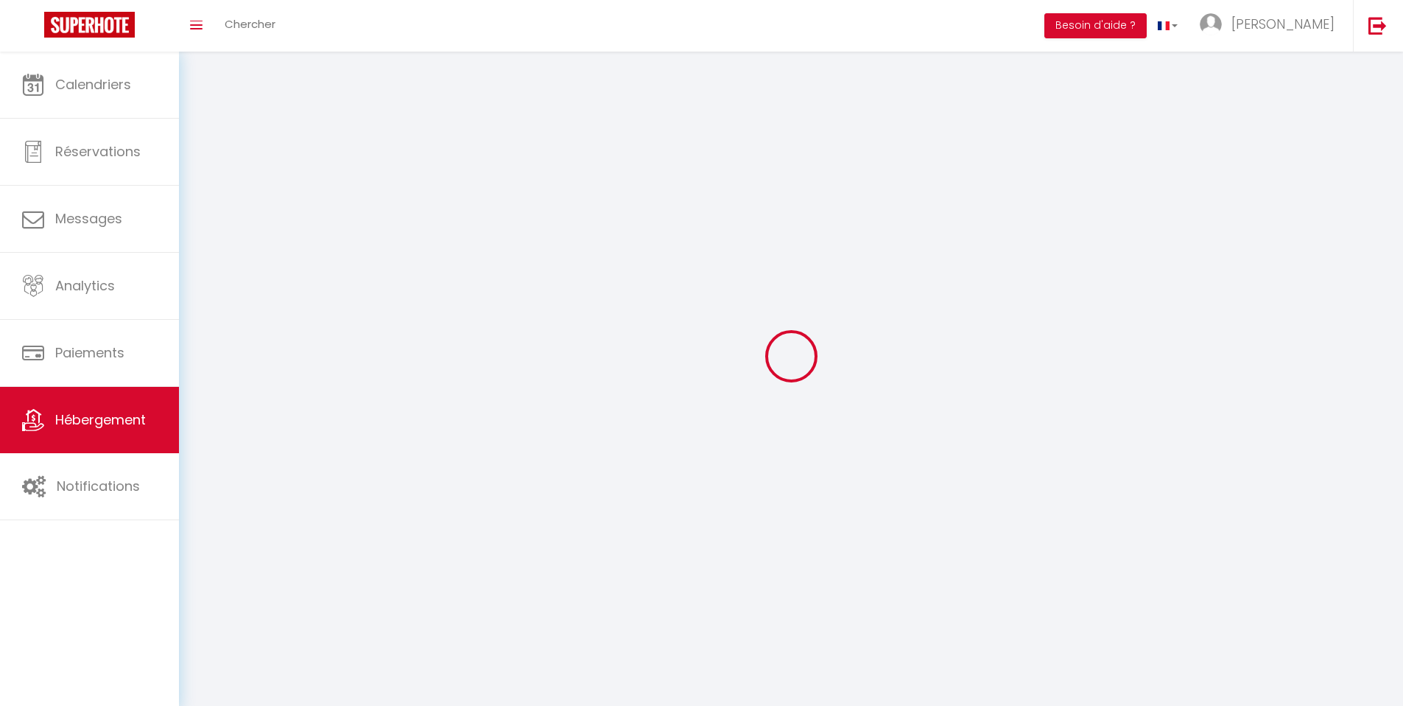
checkbox input "false"
select select
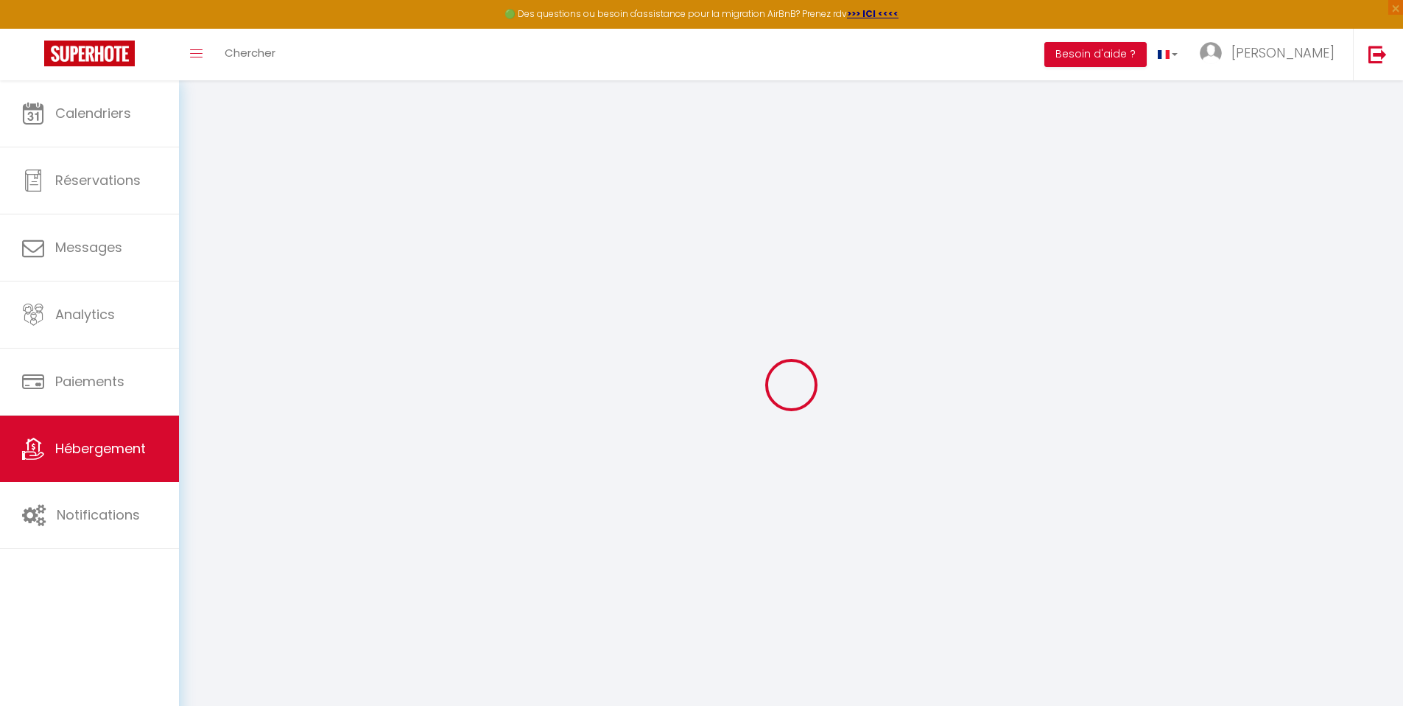
select select
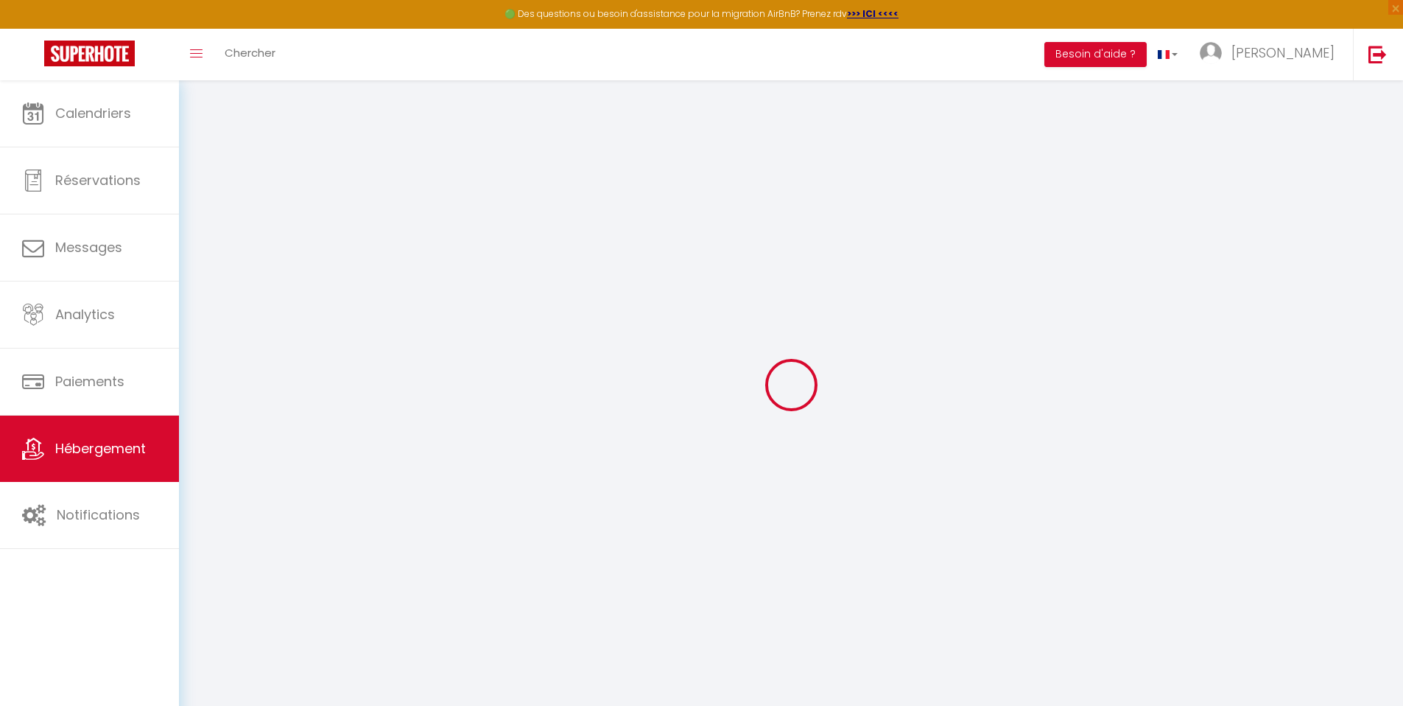
select select
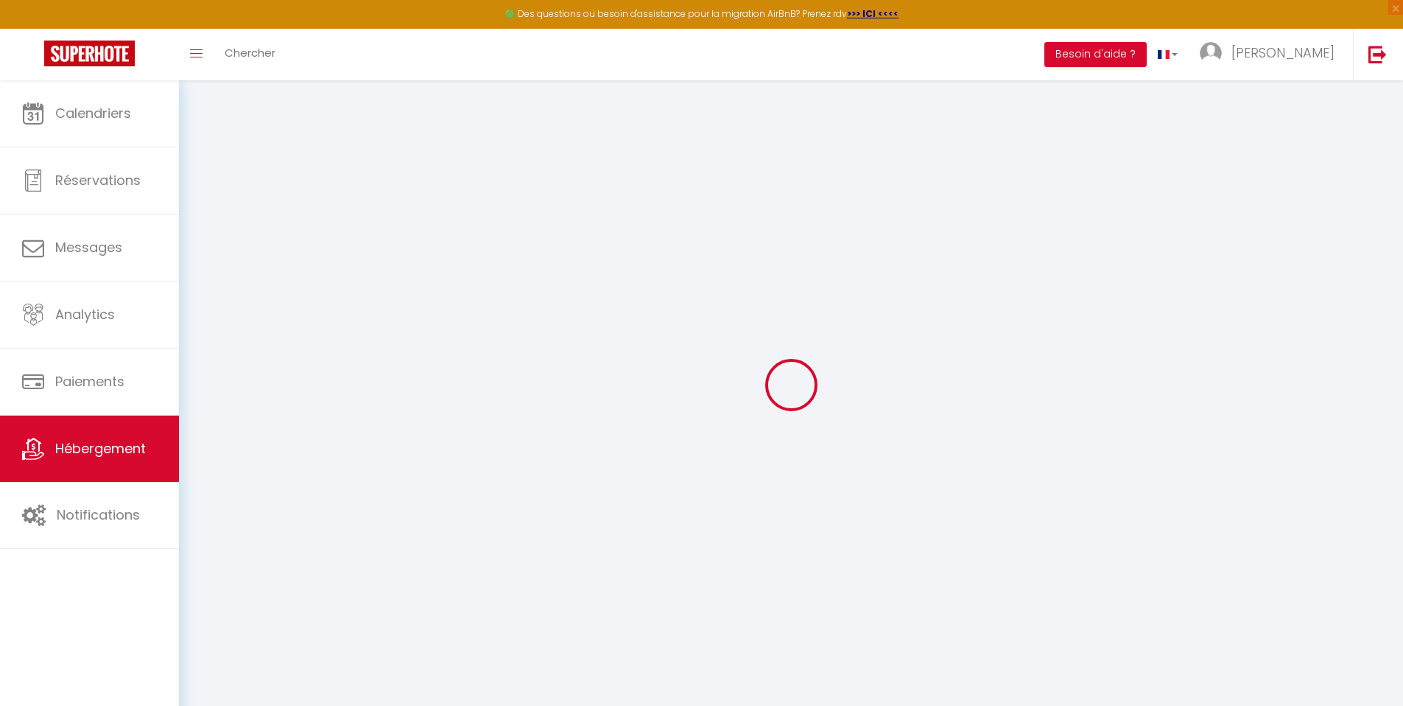
select select
select select "+ 22 %"
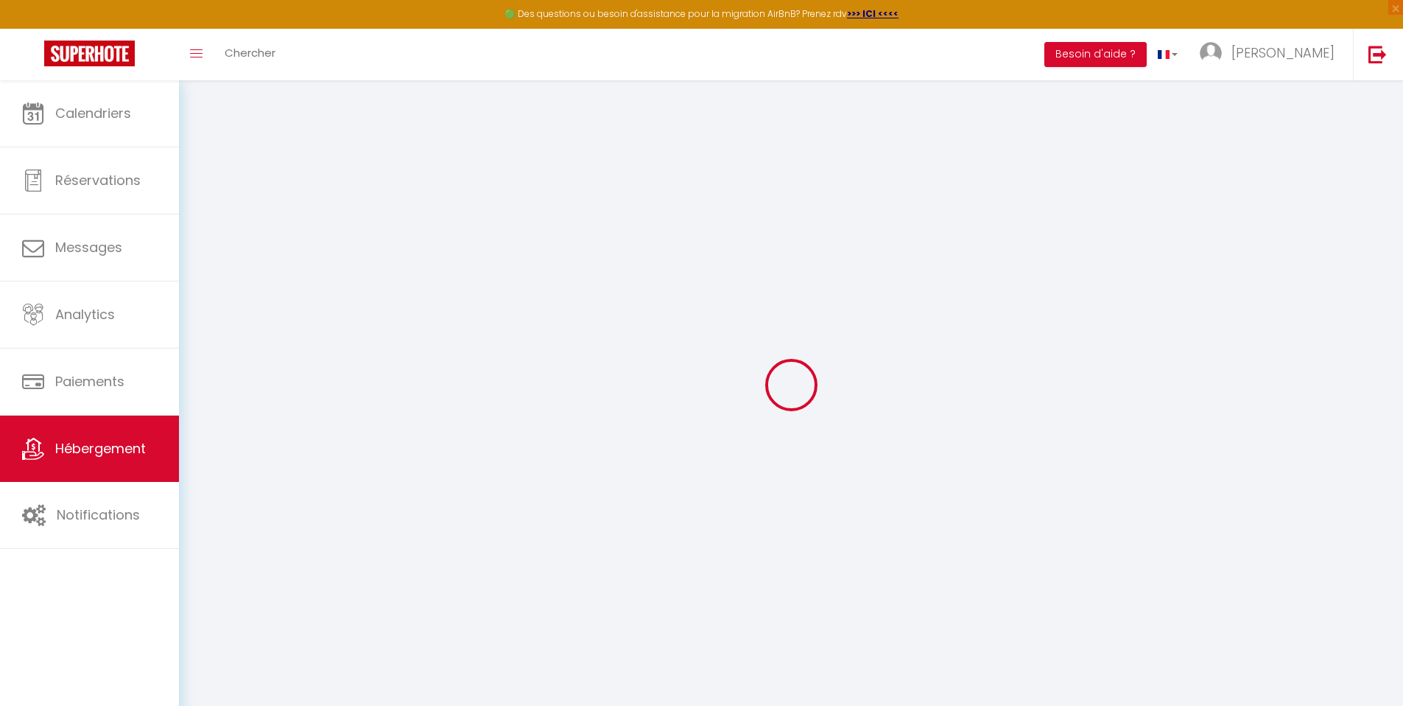
select select "+ 33 %"
select select "+ 25 %"
select select "7558-1516175872078826819"
select select
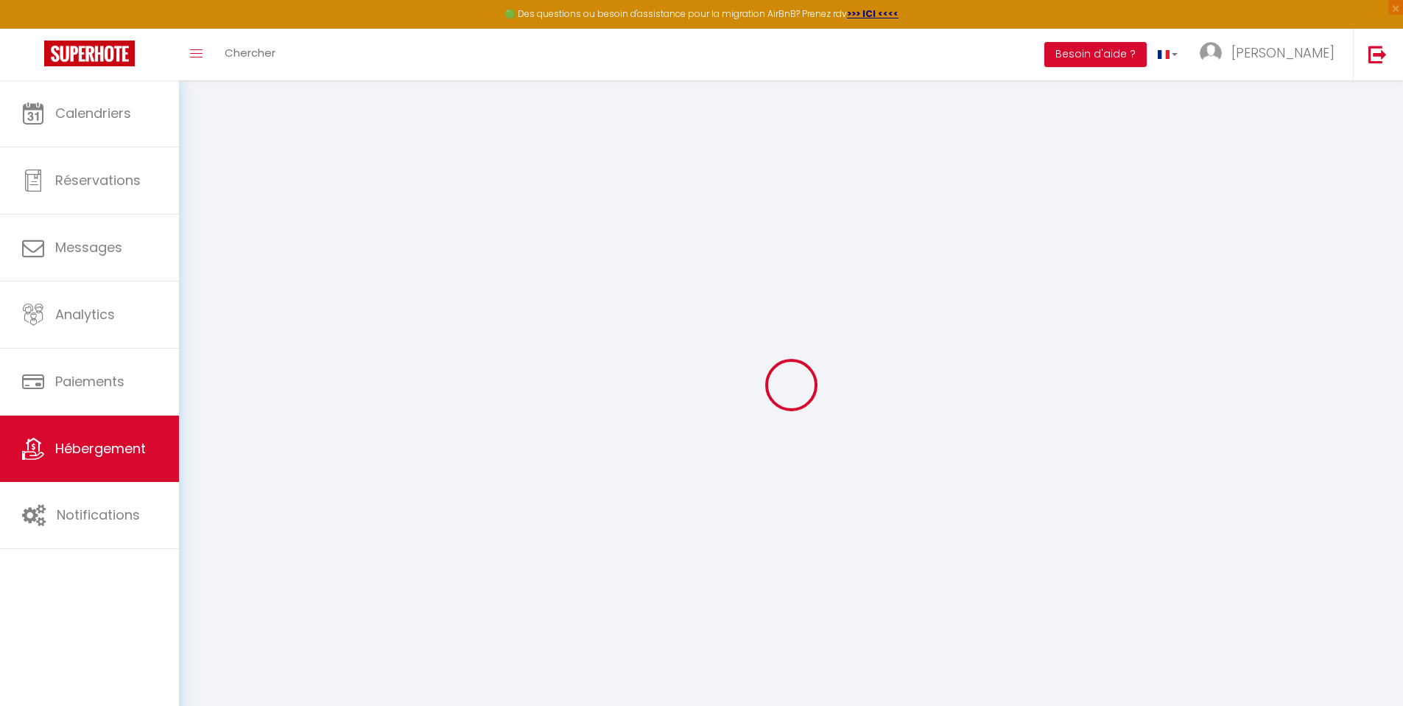
select select
checkbox input "false"
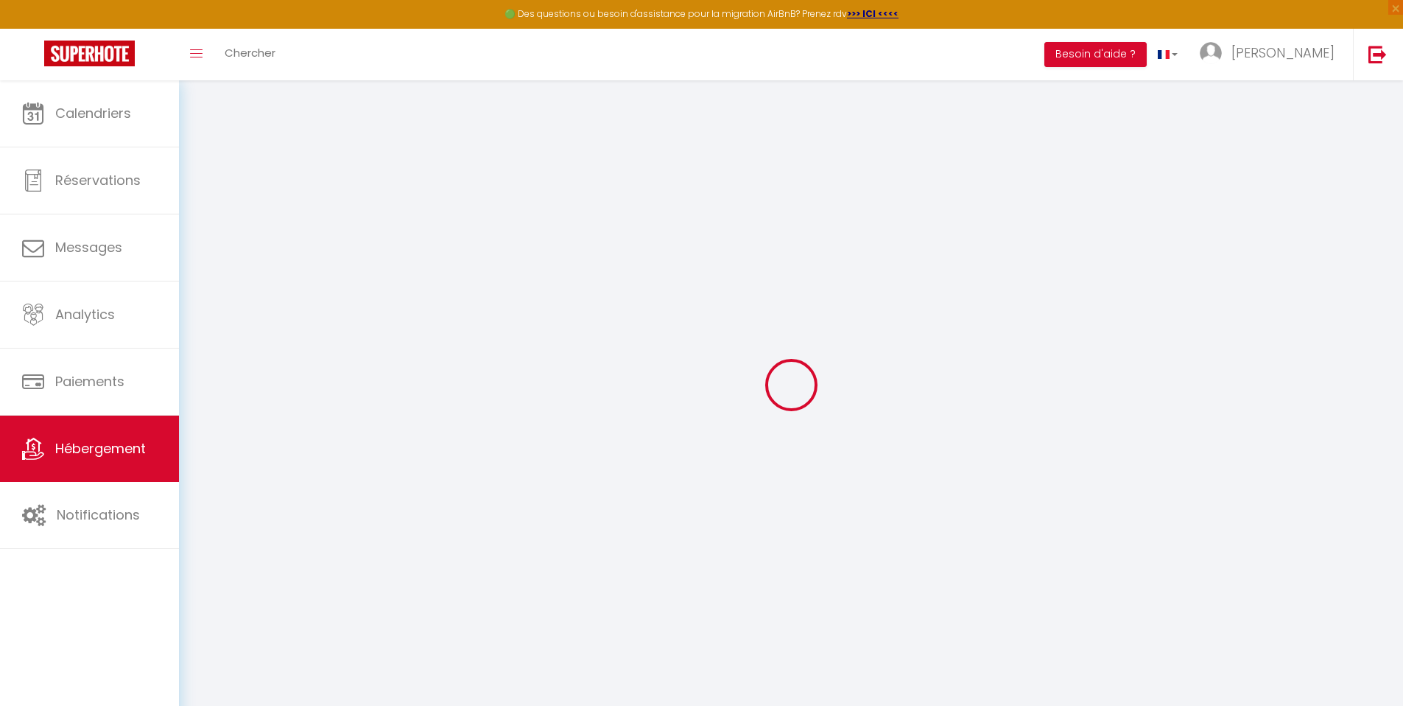
checkbox input "false"
select select
select select "EUR"
select select
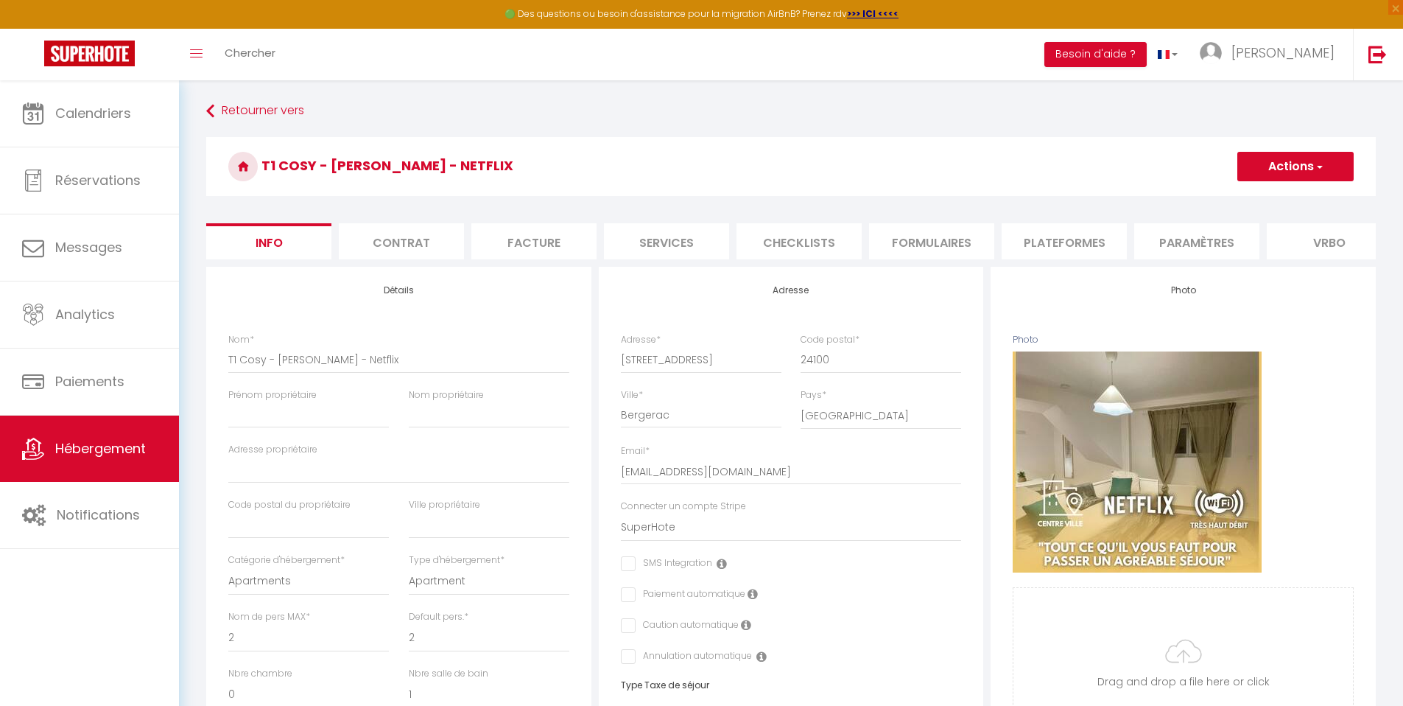
click at [1038, 235] on li "Plateformes" at bounding box center [1064, 241] width 125 height 36
select select
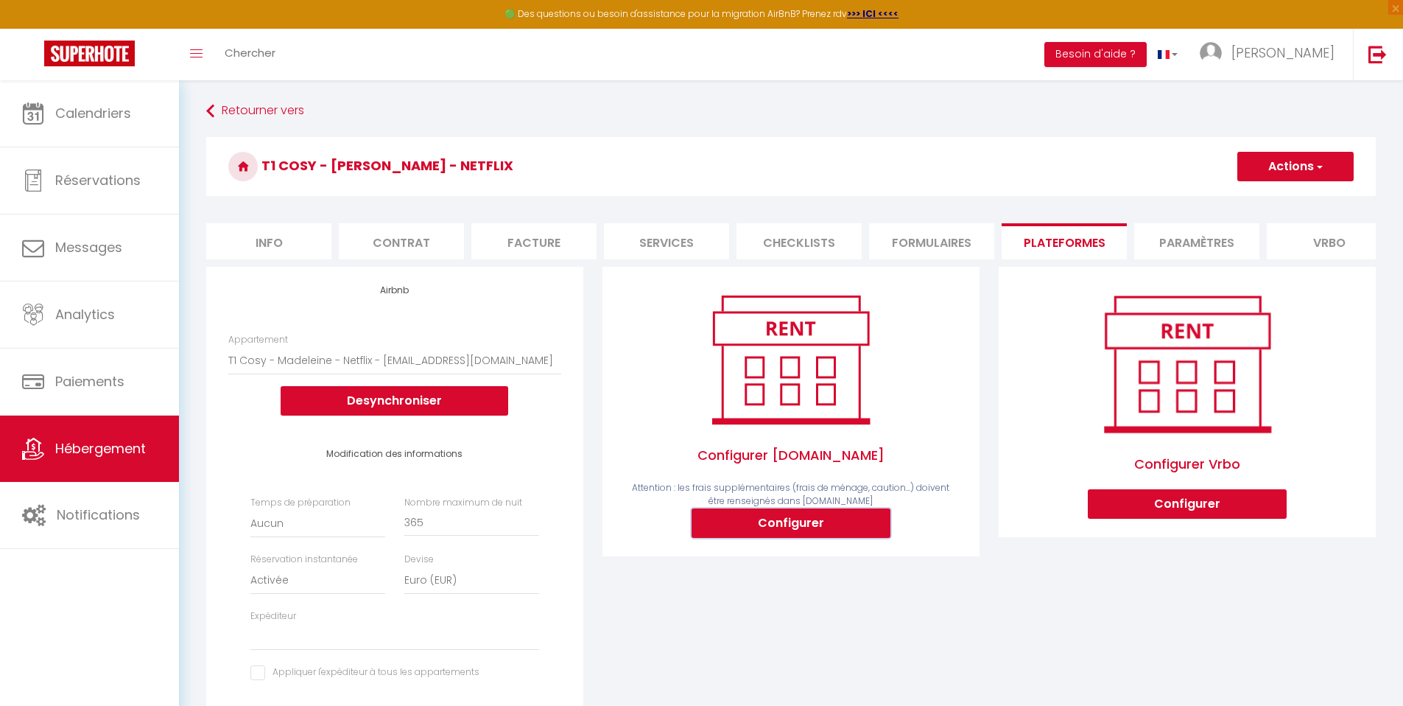
click at [819, 531] on button "Configurer" at bounding box center [791, 522] width 199 height 29
select select
type input "[EMAIL_ADDRESS][DOMAIN_NAME]"
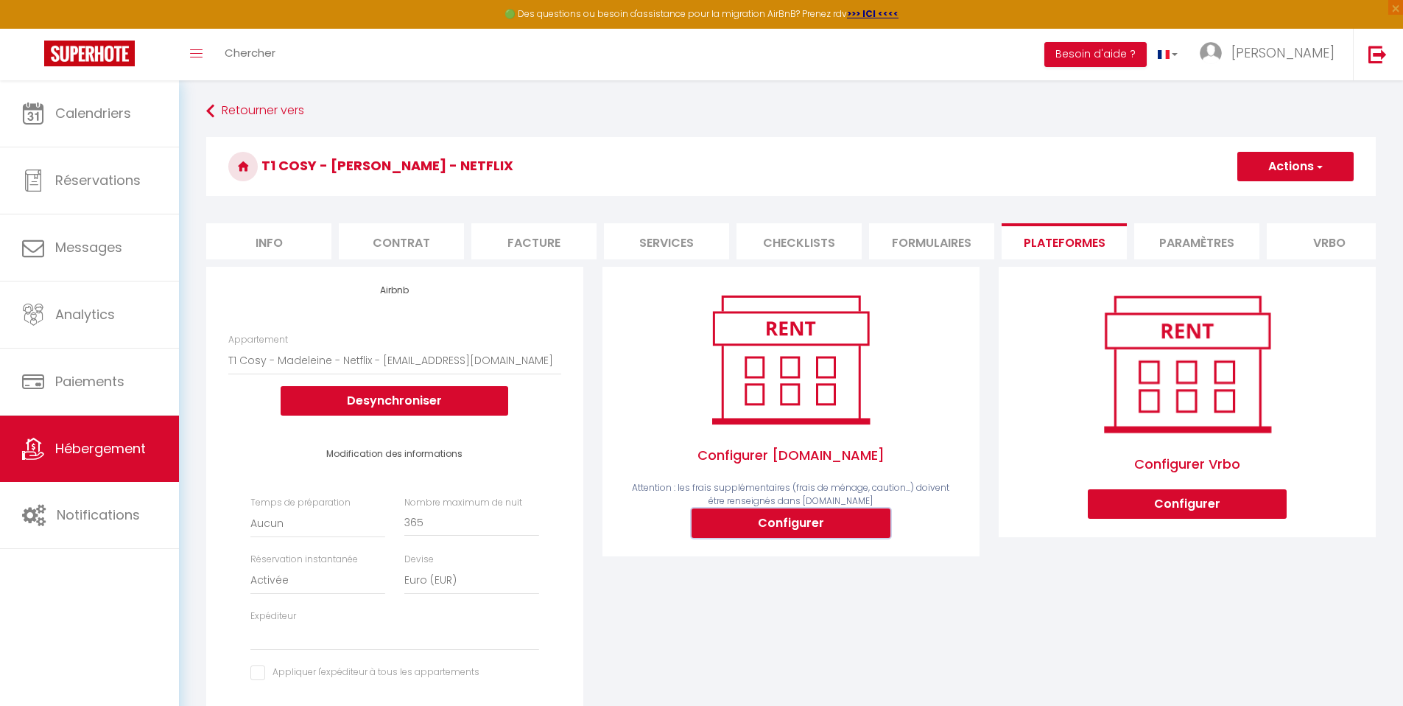
type input "[EMAIL_ADDRESS][DOMAIN_NAME]"
select select
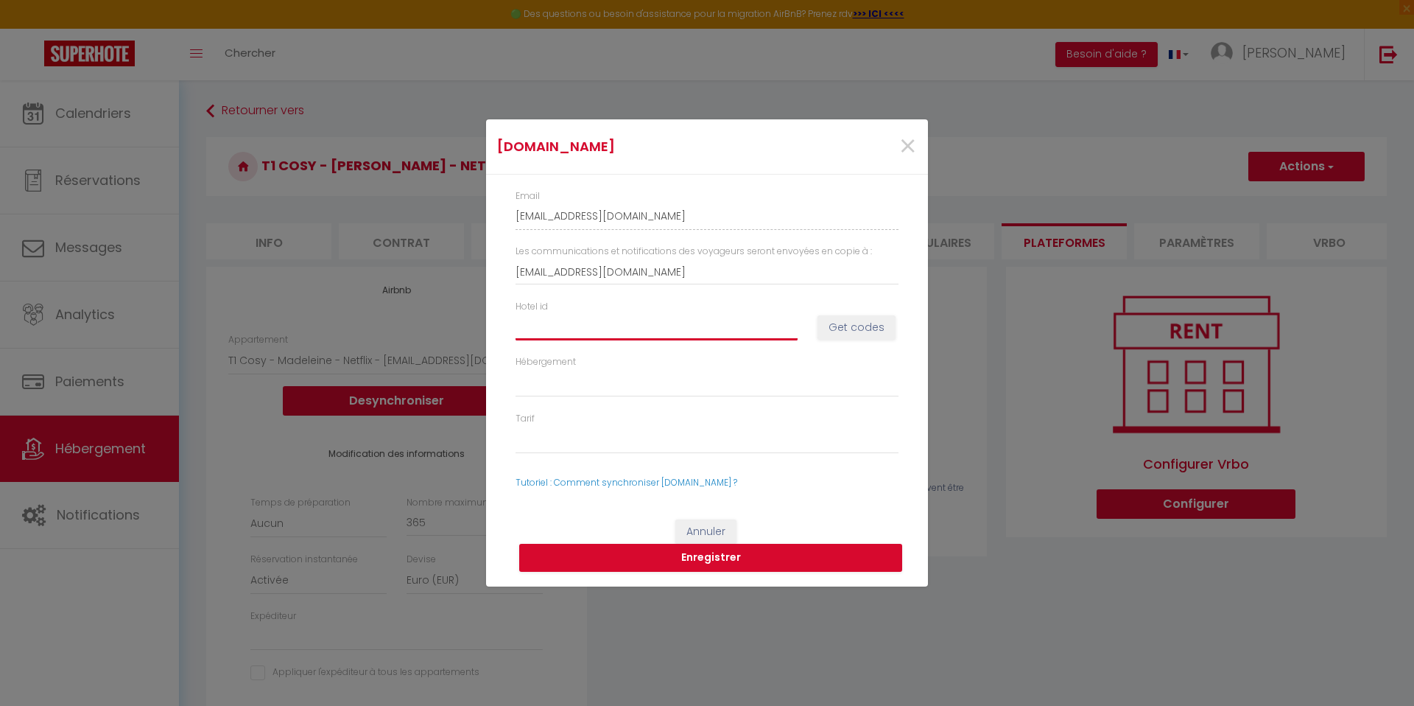
click at [610, 323] on input "Hotel id" at bounding box center [657, 327] width 282 height 27
paste input "Netflix15072762"
type input "Netflix15072762"
select select
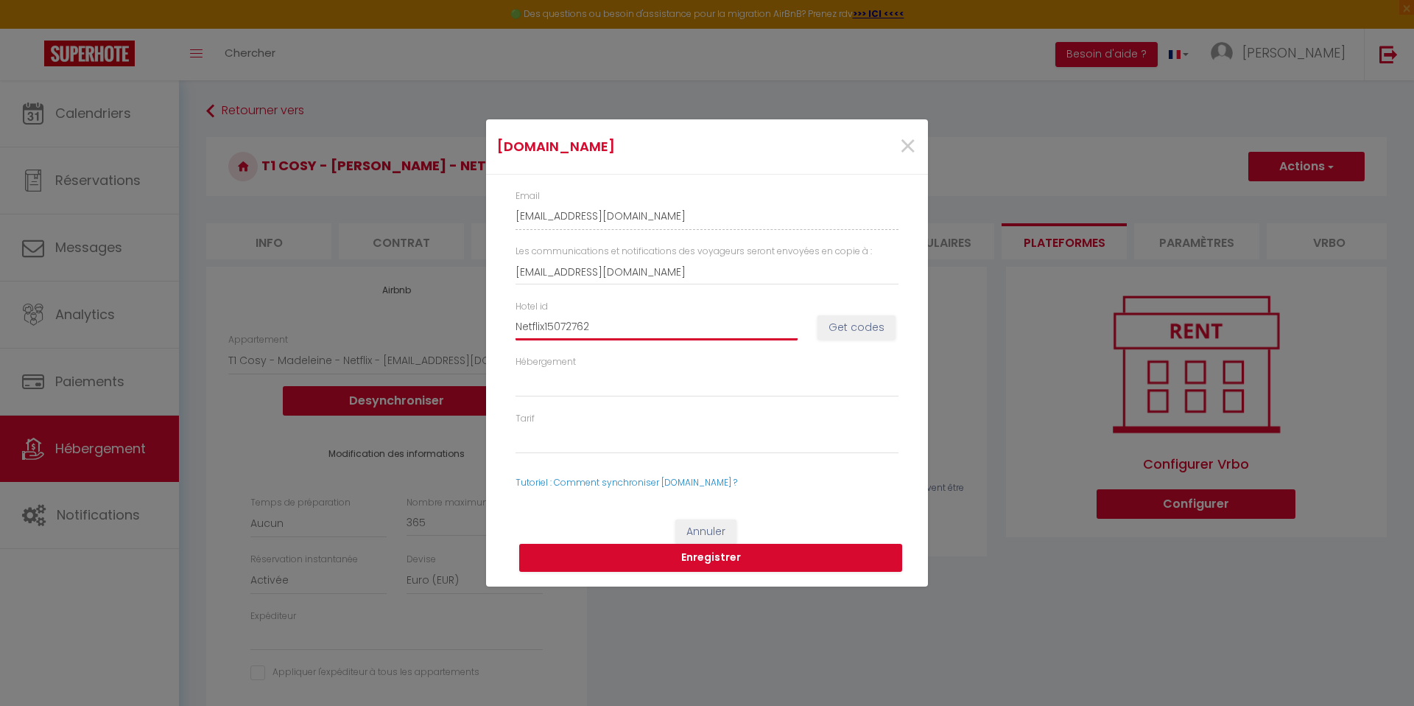
select select
drag, startPoint x: 548, startPoint y: 328, endPoint x: 449, endPoint y: 325, distance: 99.5
click at [449, 325] on div "[DOMAIN_NAME] × Email [EMAIL_ADDRESS][DOMAIN_NAME] Les communications et notifi…" at bounding box center [707, 353] width 1414 height 706
type input "15072762"
select select
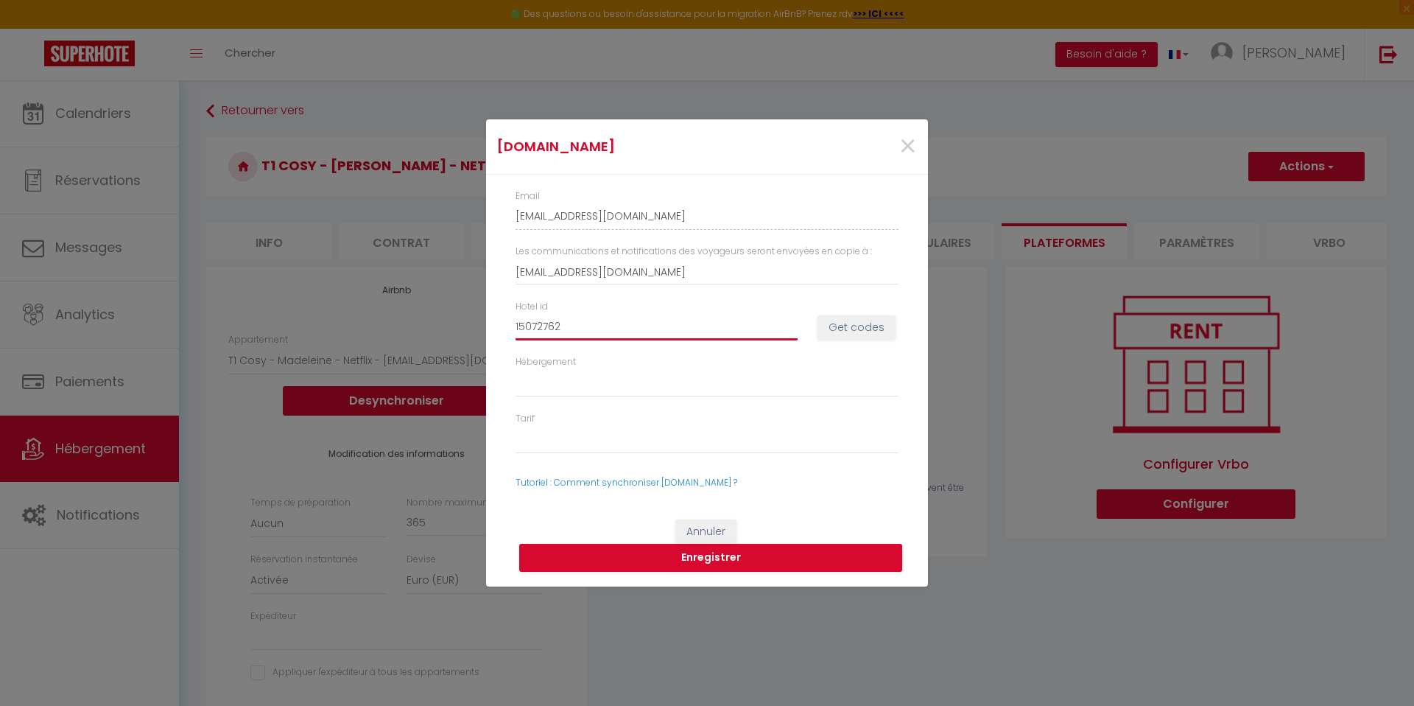
select select
type input "15072762"
click at [839, 320] on button "Get codes" at bounding box center [857, 327] width 78 height 25
select select
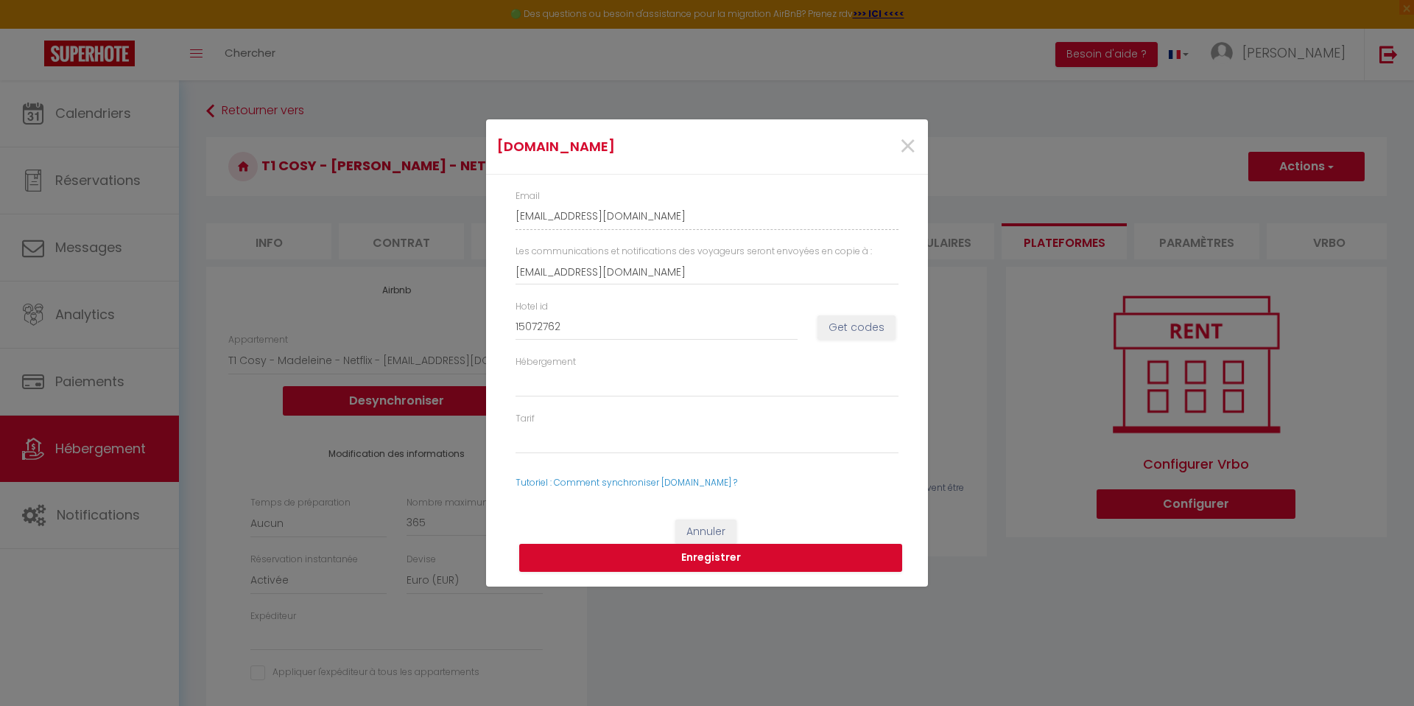
select select
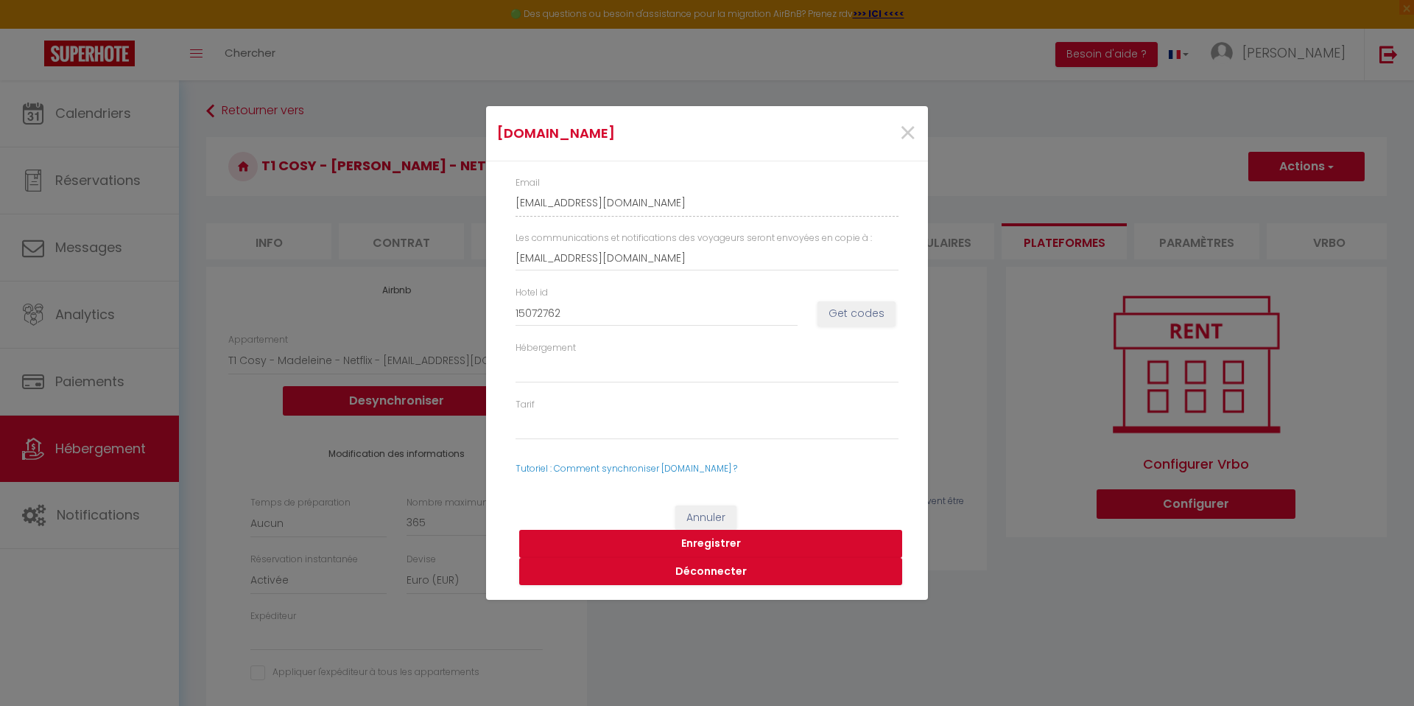
click at [721, 537] on button "Enregistrer" at bounding box center [710, 544] width 383 height 28
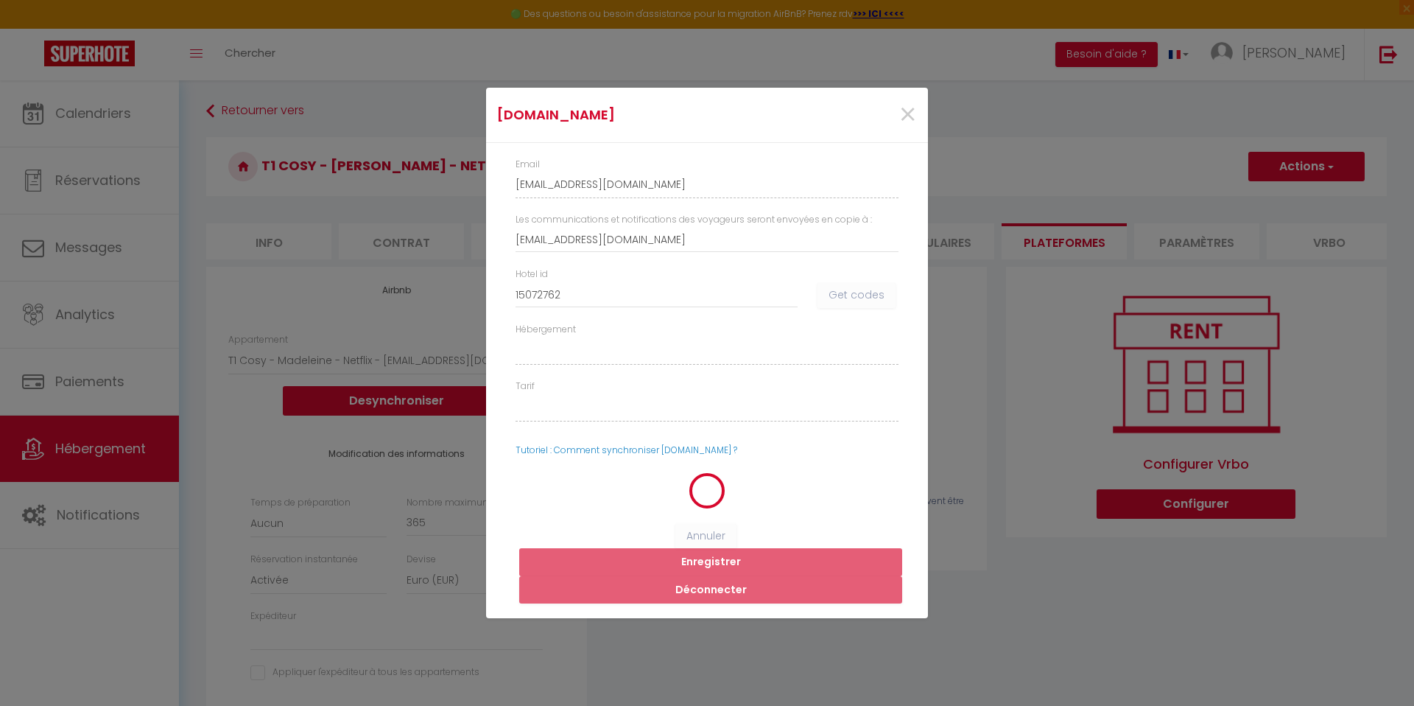
select select
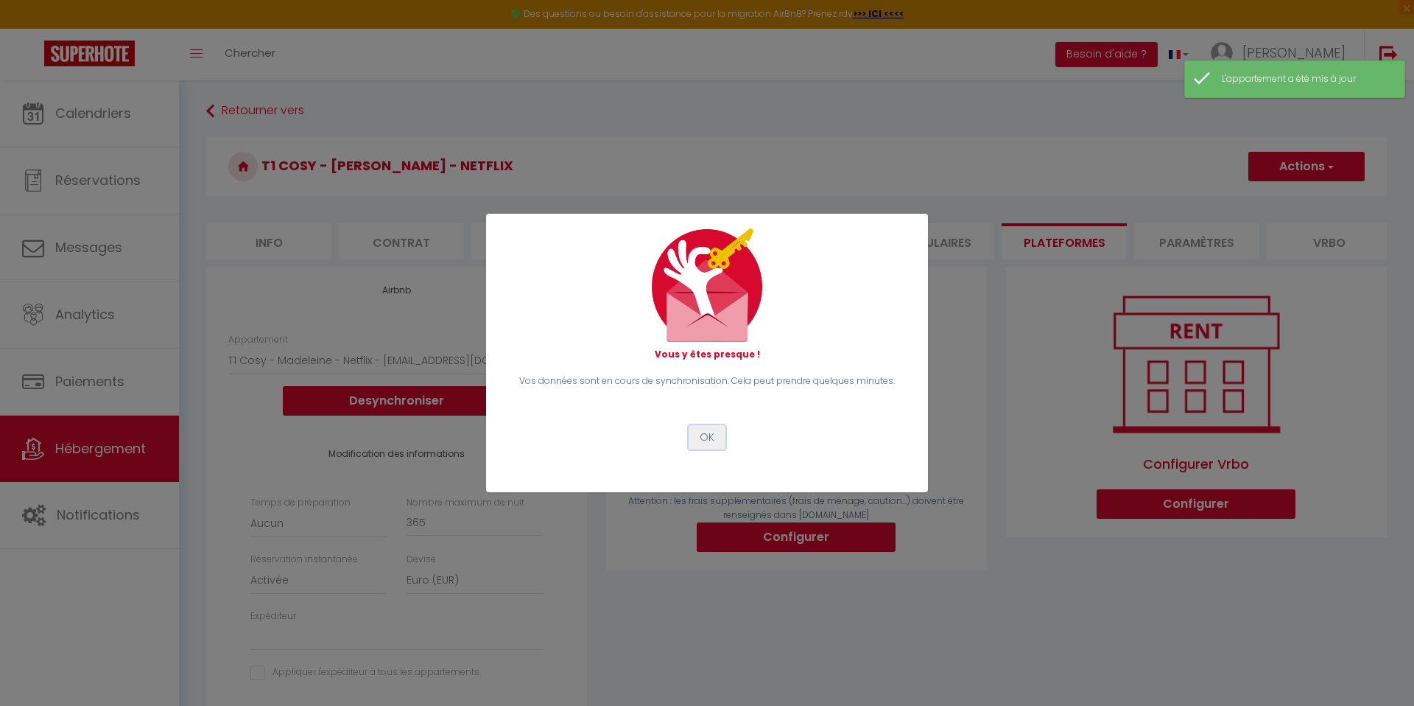
click at [713, 432] on button "OK" at bounding box center [707, 437] width 37 height 25
